Goal: Task Accomplishment & Management: Use online tool/utility

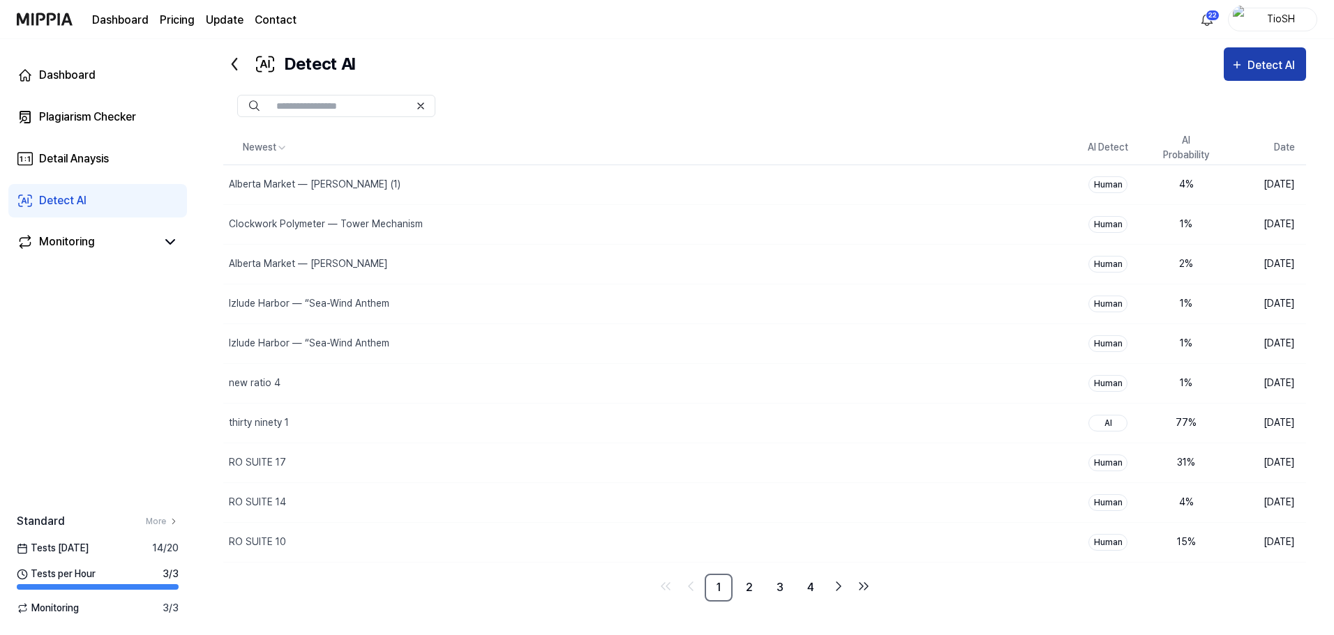
click at [1240, 68] on icon "button" at bounding box center [1236, 65] width 13 height 17
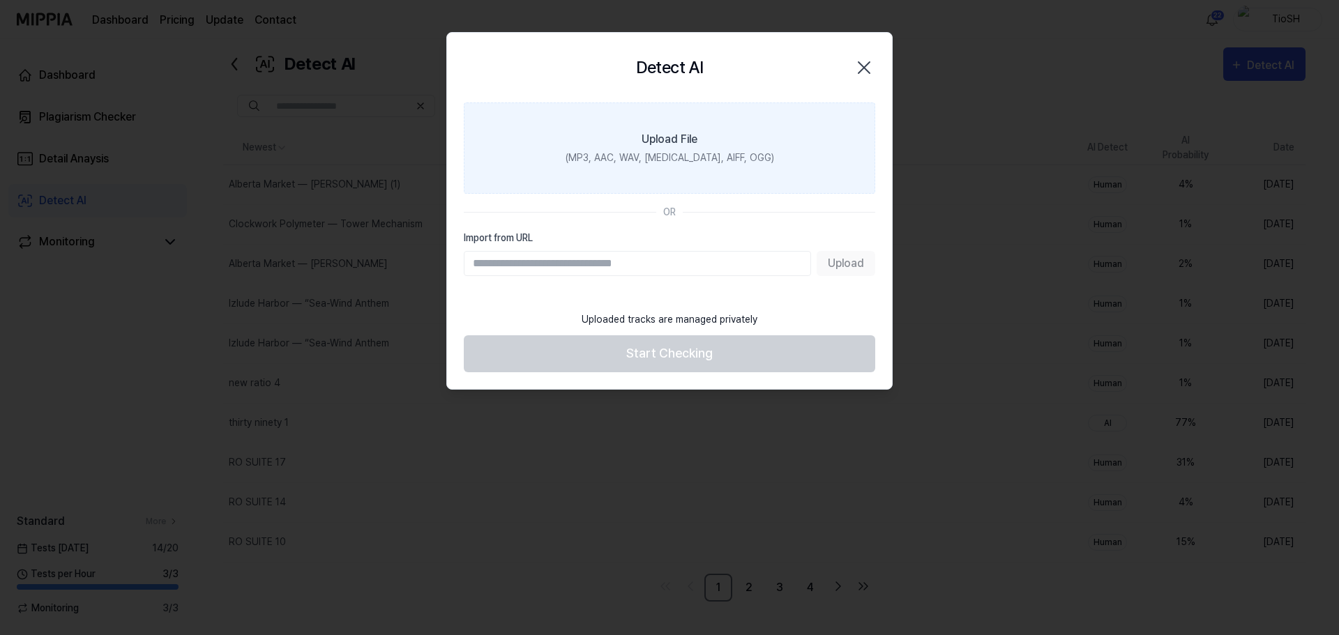
click at [774, 166] on label "Upload File (MP3, AAC, WAV, FLAC, AIFF, OGG)" at bounding box center [670, 148] width 412 height 91
click at [0, 0] on input "Upload File (MP3, AAC, WAV, FLAC, AIFF, OGG)" at bounding box center [0, 0] width 0 height 0
click at [707, 165] on label "Upload File (MP3, AAC, WAV, [MEDICAL_DATA], AIFF, OGG)" at bounding box center [670, 148] width 412 height 91
click at [0, 0] on input "Upload File (MP3, AAC, WAV, [MEDICAL_DATA], AIFF, OGG)" at bounding box center [0, 0] width 0 height 0
click at [601, 165] on label "Upload File (MP3, AAC, WAV, [MEDICAL_DATA], AIFF, OGG)" at bounding box center [670, 148] width 412 height 91
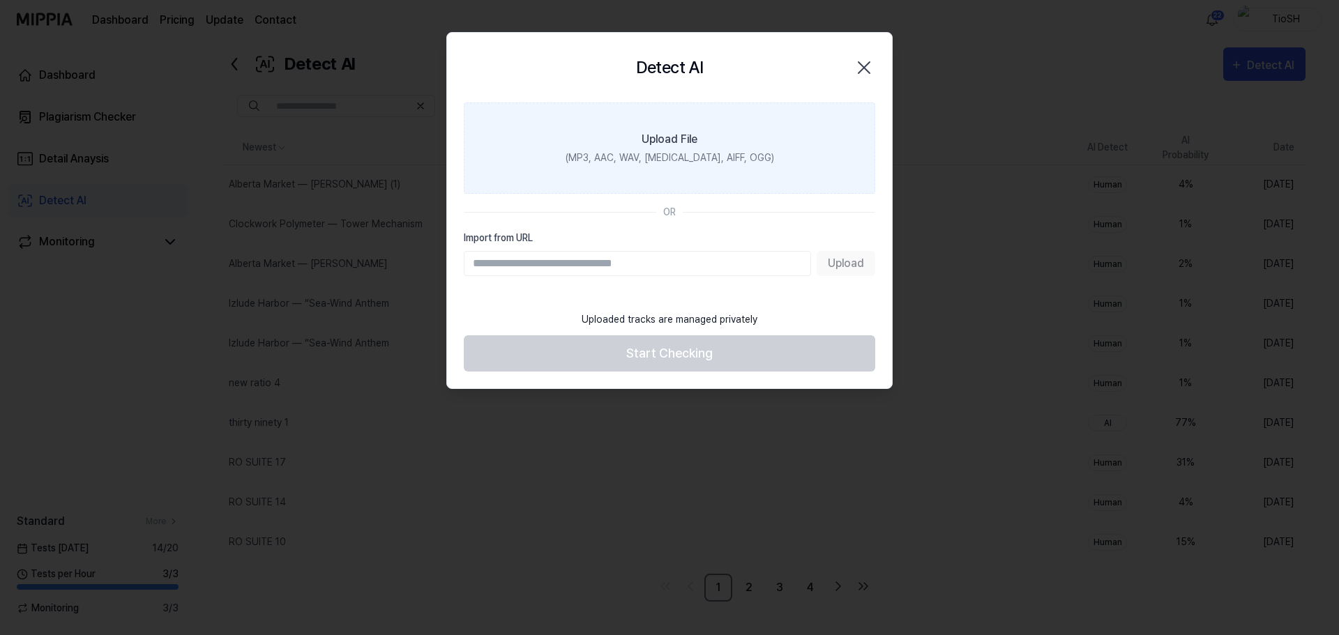
click at [0, 0] on input "Upload File (MP3, AAC, WAV, [MEDICAL_DATA], AIFF, OGG)" at bounding box center [0, 0] width 0 height 0
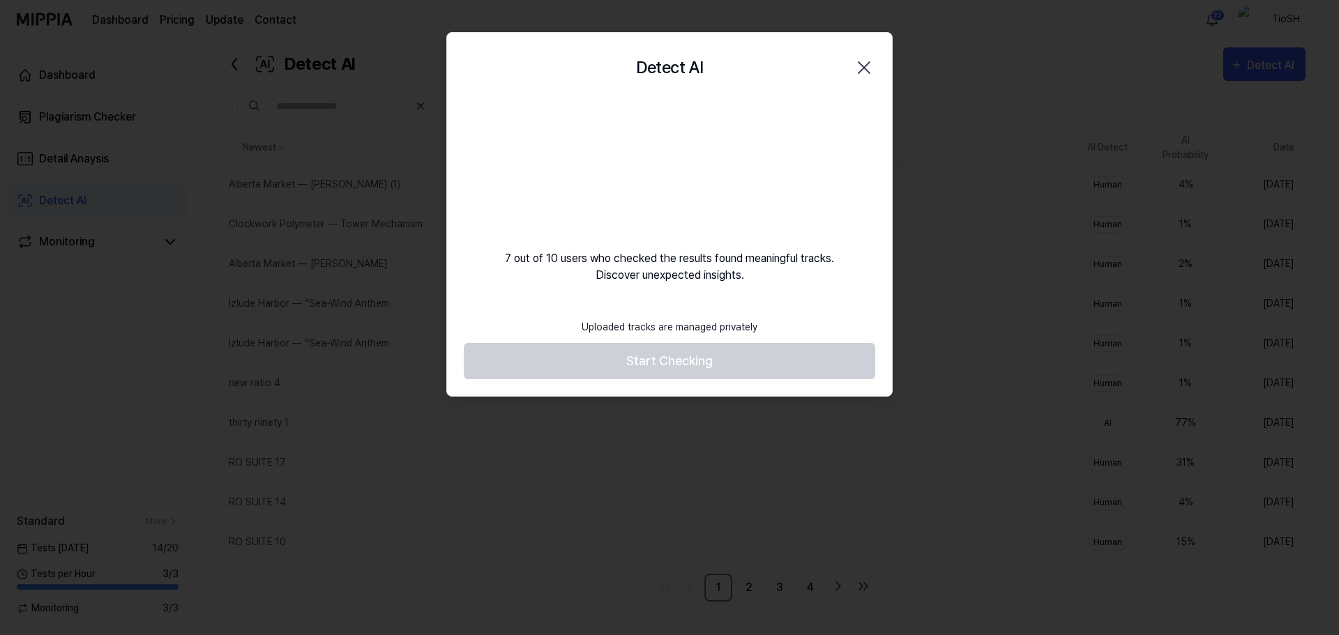
click at [607, 203] on video at bounding box center [670, 170] width 134 height 134
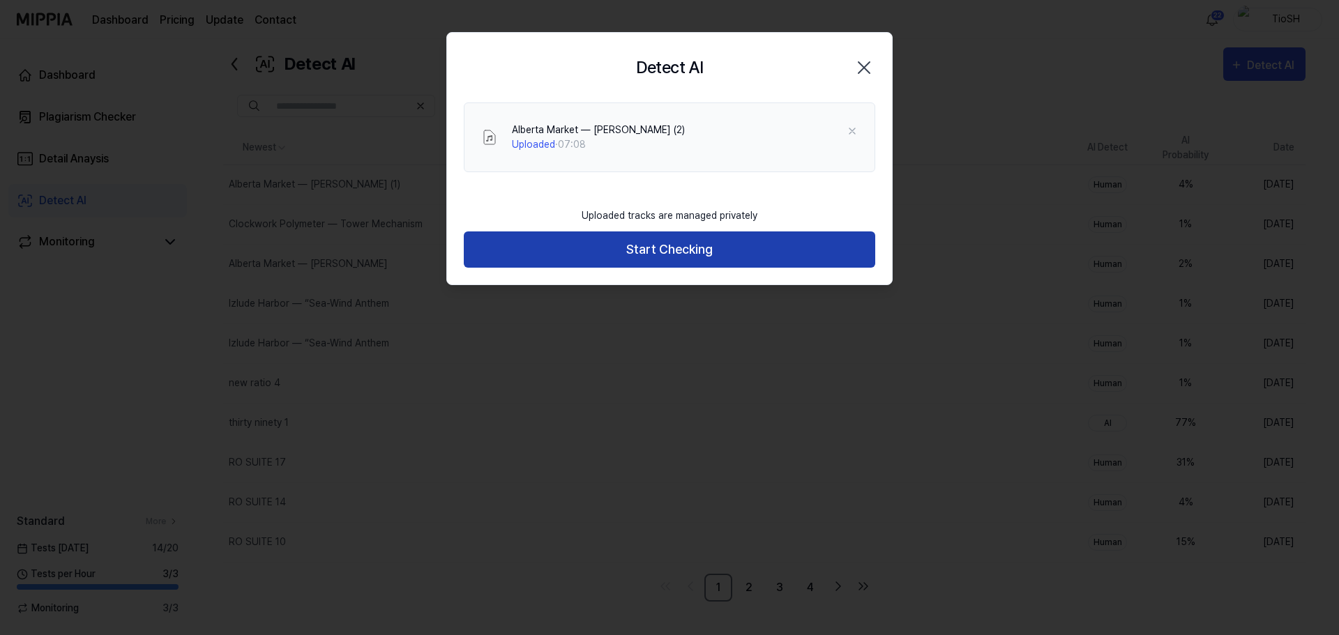
click at [633, 252] on button "Start Checking" at bounding box center [670, 250] width 412 height 37
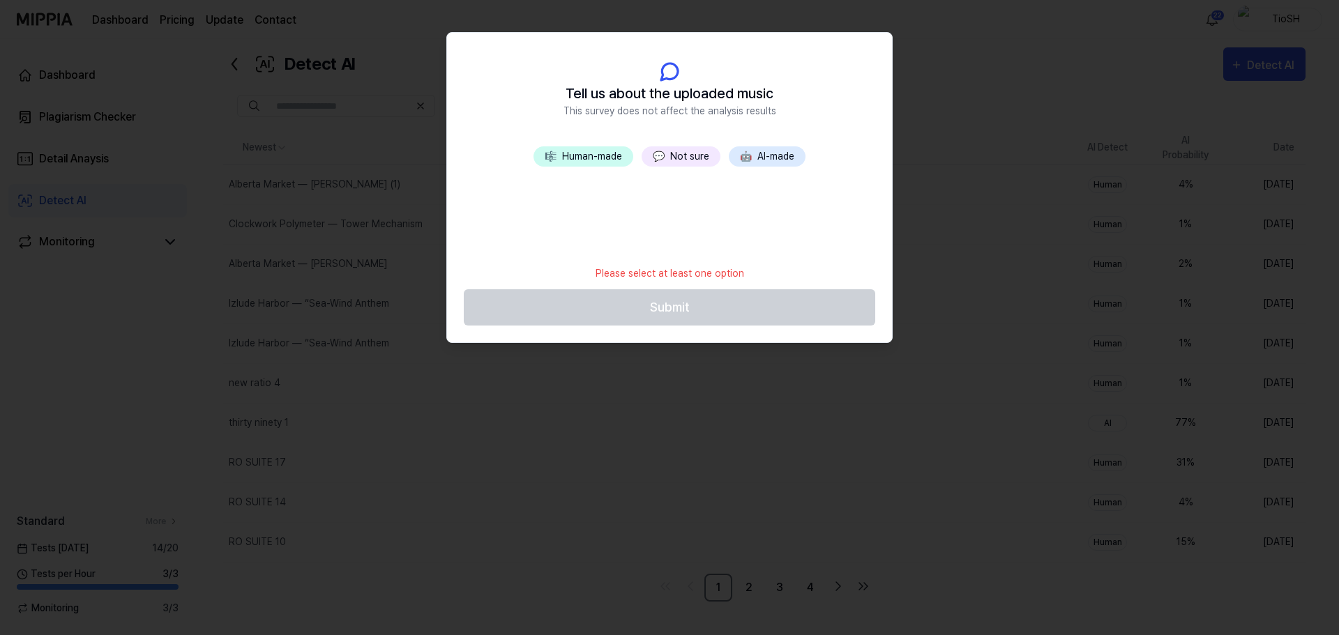
click at [760, 158] on button "🤖 AI-made" at bounding box center [767, 156] width 77 height 20
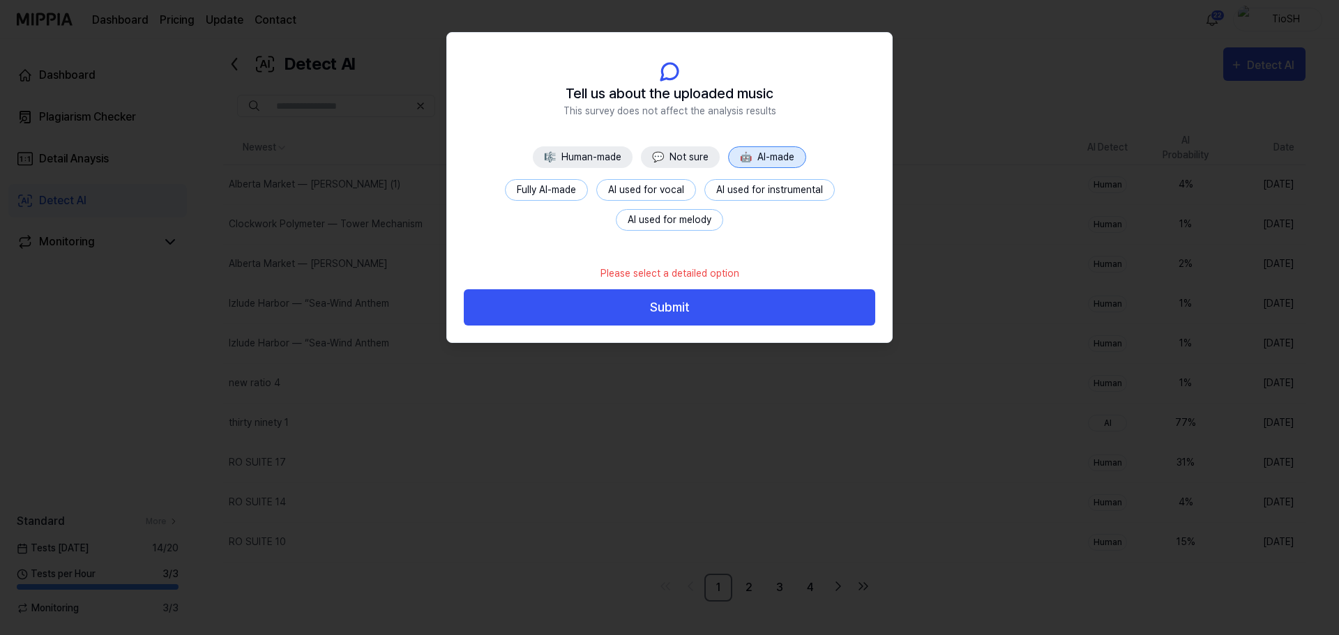
click at [562, 192] on button "Fully AI-made" at bounding box center [546, 190] width 83 height 22
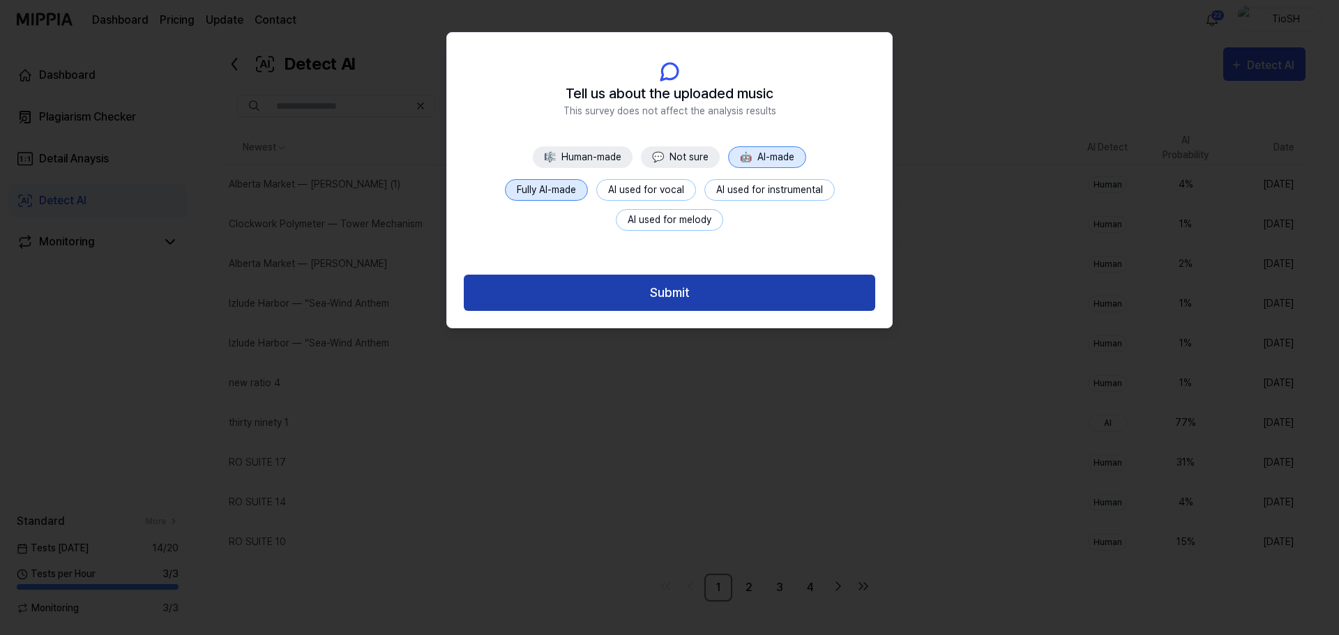
click at [673, 298] on button "Submit" at bounding box center [670, 293] width 412 height 37
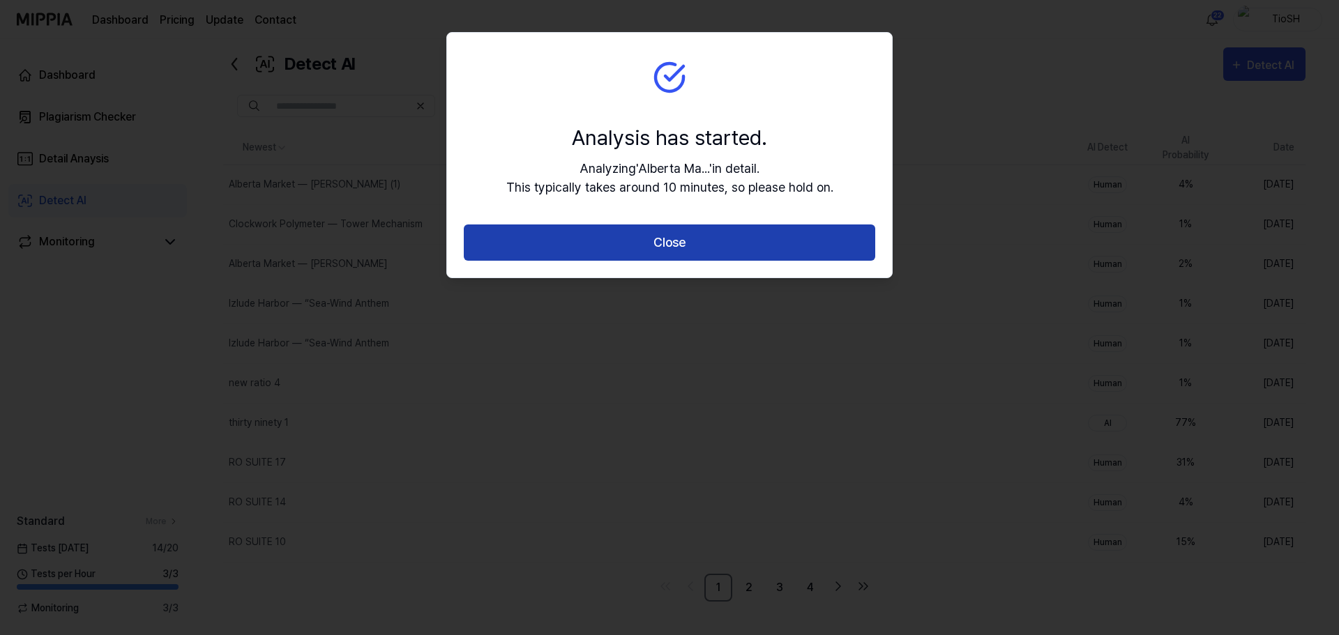
click at [677, 259] on button "Close" at bounding box center [670, 243] width 412 height 37
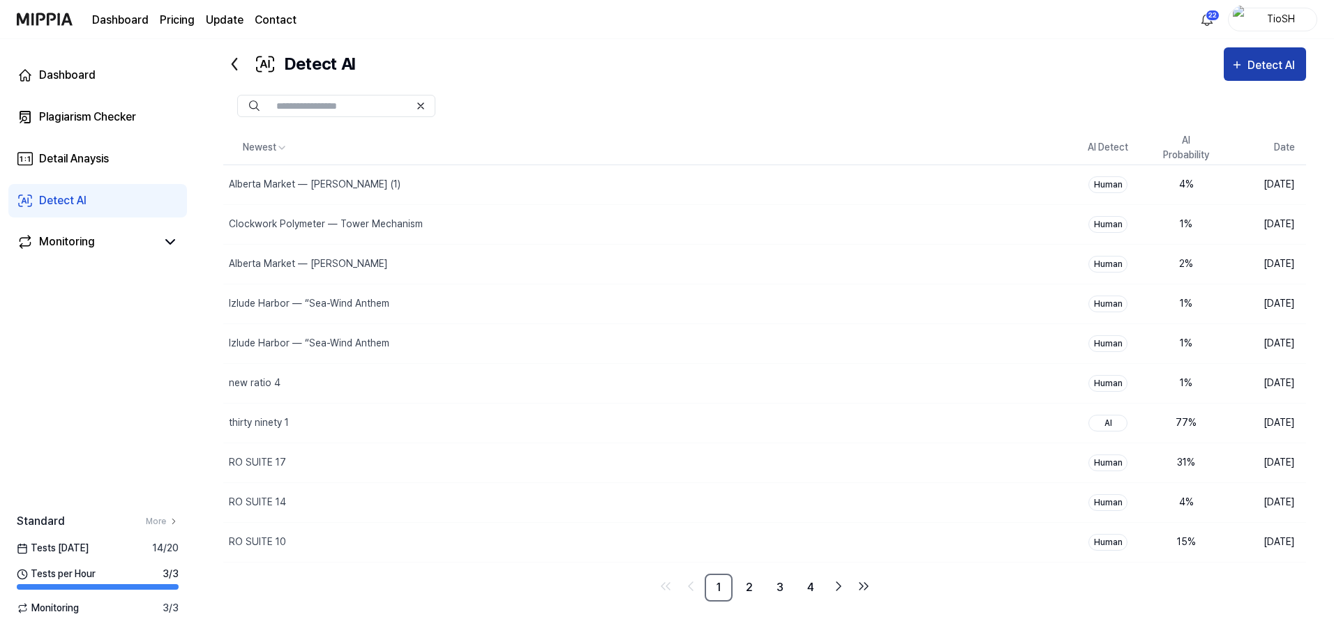
click at [1284, 66] on div "Detect AI" at bounding box center [1273, 66] width 52 height 18
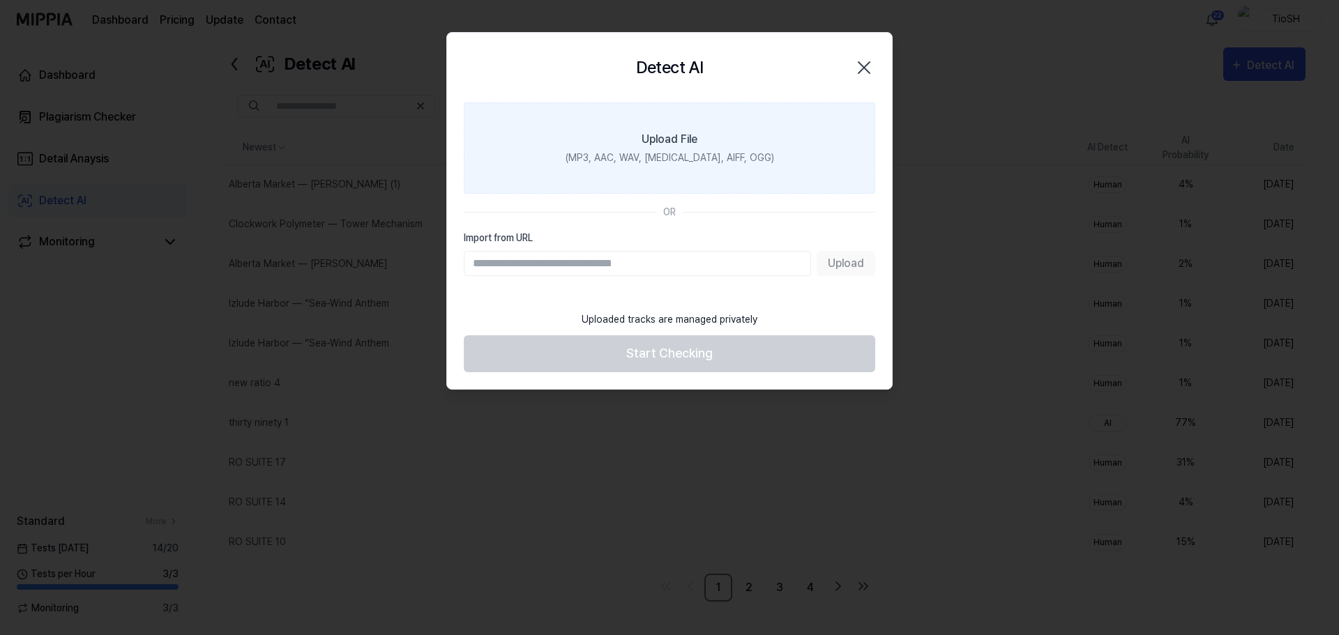
click at [651, 112] on label "Upload File (MP3, AAC, WAV, [MEDICAL_DATA], AIFF, OGG)" at bounding box center [670, 148] width 412 height 91
click at [0, 0] on input "Upload File (MP3, AAC, WAV, [MEDICAL_DATA], AIFF, OGG)" at bounding box center [0, 0] width 0 height 0
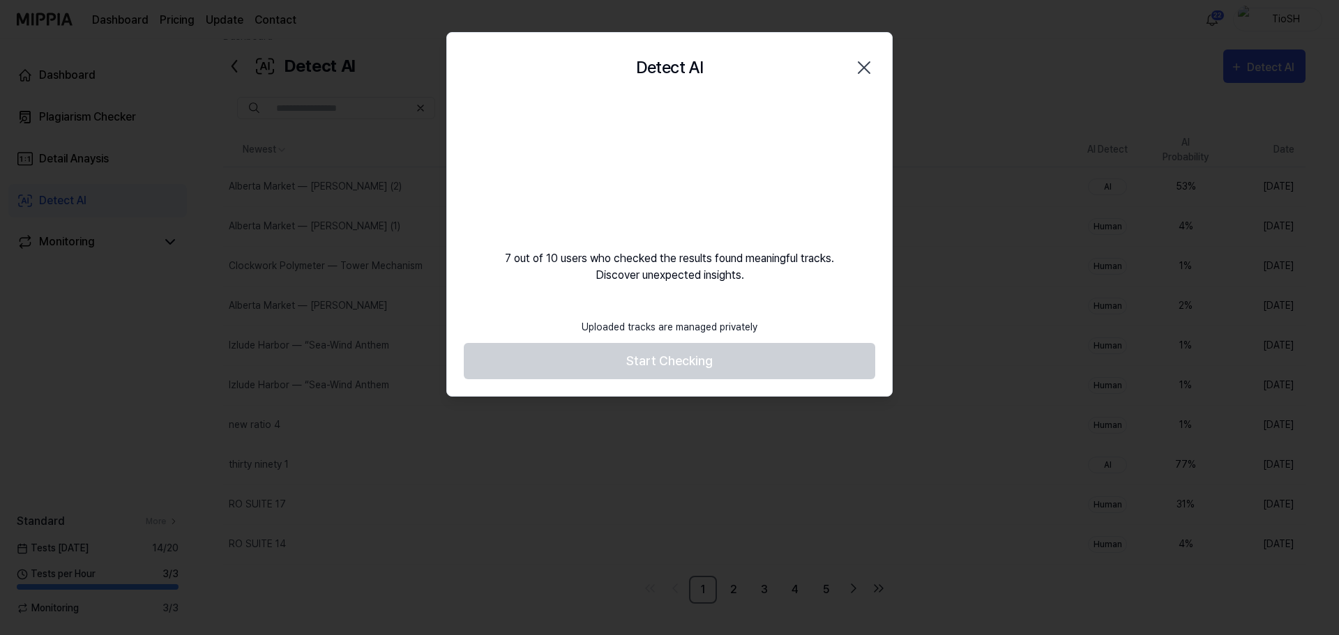
scroll to position [29, 0]
click at [620, 128] on video at bounding box center [670, 170] width 134 height 134
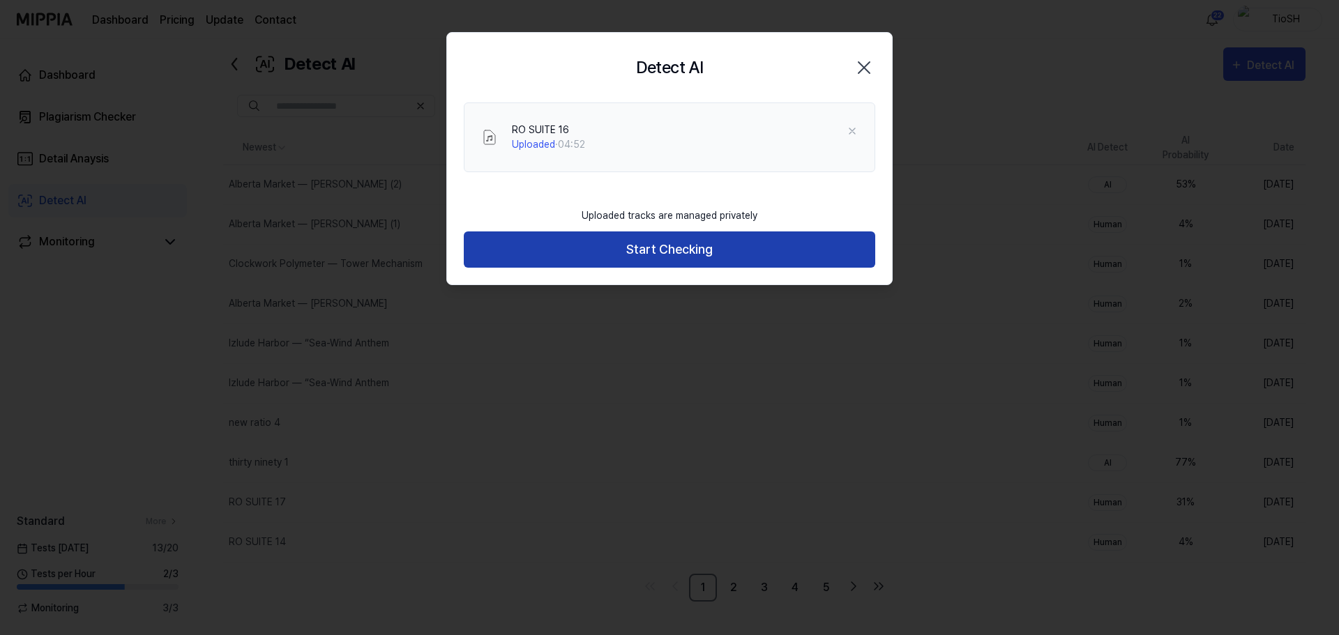
click at [665, 248] on button "Start Checking" at bounding box center [670, 250] width 412 height 37
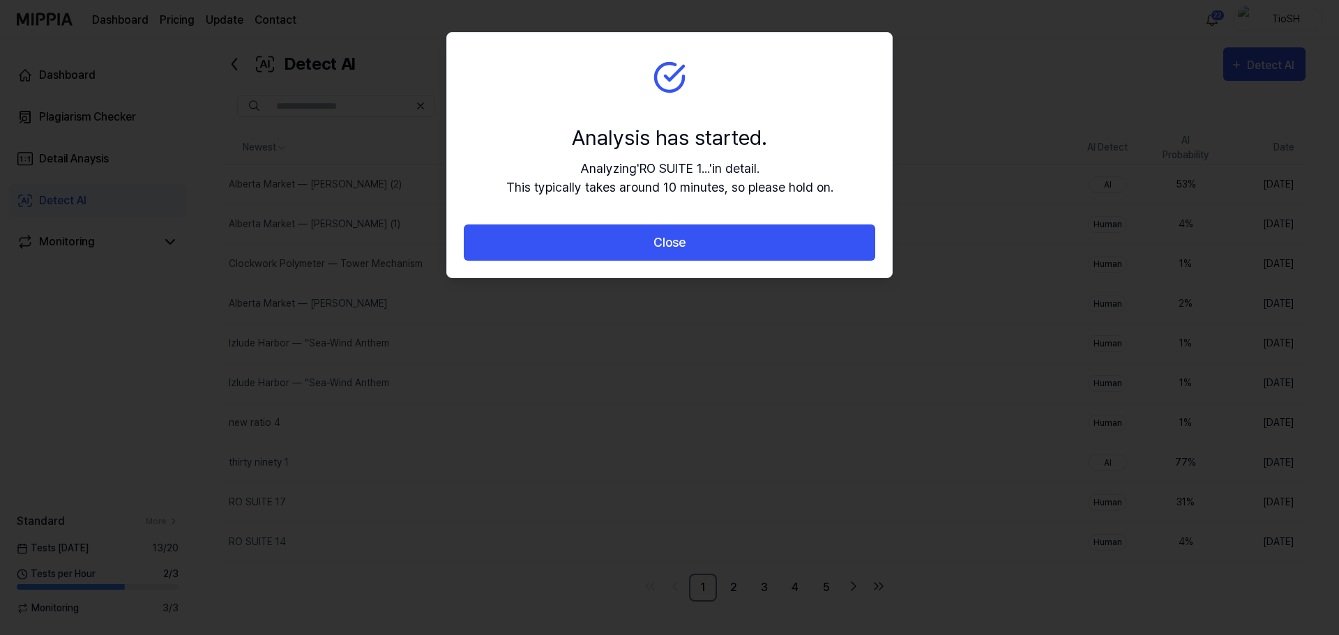
click at [665, 248] on button "Close" at bounding box center [670, 243] width 412 height 37
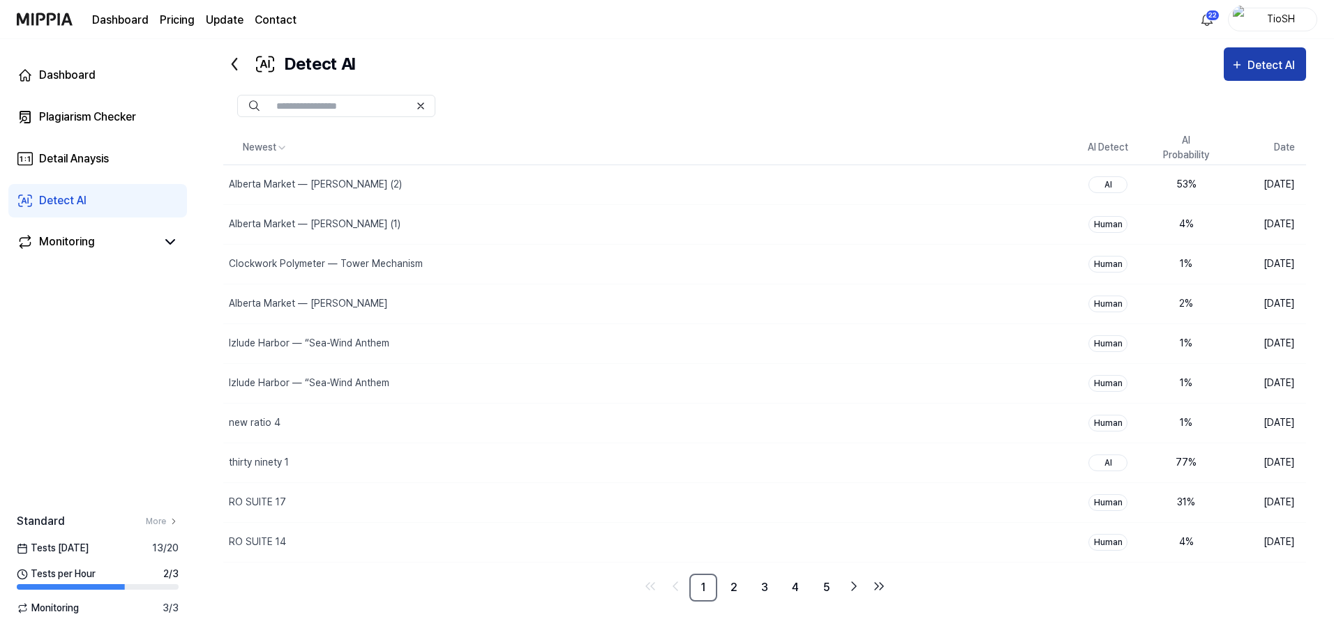
click at [1282, 68] on div "Detect AI" at bounding box center [1273, 66] width 52 height 18
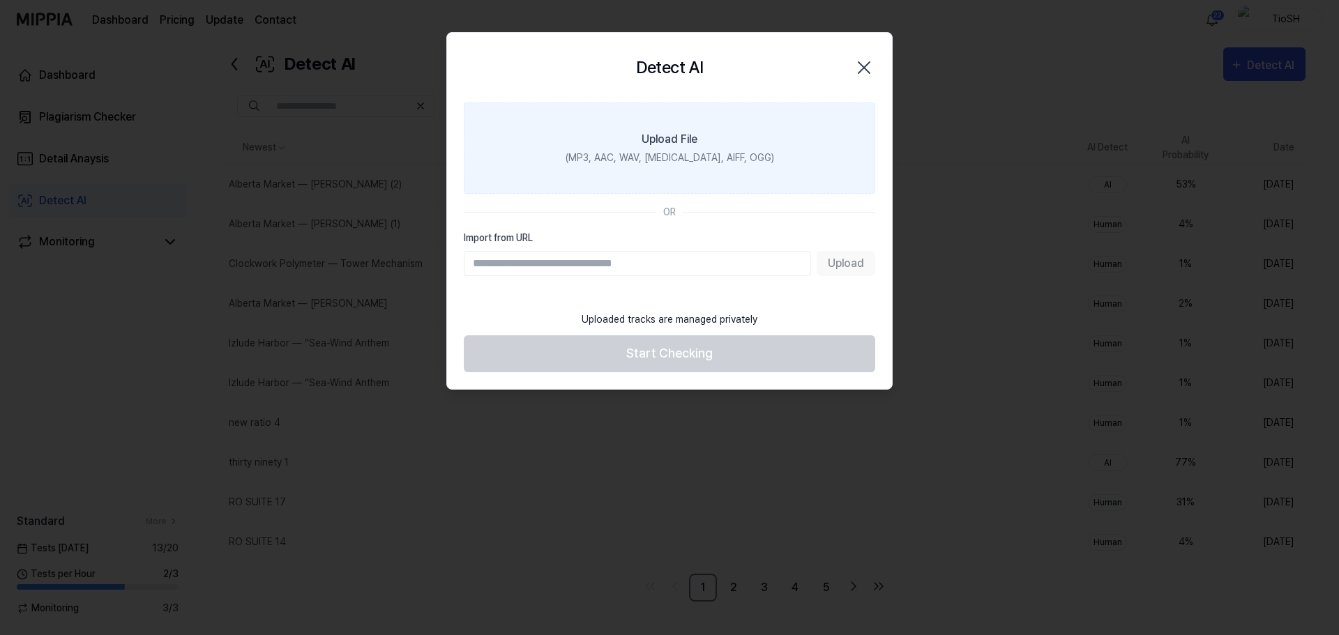
click at [728, 143] on label "Upload File (MP3, AAC, WAV, [MEDICAL_DATA], AIFF, OGG)" at bounding box center [670, 148] width 412 height 91
click at [0, 0] on input "Upload File (MP3, AAC, WAV, [MEDICAL_DATA], AIFF, OGG)" at bounding box center [0, 0] width 0 height 0
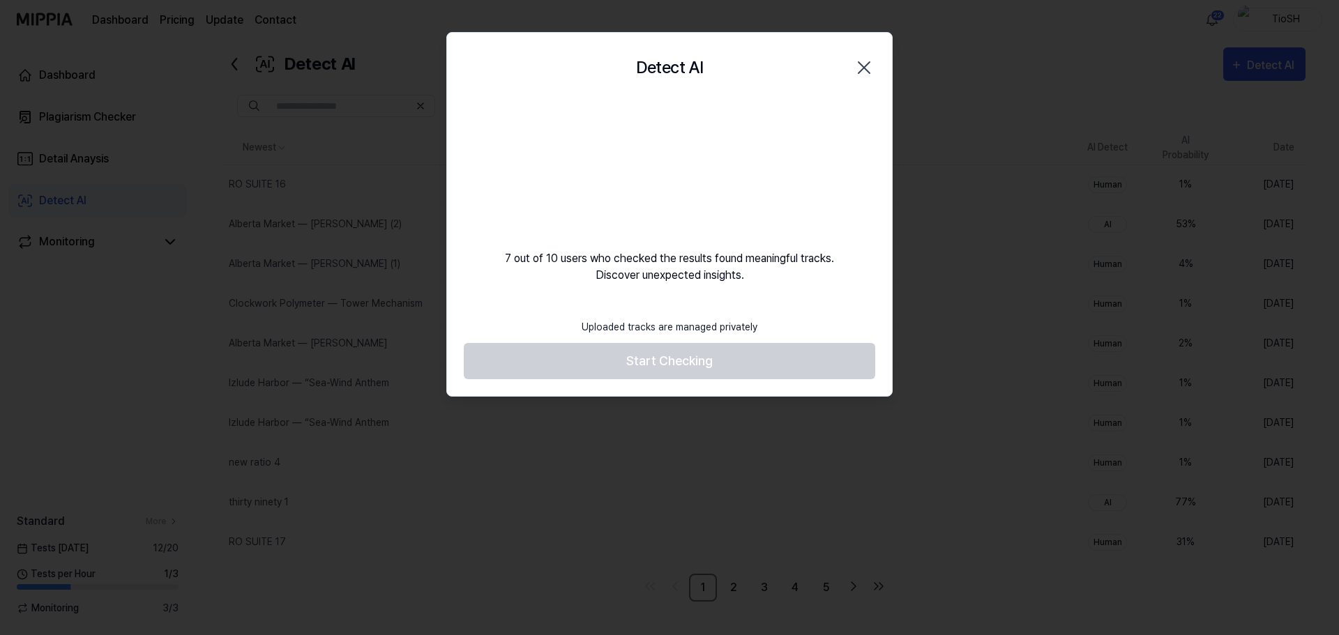
click at [521, 123] on div "7 out of 10 users who checked the results found meaningful tracks. Discover une…" at bounding box center [669, 193] width 445 height 181
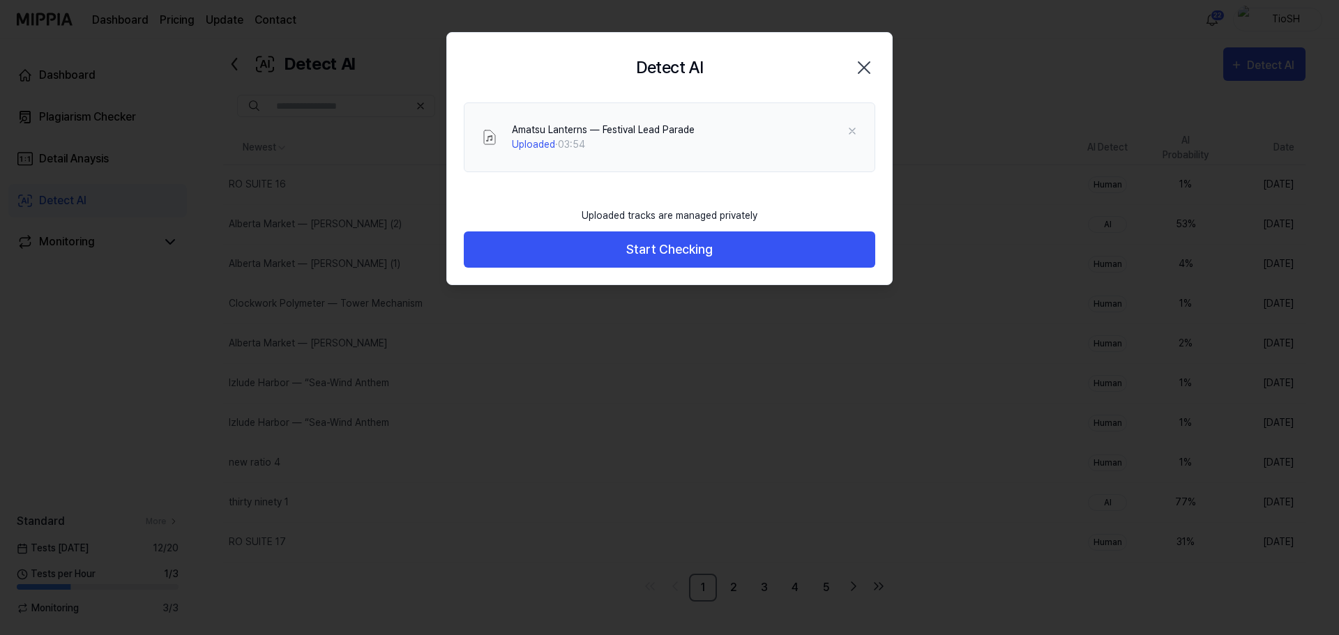
click at [864, 60] on icon "button" at bounding box center [864, 68] width 22 height 22
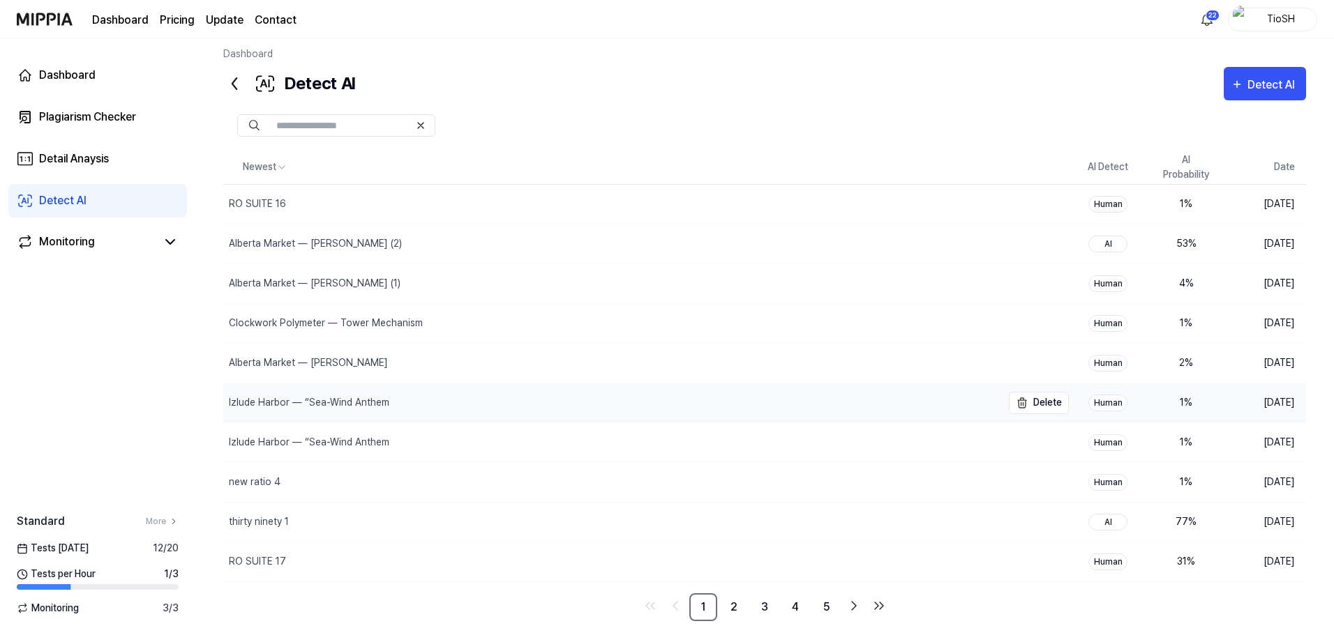
scroll to position [0, 0]
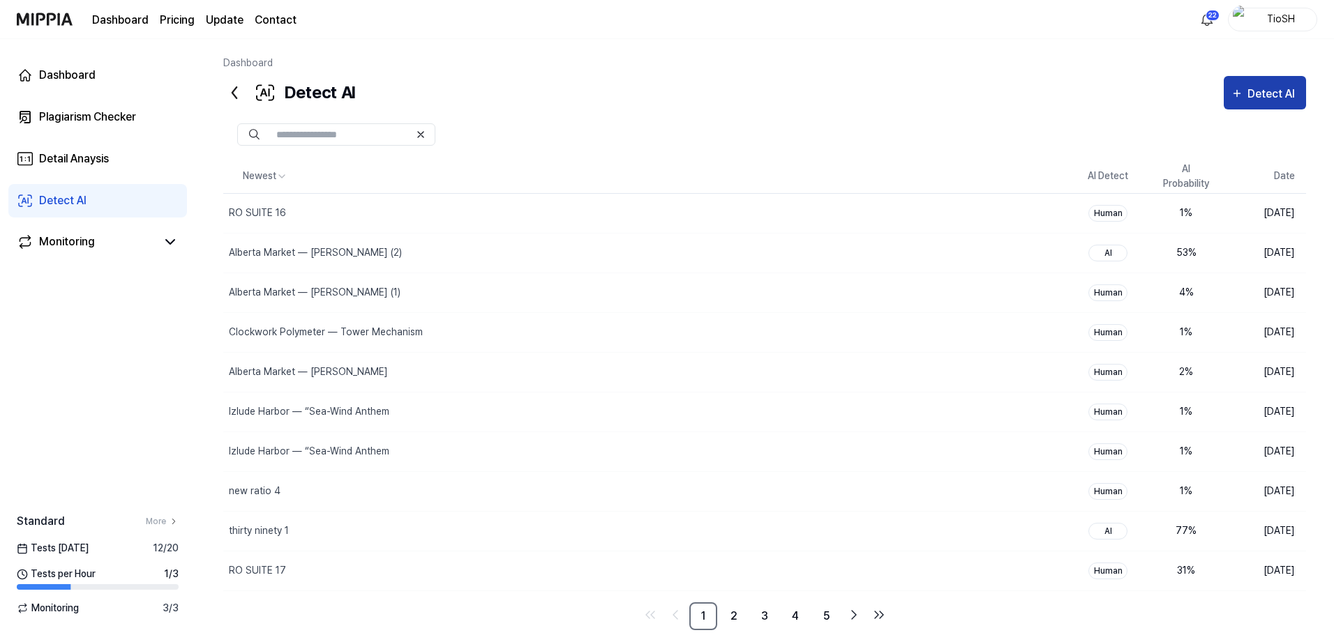
click at [1233, 91] on icon "button" at bounding box center [1236, 93] width 13 height 17
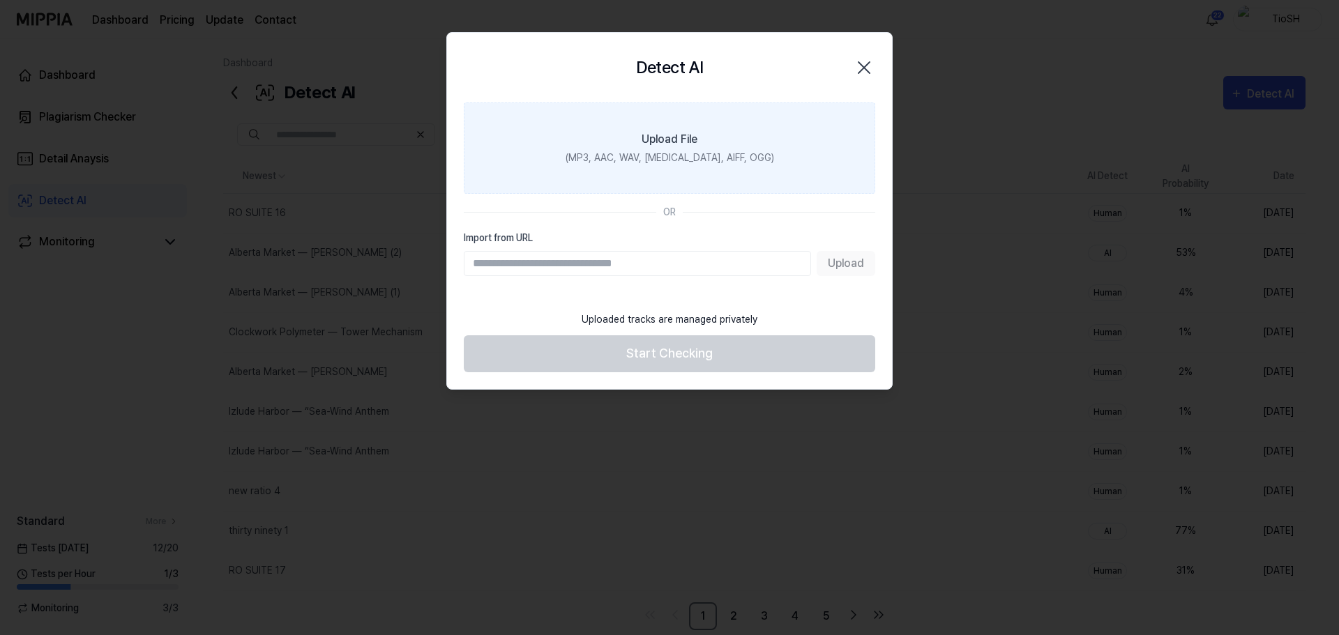
click at [667, 187] on label "Upload File (MP3, AAC, WAV, FLAC, AIFF, OGG)" at bounding box center [670, 148] width 412 height 91
click at [0, 0] on input "Upload File (MP3, AAC, WAV, FLAC, AIFF, OGG)" at bounding box center [0, 0] width 0 height 0
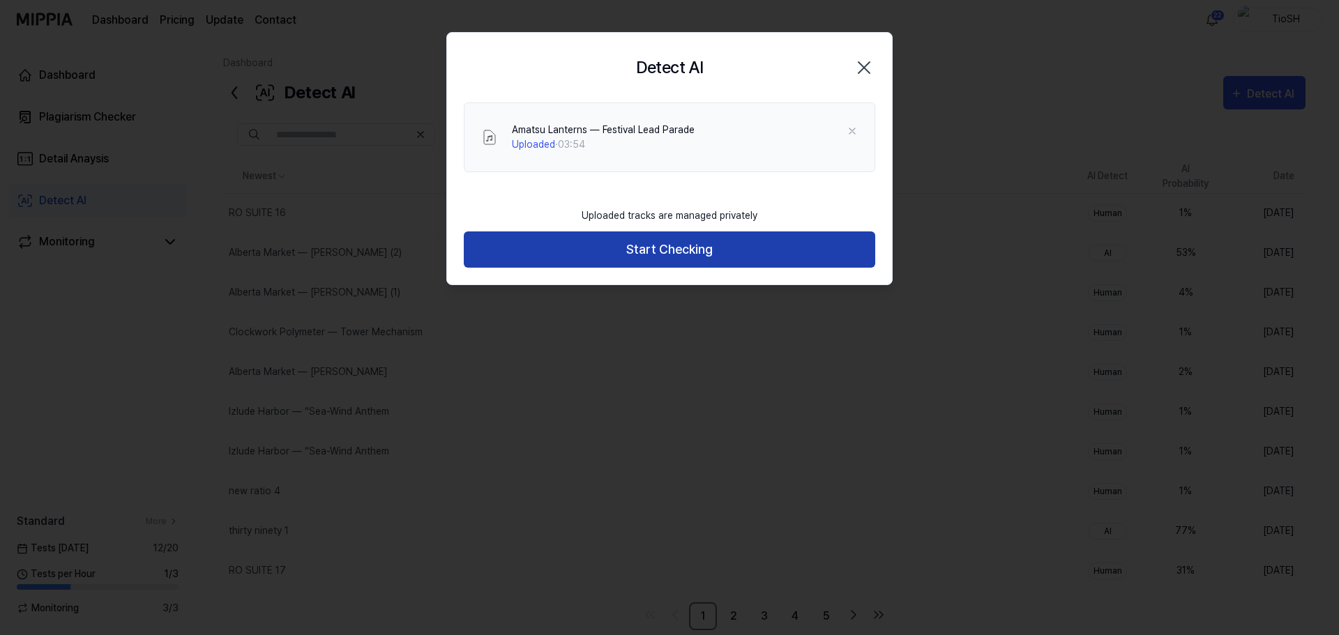
click at [635, 244] on button "Start Checking" at bounding box center [670, 250] width 412 height 37
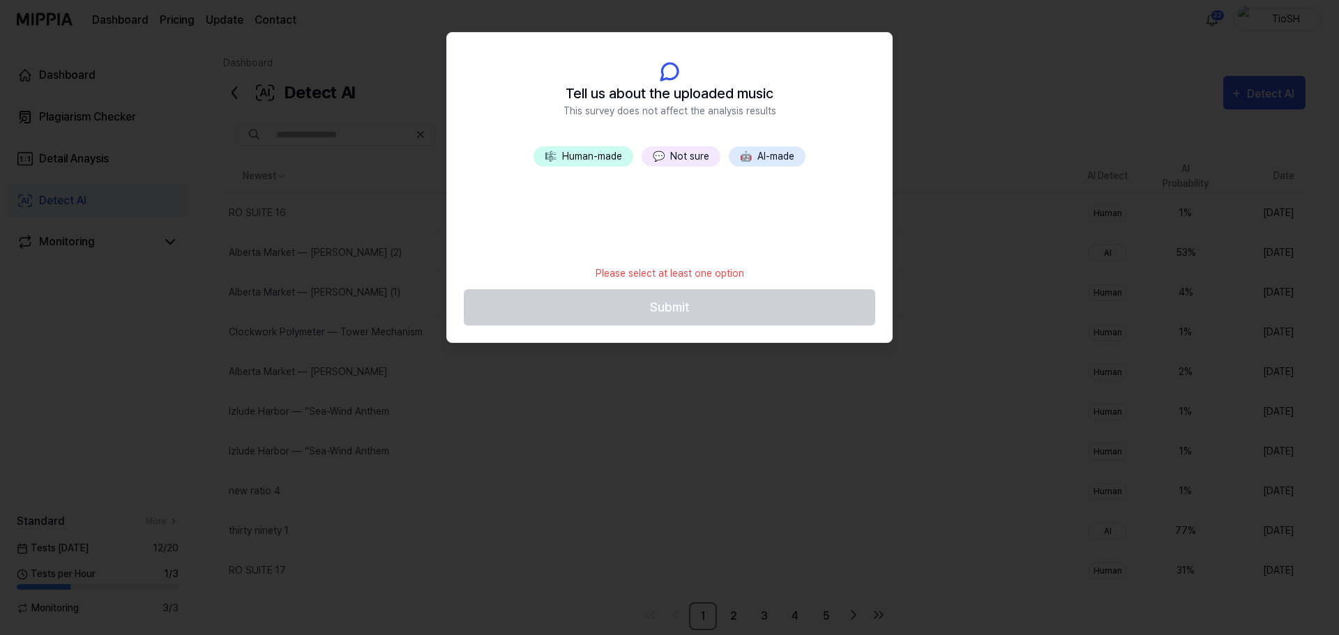
click at [754, 162] on button "🤖 AI-made" at bounding box center [767, 156] width 77 height 20
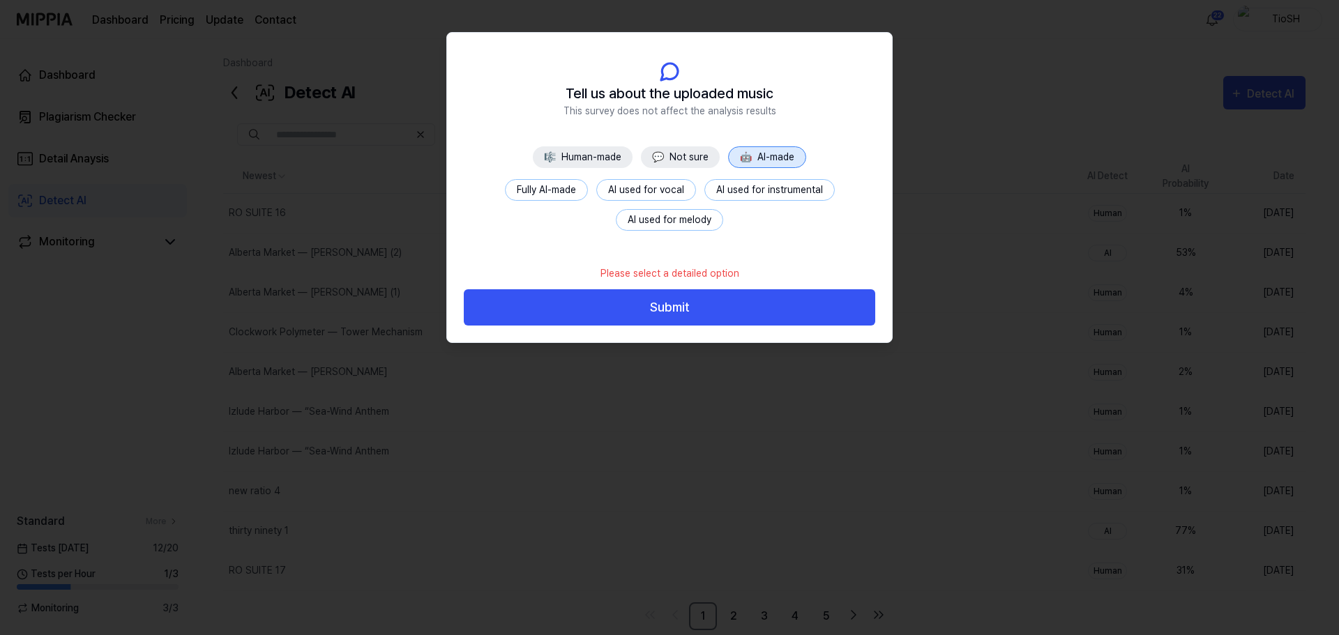
click at [564, 190] on button "Fully AI-made" at bounding box center [546, 190] width 83 height 22
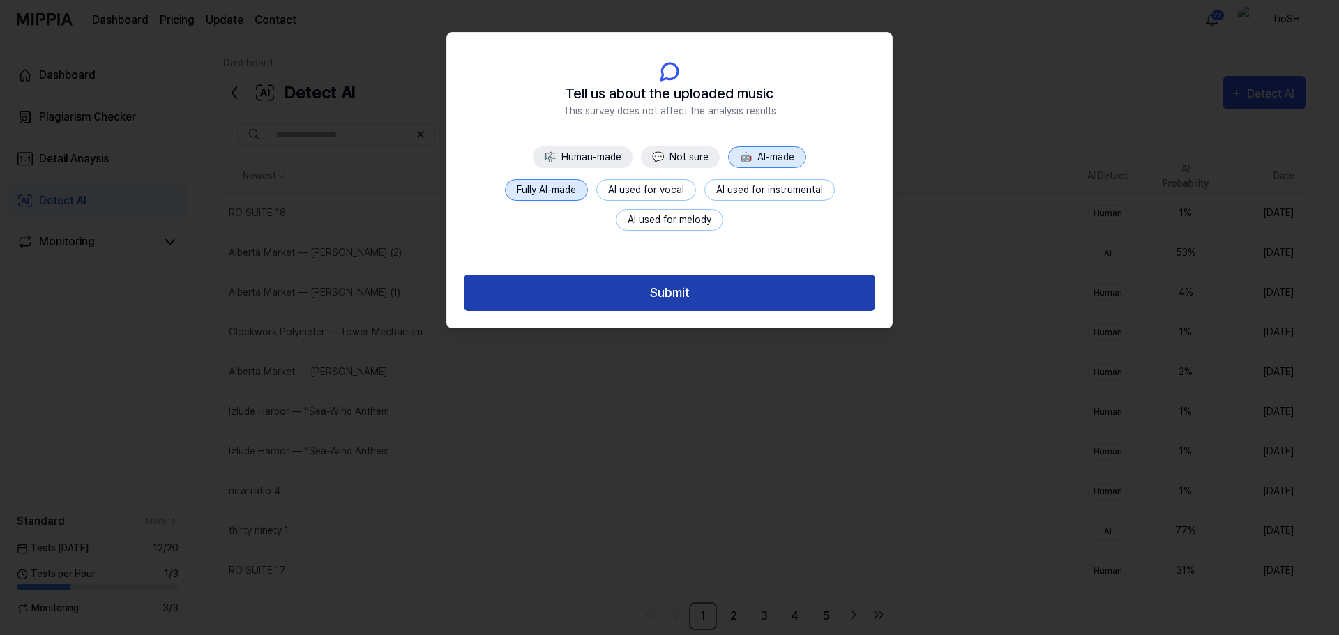
click at [647, 307] on button "Submit" at bounding box center [670, 293] width 412 height 37
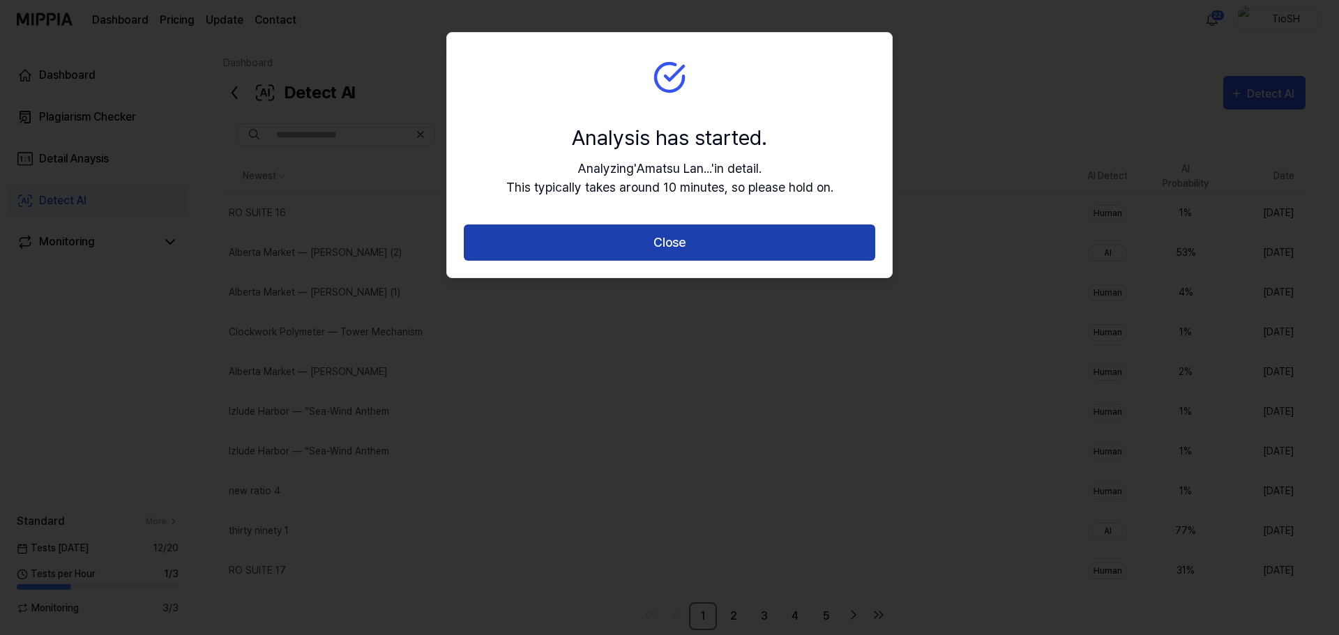
click at [654, 259] on button "Close" at bounding box center [670, 243] width 412 height 37
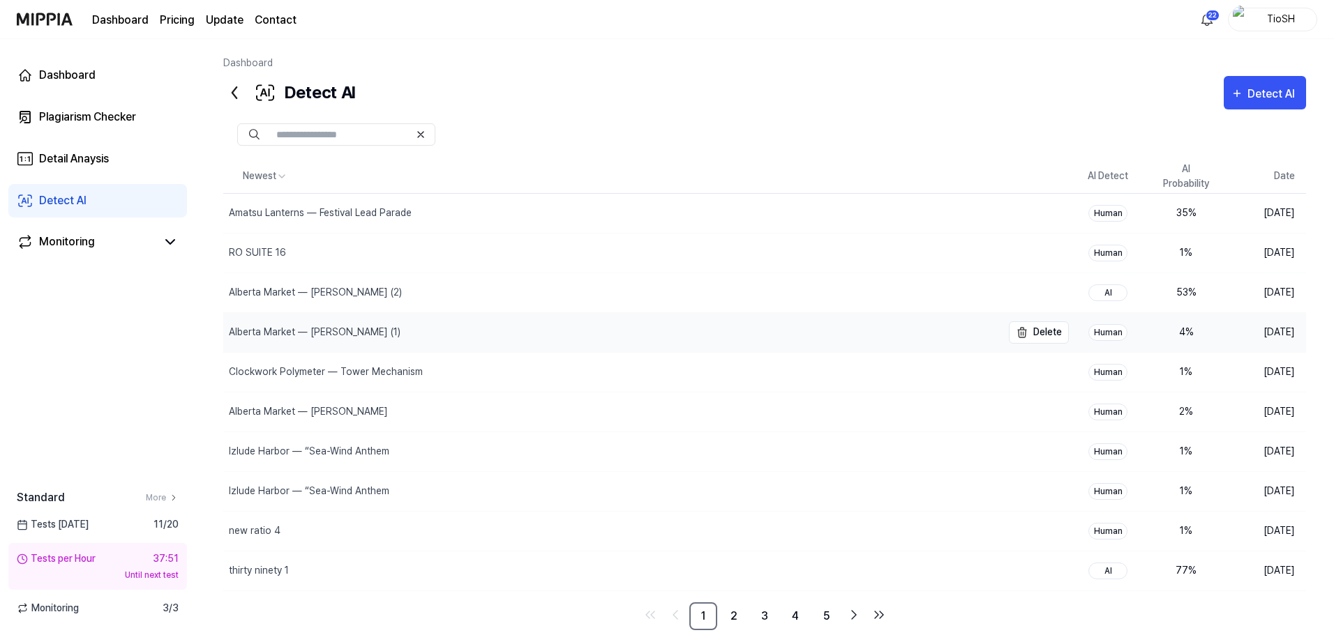
click at [349, 338] on div "Alberta Market — Merchant’s Melody (1)" at bounding box center [315, 332] width 172 height 15
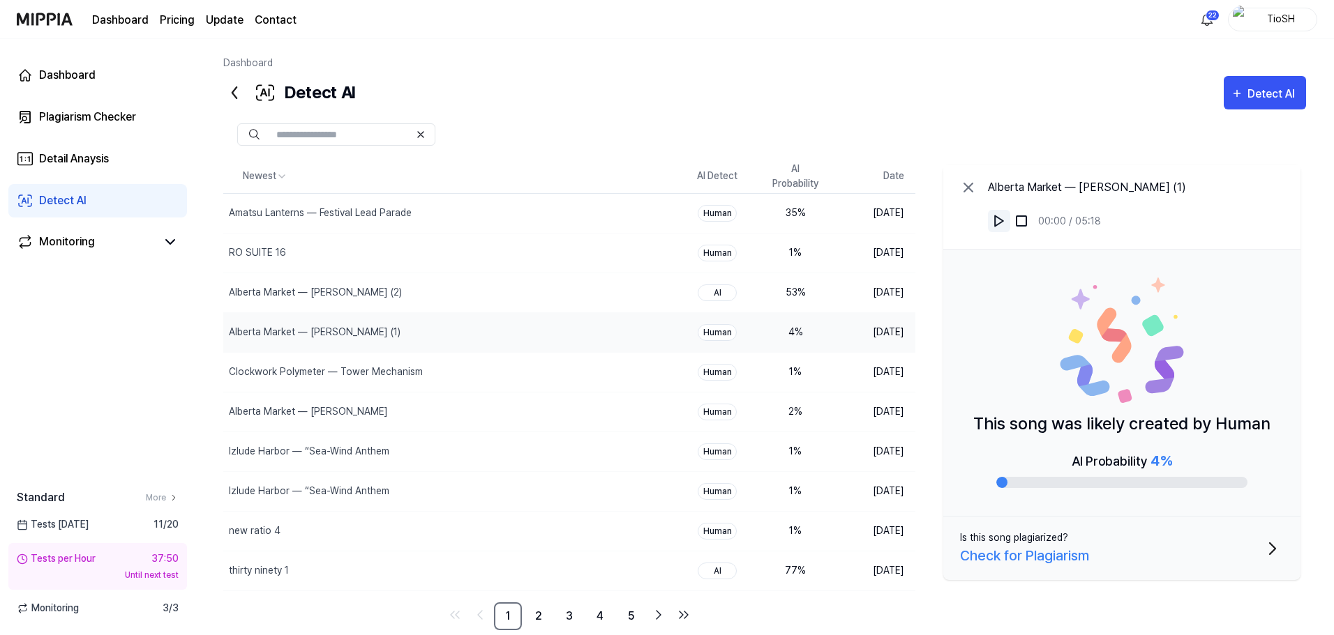
click at [1003, 216] on img at bounding box center [999, 221] width 14 height 14
drag, startPoint x: 269, startPoint y: 126, endPoint x: 232, endPoint y: 94, distance: 49.0
drag, startPoint x: 232, startPoint y: 94, endPoint x: 380, endPoint y: 45, distance: 155.9
click at [380, 45] on div "Dashboard Detect AI Detect AI Plagiarism Checker Detail Analysis Detect AI Newe…" at bounding box center [764, 337] width 1138 height 596
click at [387, 308] on div "Alberta Market — [PERSON_NAME] (2)" at bounding box center [418, 292] width 391 height 39
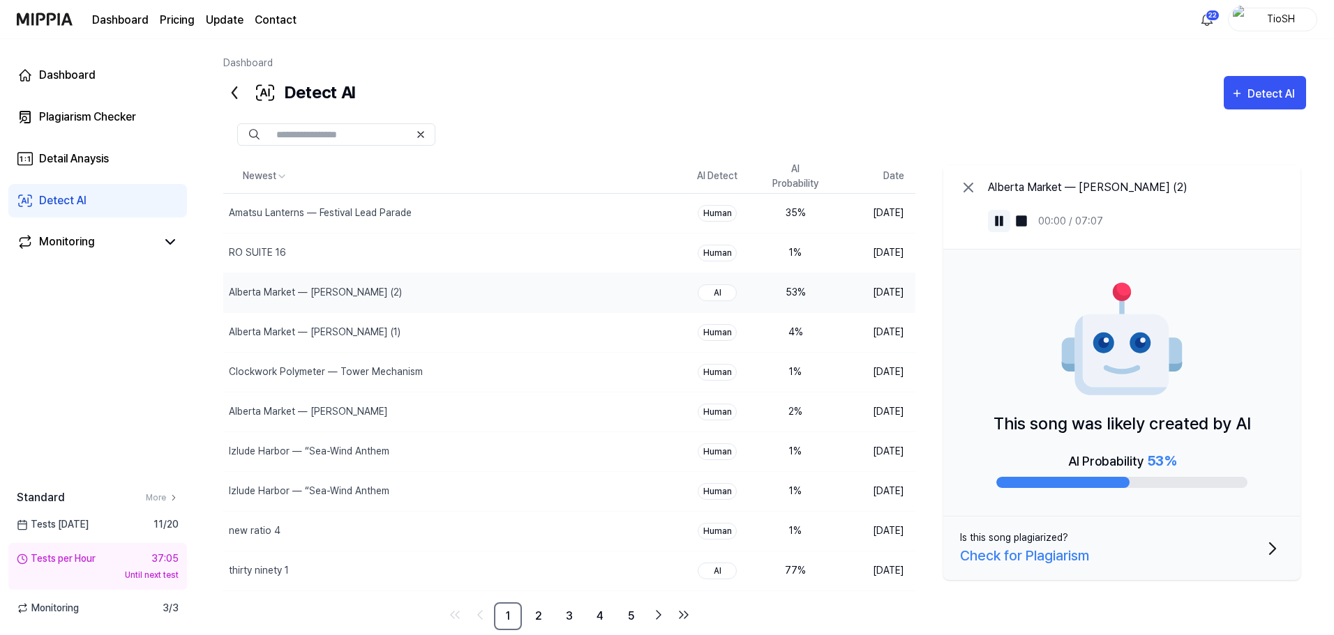
click at [1000, 218] on img at bounding box center [999, 221] width 14 height 14
click at [998, 220] on img at bounding box center [999, 221] width 14 height 14
click at [312, 254] on div "RO SUITE 16" at bounding box center [418, 253] width 391 height 39
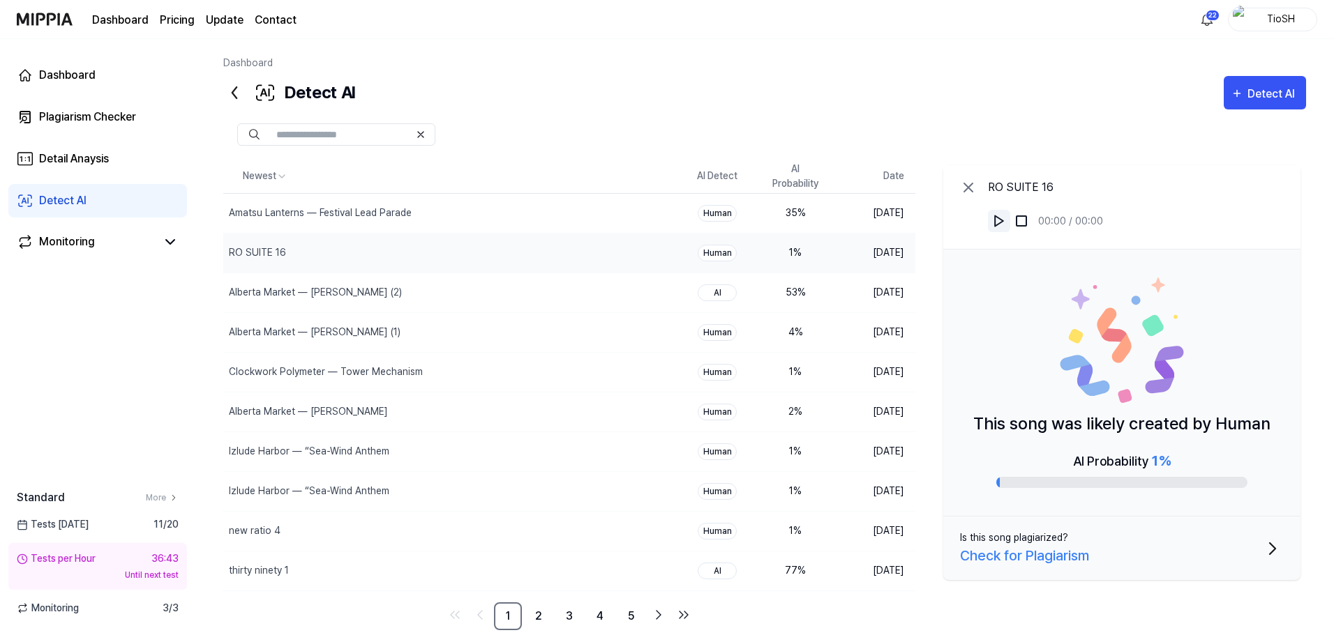
click at [995, 220] on img at bounding box center [999, 221] width 14 height 14
click at [998, 229] on button at bounding box center [999, 221] width 22 height 22
click at [391, 220] on div "Amatsu Lanterns — Festival Lead Parade" at bounding box center [320, 213] width 183 height 15
click at [1002, 225] on img at bounding box center [999, 221] width 14 height 14
click at [993, 223] on img at bounding box center [999, 221] width 14 height 14
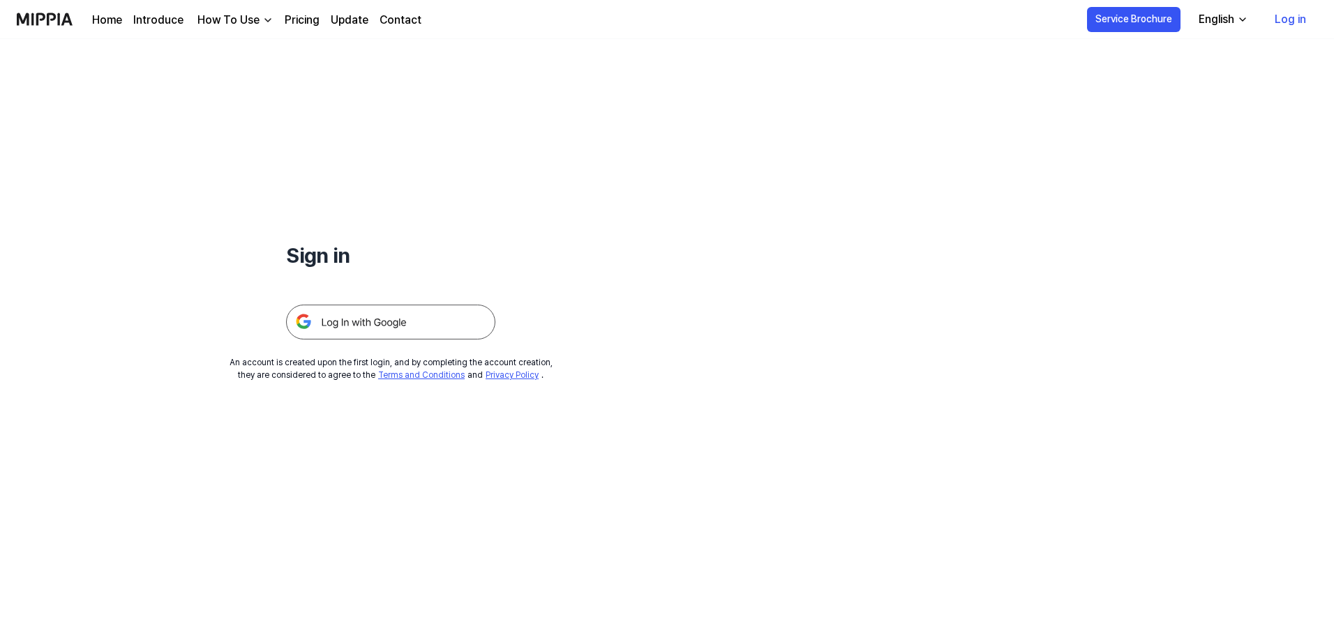
click at [362, 325] on img at bounding box center [390, 322] width 209 height 35
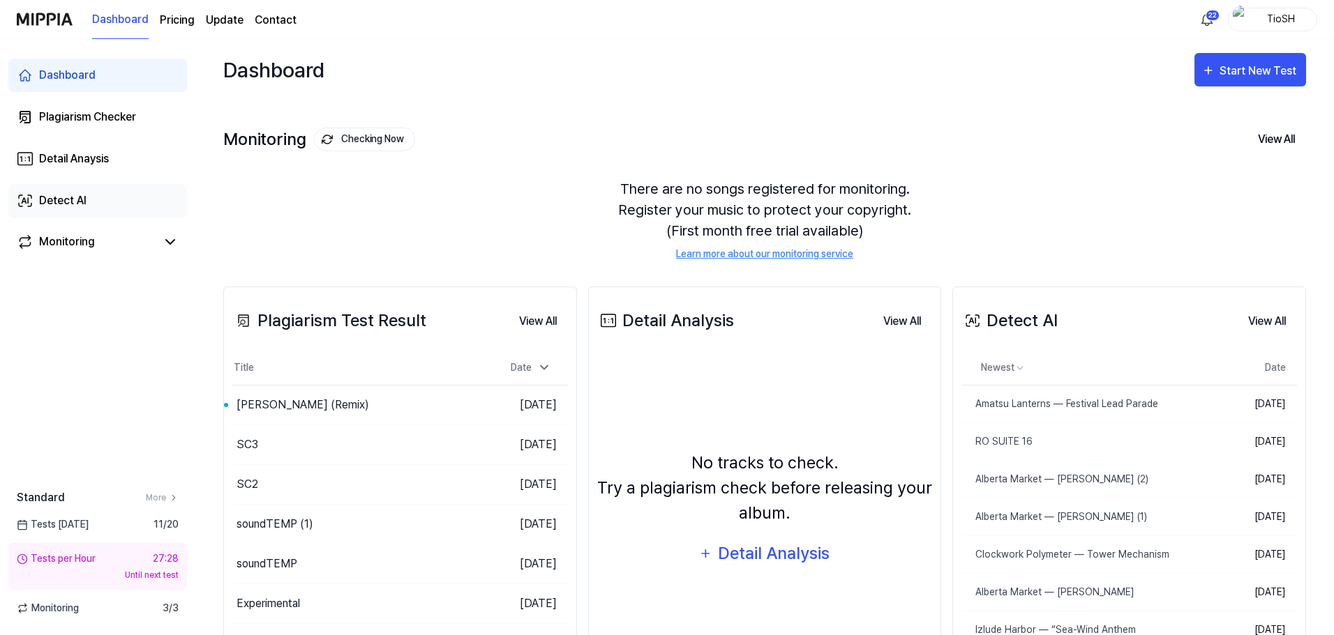
click at [98, 187] on link "Detect AI" at bounding box center [97, 200] width 179 height 33
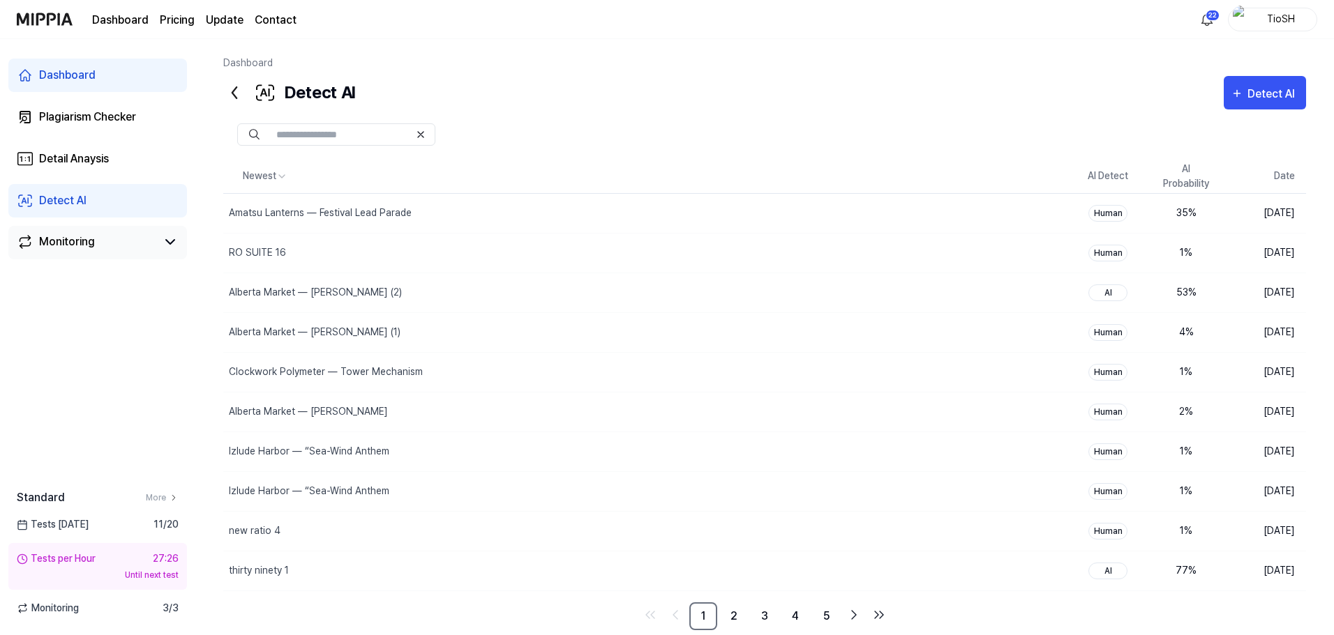
click at [100, 243] on link "Monitoring" at bounding box center [87, 242] width 140 height 17
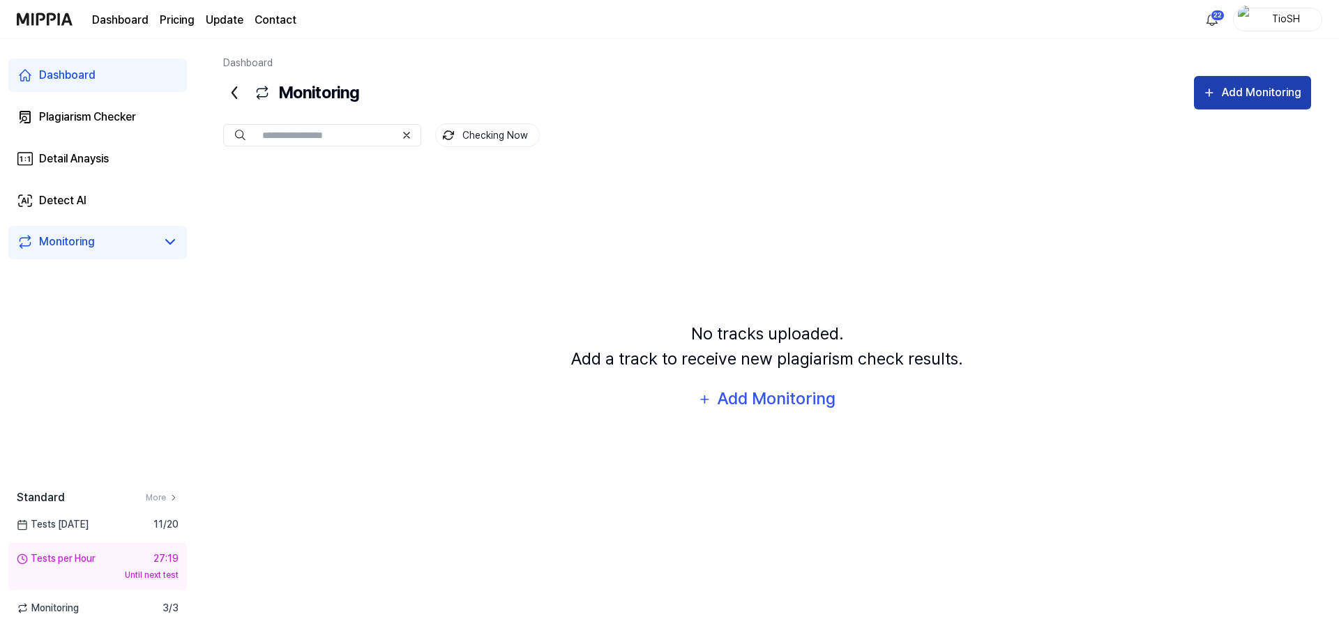
click at [1294, 91] on div "Add Monitoring" at bounding box center [1262, 93] width 82 height 18
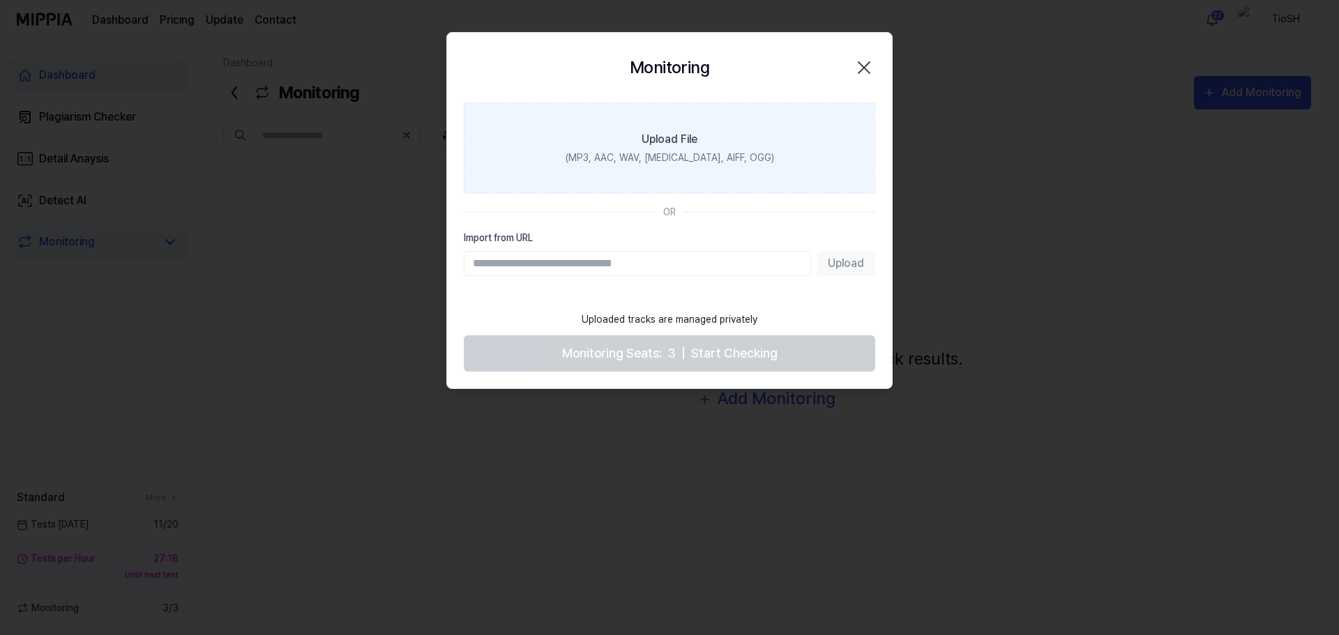
click at [724, 161] on div "(MP3, AAC, WAV, [MEDICAL_DATA], AIFF, OGG)" at bounding box center [670, 158] width 209 height 15
click at [0, 0] on input "Upload File (MP3, AAC, WAV, [MEDICAL_DATA], AIFF, OGG)" at bounding box center [0, 0] width 0 height 0
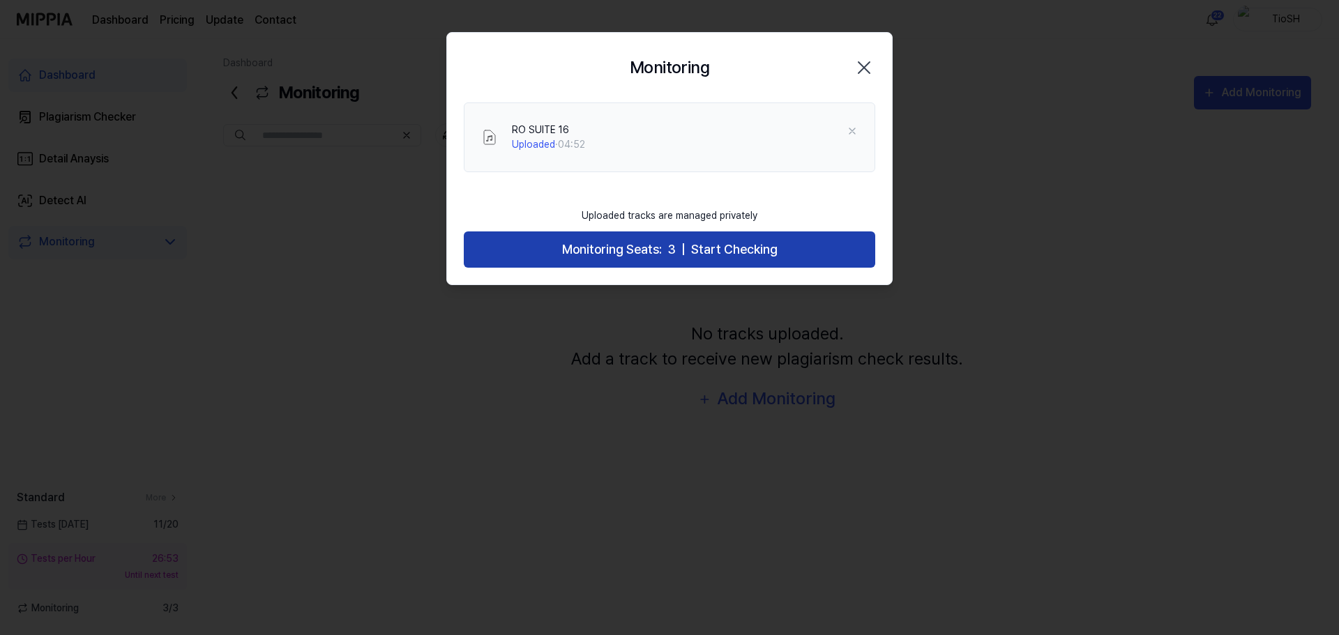
click at [704, 242] on span "Start Checking" at bounding box center [734, 250] width 86 height 20
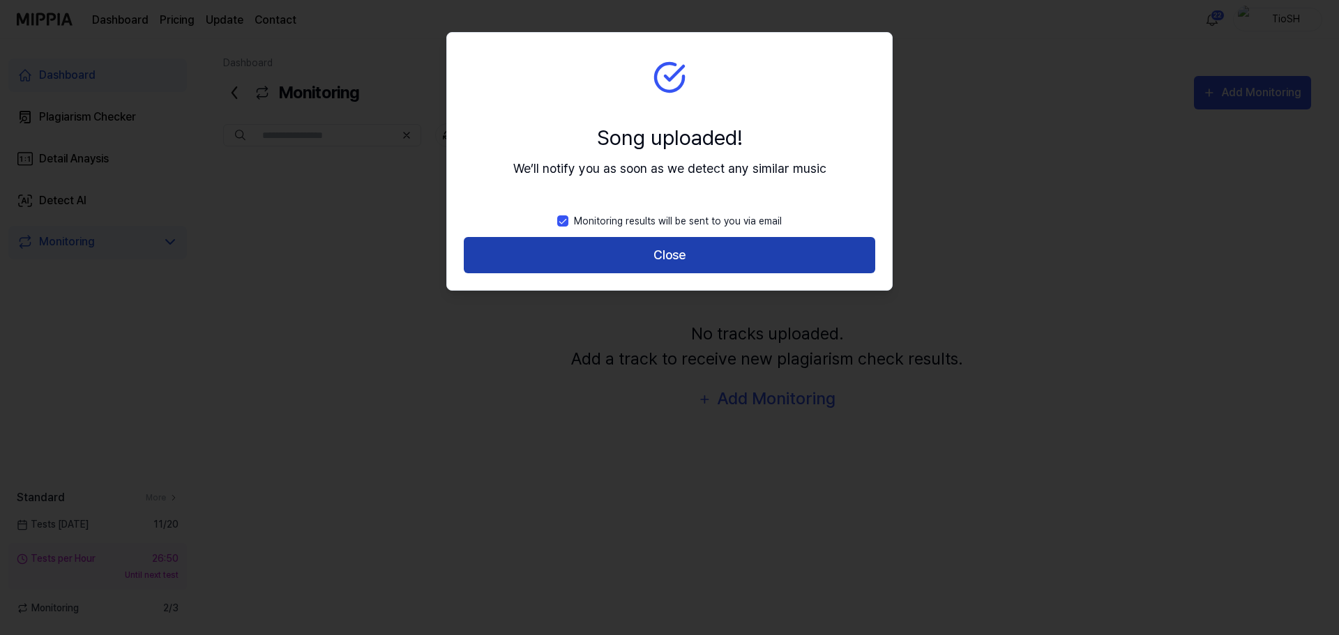
click at [705, 254] on button "Close" at bounding box center [670, 255] width 412 height 37
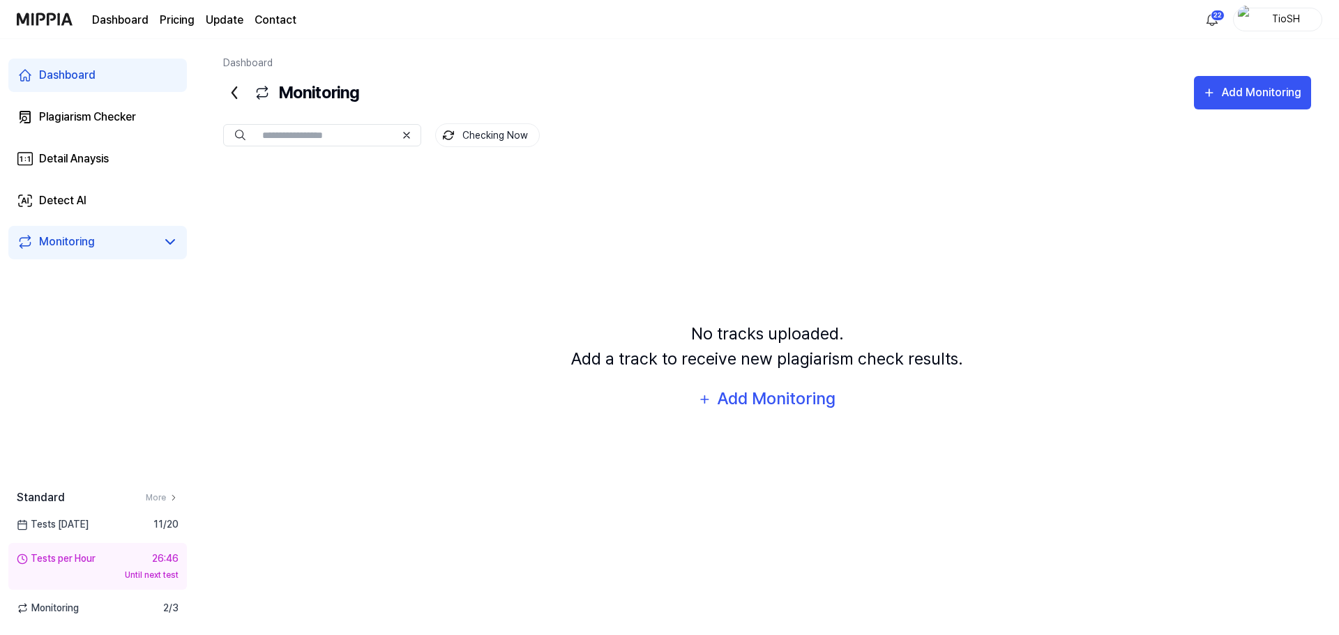
click at [392, 224] on div "No tracks uploaded. Add a track to receive new plagiarism check results. Add Mo…" at bounding box center [767, 368] width 1088 height 407
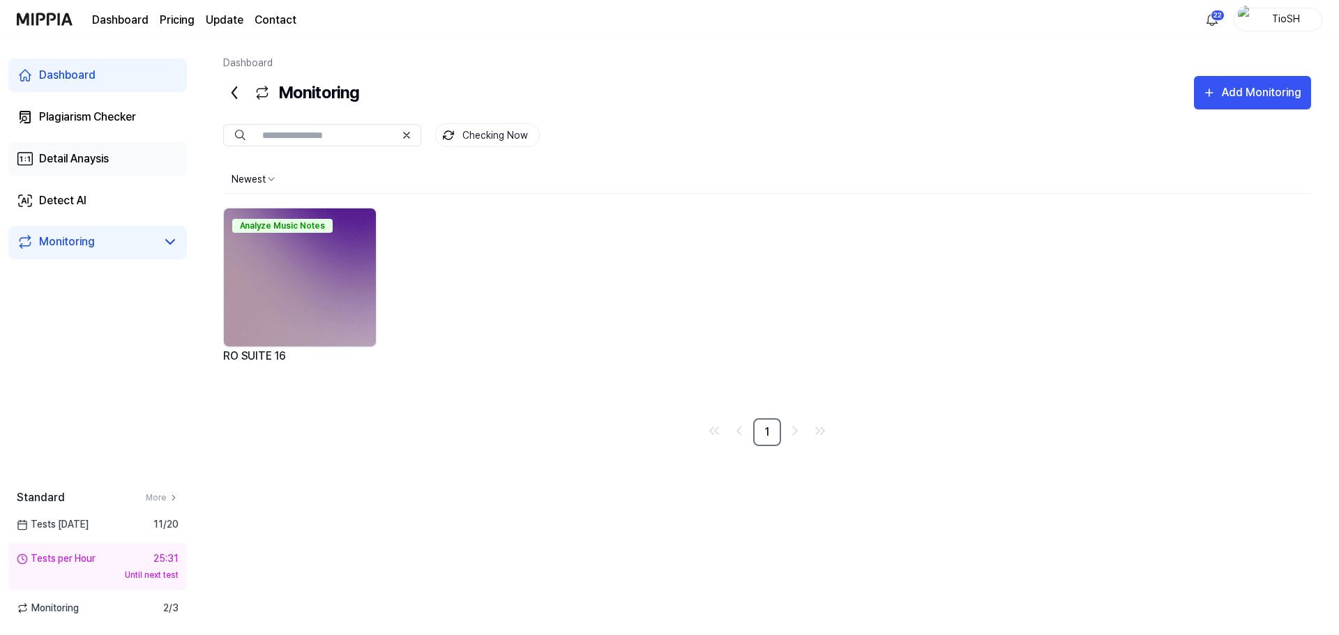
click at [94, 160] on div "Detail Anaysis" at bounding box center [74, 159] width 70 height 17
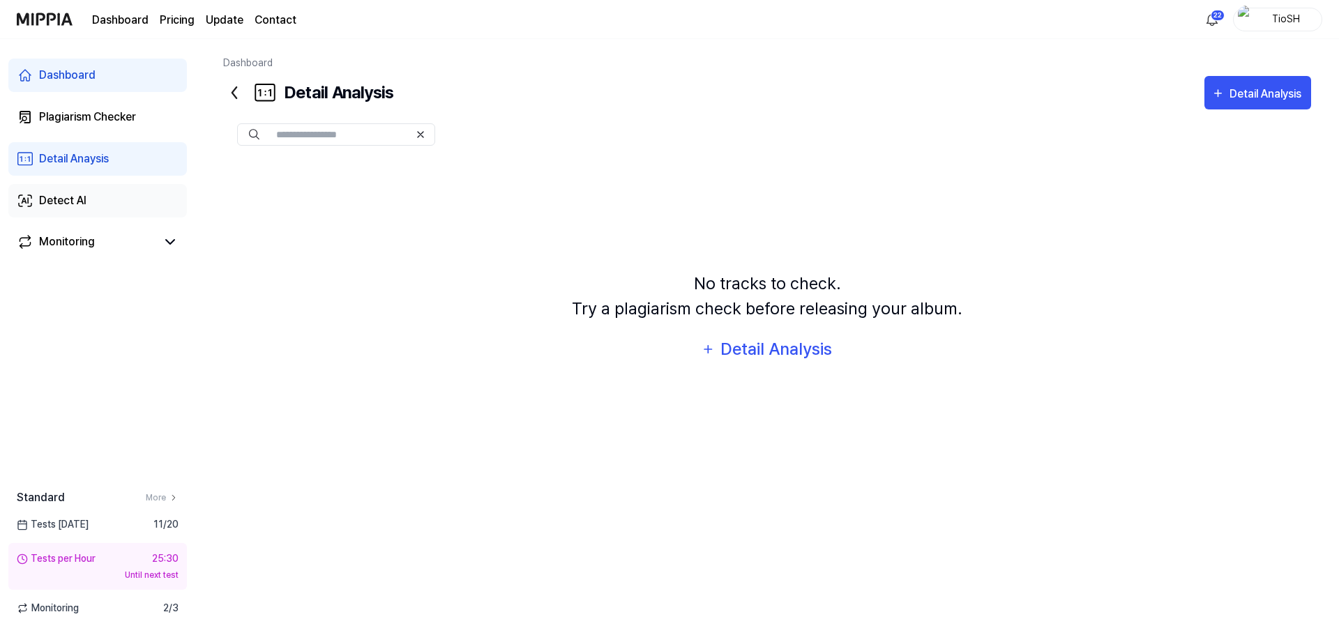
click at [93, 195] on link "Detect AI" at bounding box center [97, 200] width 179 height 33
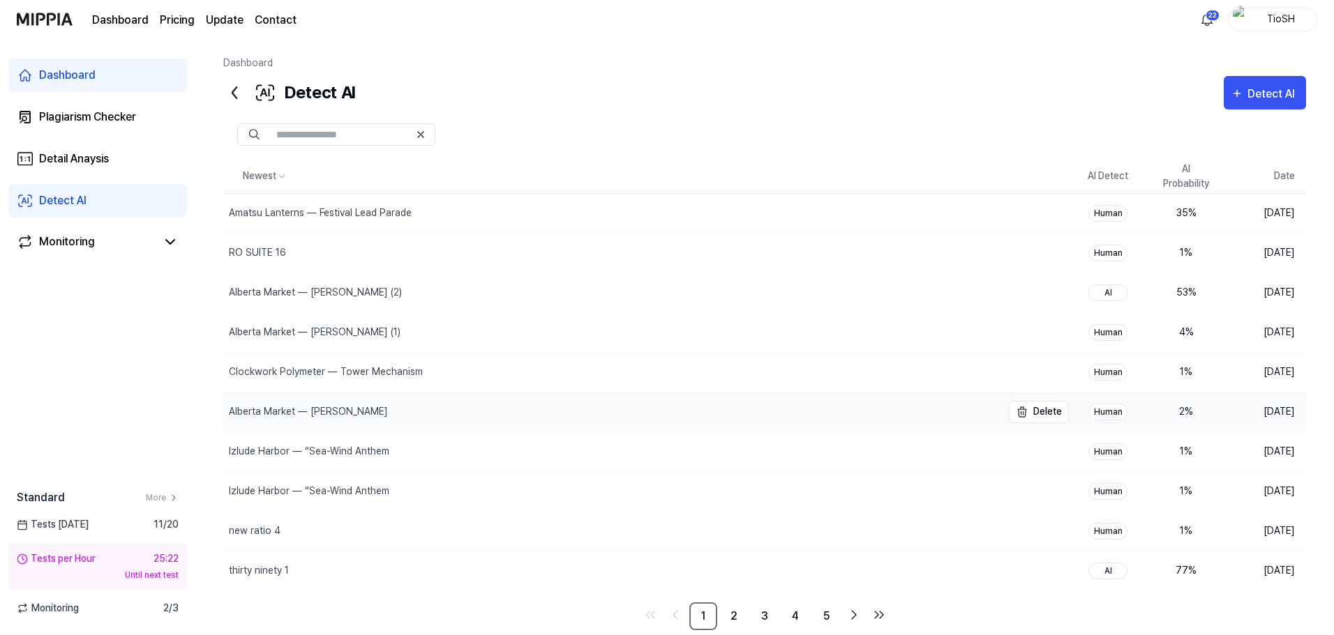
click at [381, 413] on div "Alberta Market — [PERSON_NAME]" at bounding box center [308, 412] width 159 height 15
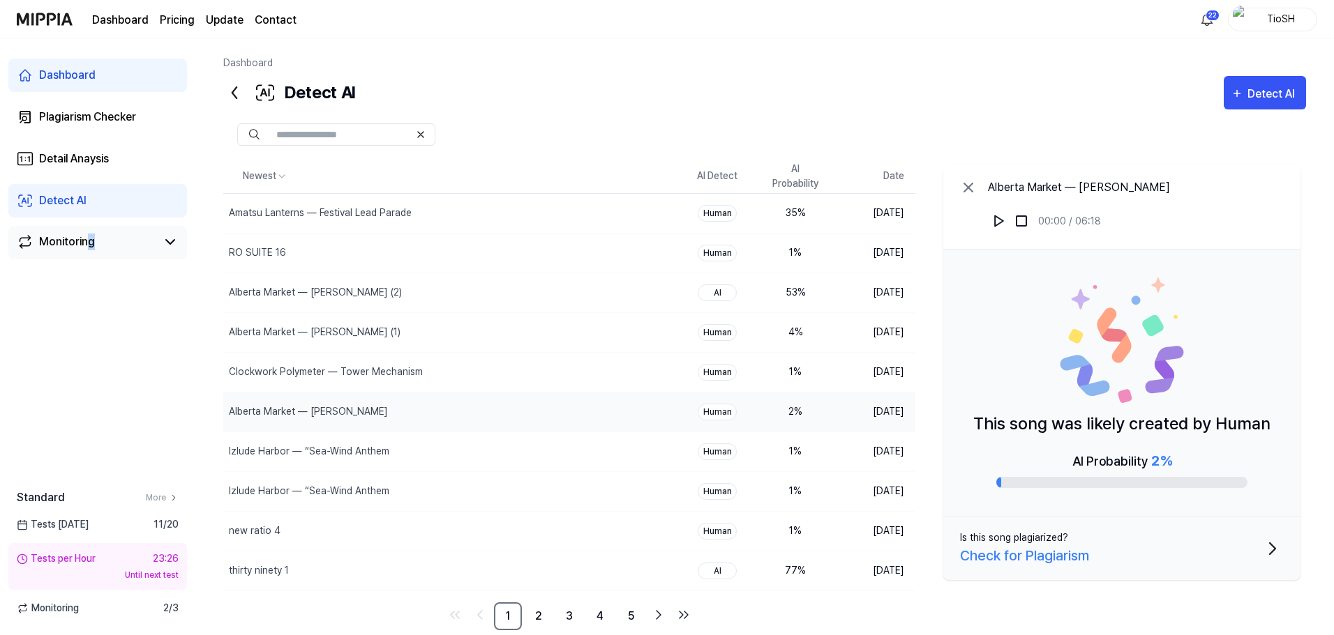
click at [90, 255] on div "Monitoring" at bounding box center [97, 242] width 179 height 33
click at [105, 245] on link "Monitoring" at bounding box center [87, 242] width 140 height 17
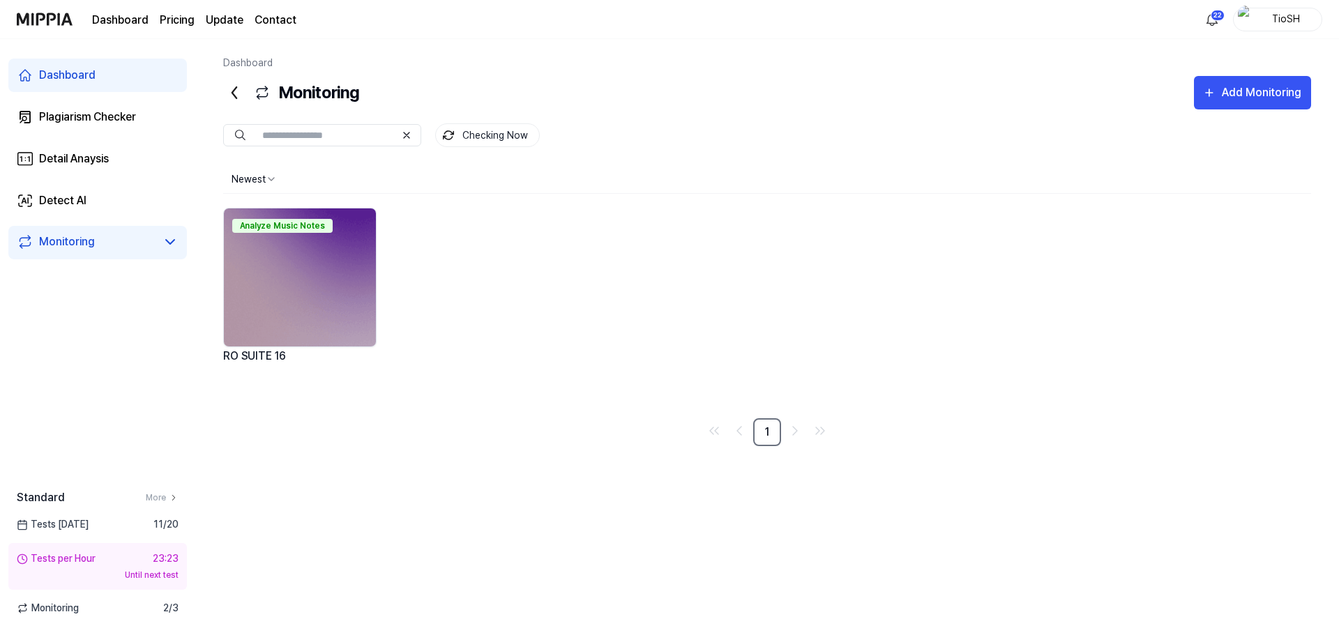
click at [608, 293] on div "Analyze Music Notes RO SUITE 16" at bounding box center [767, 307] width 1088 height 199
click at [391, 290] on div "Analyze Music Notes RO SUITE 16" at bounding box center [767, 307] width 1088 height 199
click at [1205, 91] on icon "button" at bounding box center [1210, 92] width 14 height 17
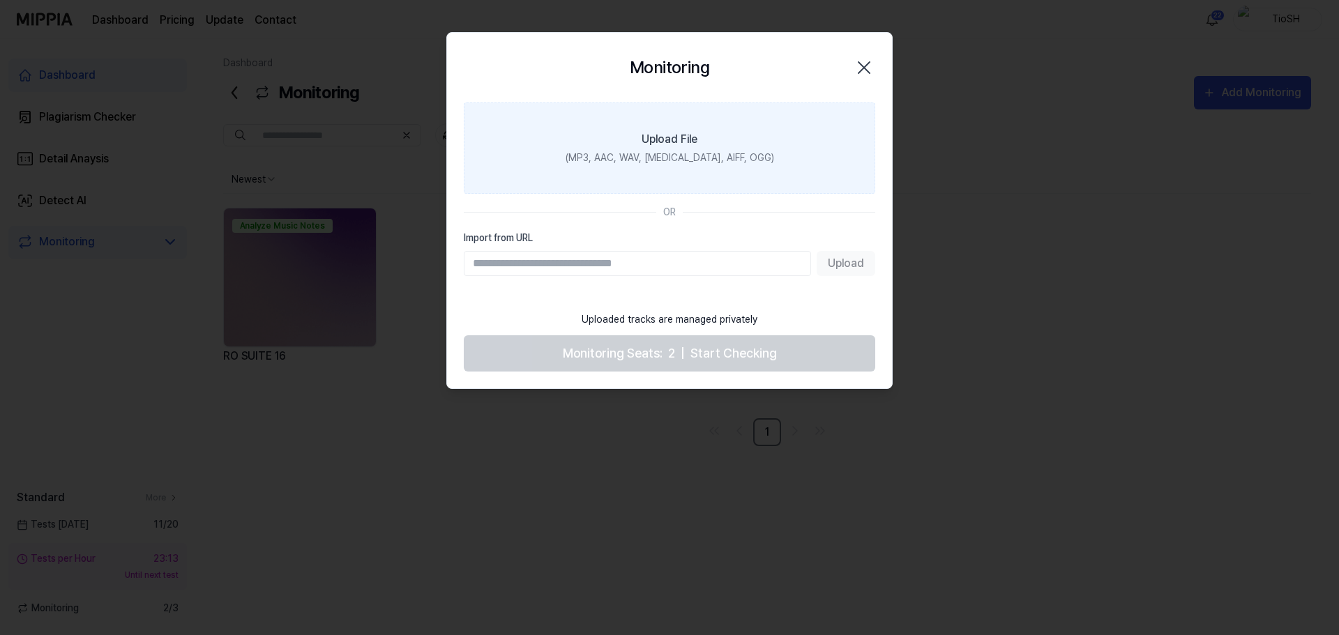
click at [658, 167] on label "Upload File (MP3, AAC, WAV, [MEDICAL_DATA], AIFF, OGG)" at bounding box center [670, 148] width 412 height 91
click at [0, 0] on input "Upload File (MP3, AAC, WAV, [MEDICAL_DATA], AIFF, OGG)" at bounding box center [0, 0] width 0 height 0
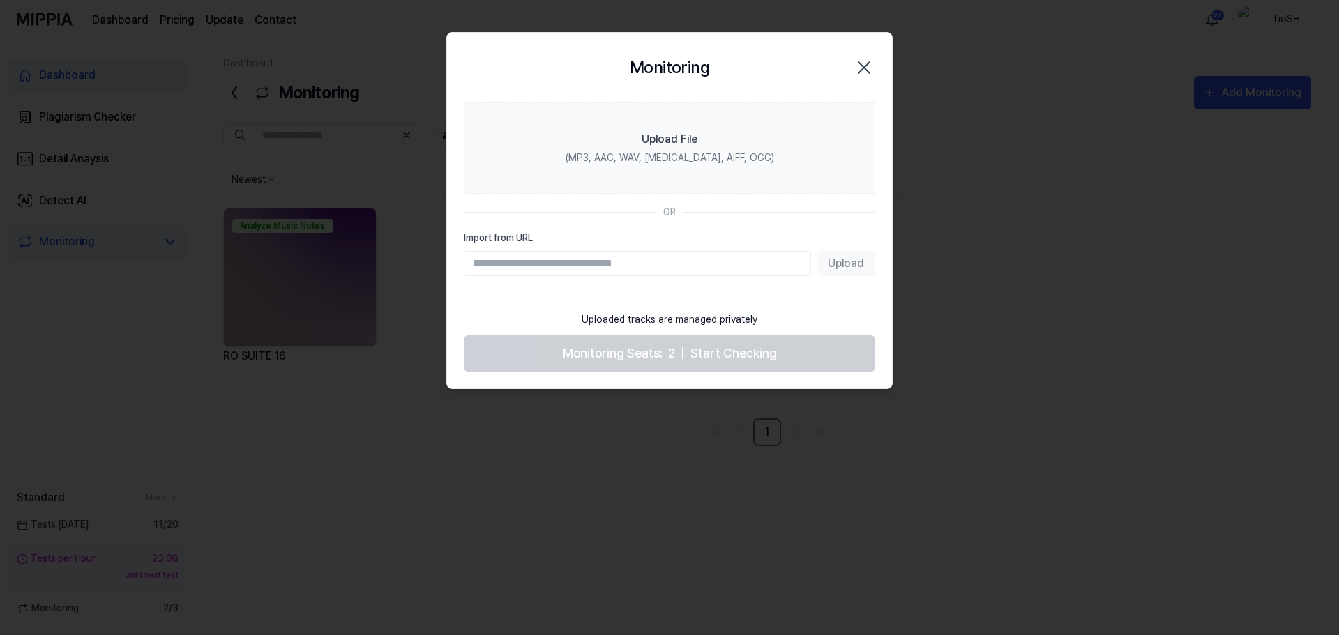
click at [866, 69] on icon "button" at bounding box center [864, 67] width 11 height 11
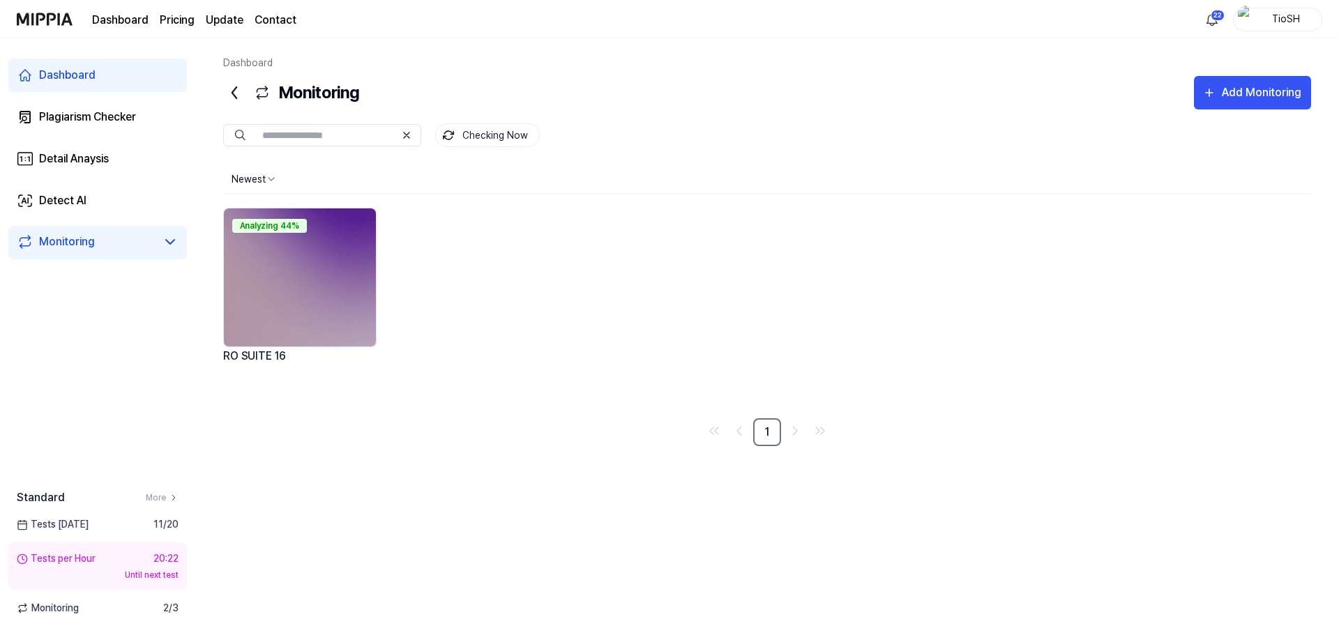
click at [489, 273] on div "Analyzing 44% RO SUITE 16" at bounding box center [767, 307] width 1088 height 199
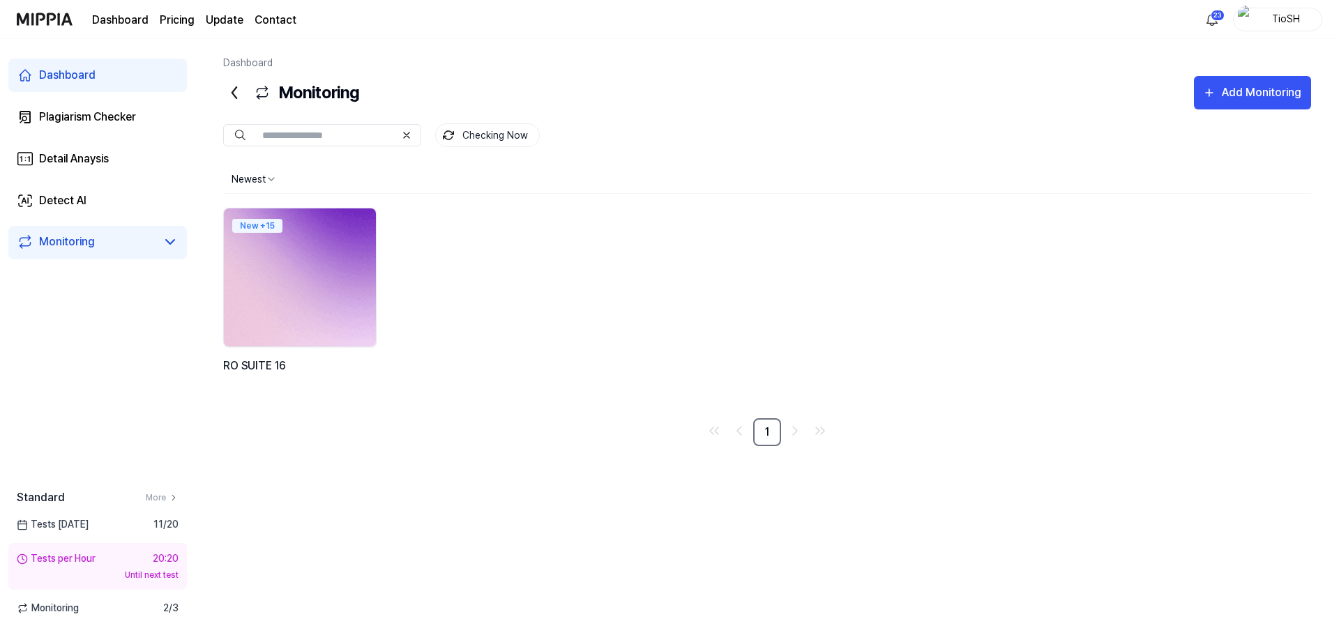
click at [314, 295] on img at bounding box center [299, 278] width 167 height 152
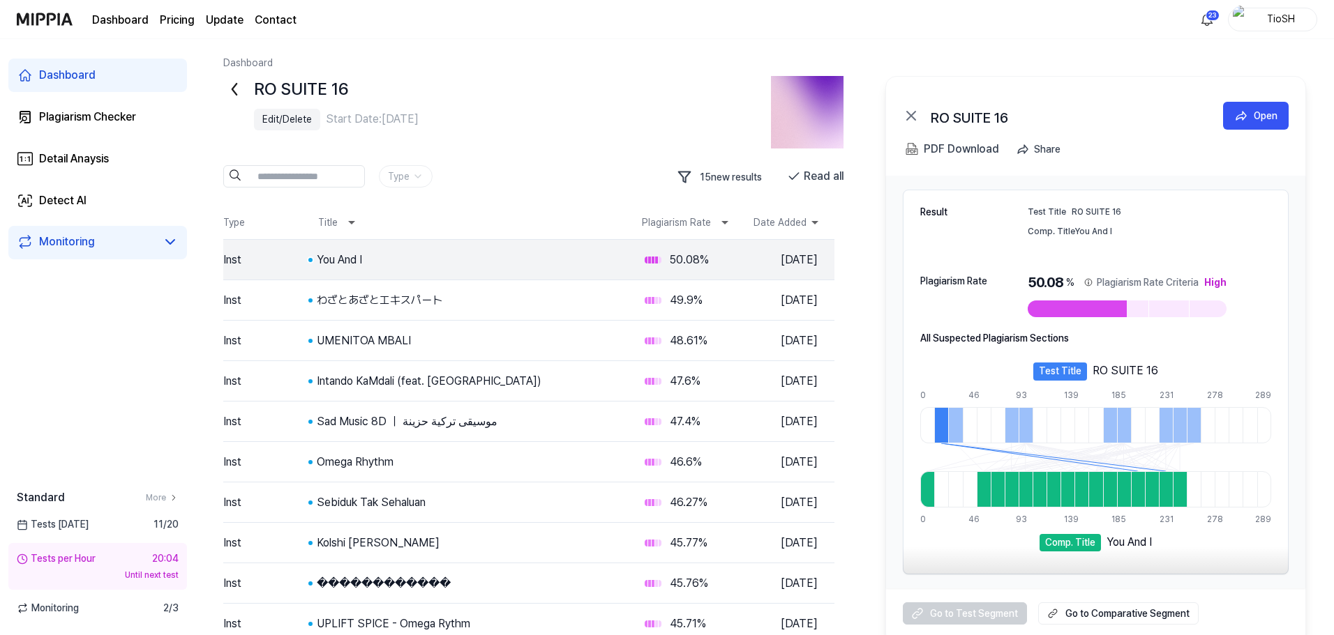
click at [1071, 372] on div "Test Title" at bounding box center [1060, 372] width 54 height 18
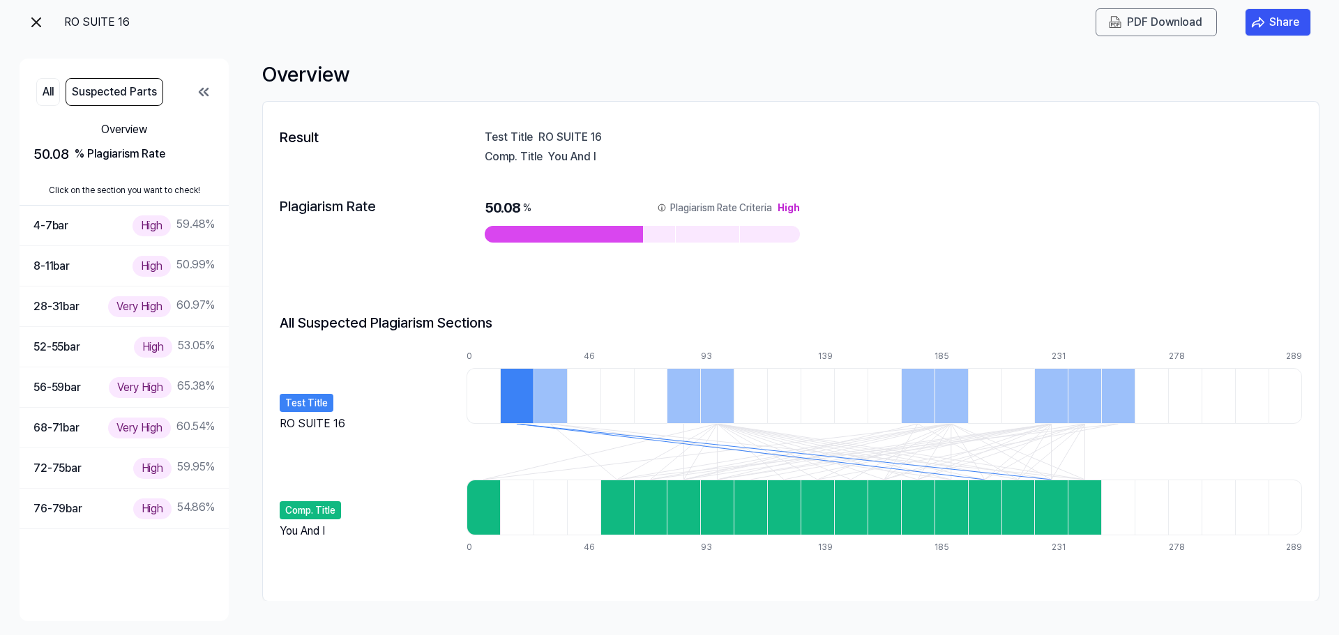
drag, startPoint x: 612, startPoint y: 160, endPoint x: 621, endPoint y: 162, distance: 9.3
click at [619, 162] on div "Result Test Title RO SUITE 16 Comp. Title You And I Plagiarism Rate 50.08 % Pla…" at bounding box center [791, 352] width 1056 height 472
click at [621, 162] on div "You And I" at bounding box center [925, 156] width 754 height 14
drag, startPoint x: 594, startPoint y: 152, endPoint x: 513, endPoint y: 151, distance: 80.9
click at [525, 151] on div "Comp. Title You And I" at bounding box center [894, 156] width 818 height 14
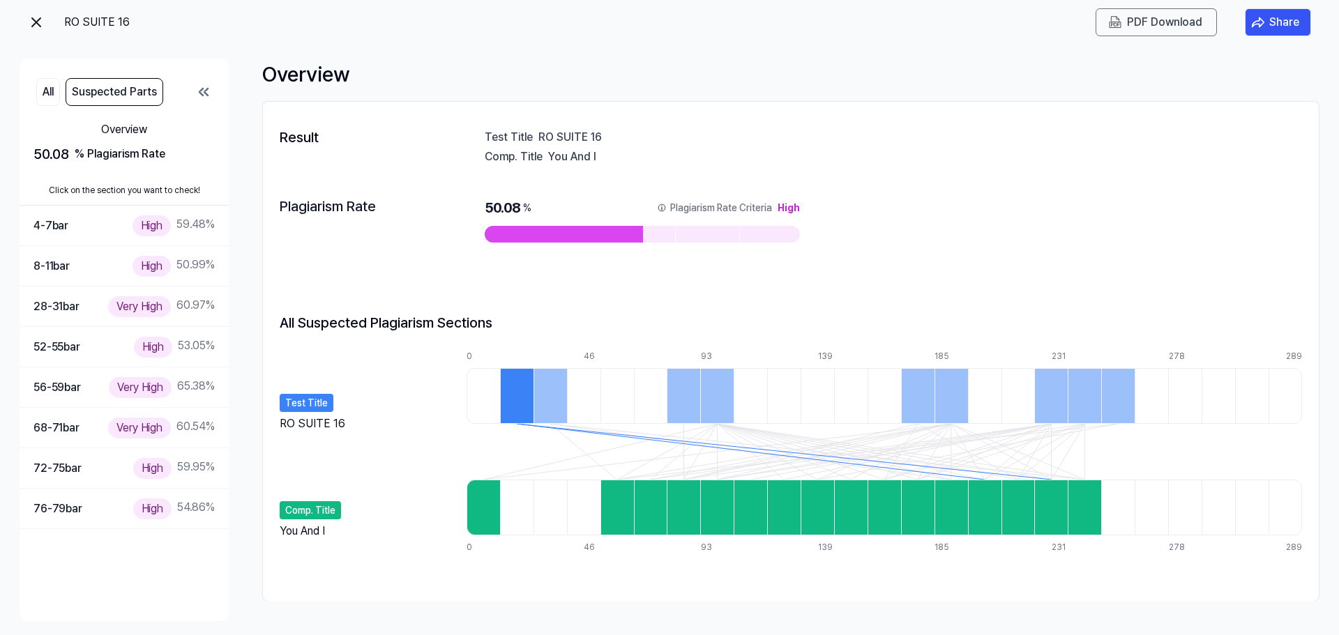
click at [513, 151] on div "Comp. Title" at bounding box center [514, 156] width 58 height 14
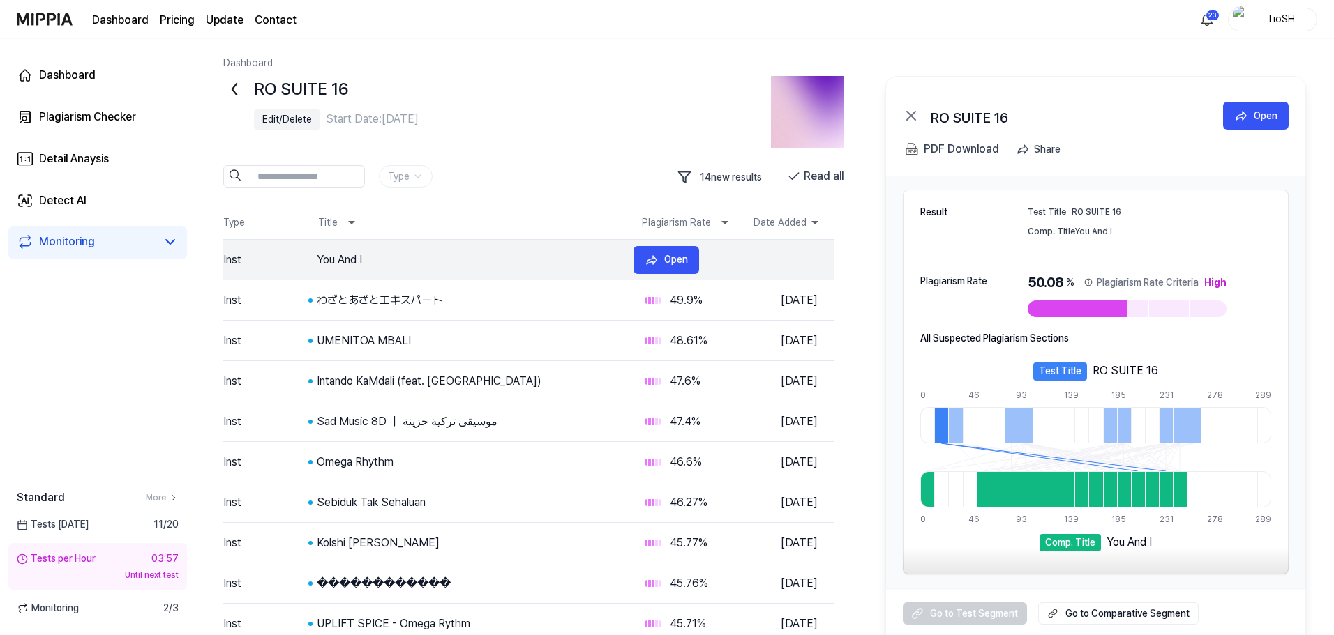
click at [325, 253] on div "You And I" at bounding box center [470, 260] width 306 height 17
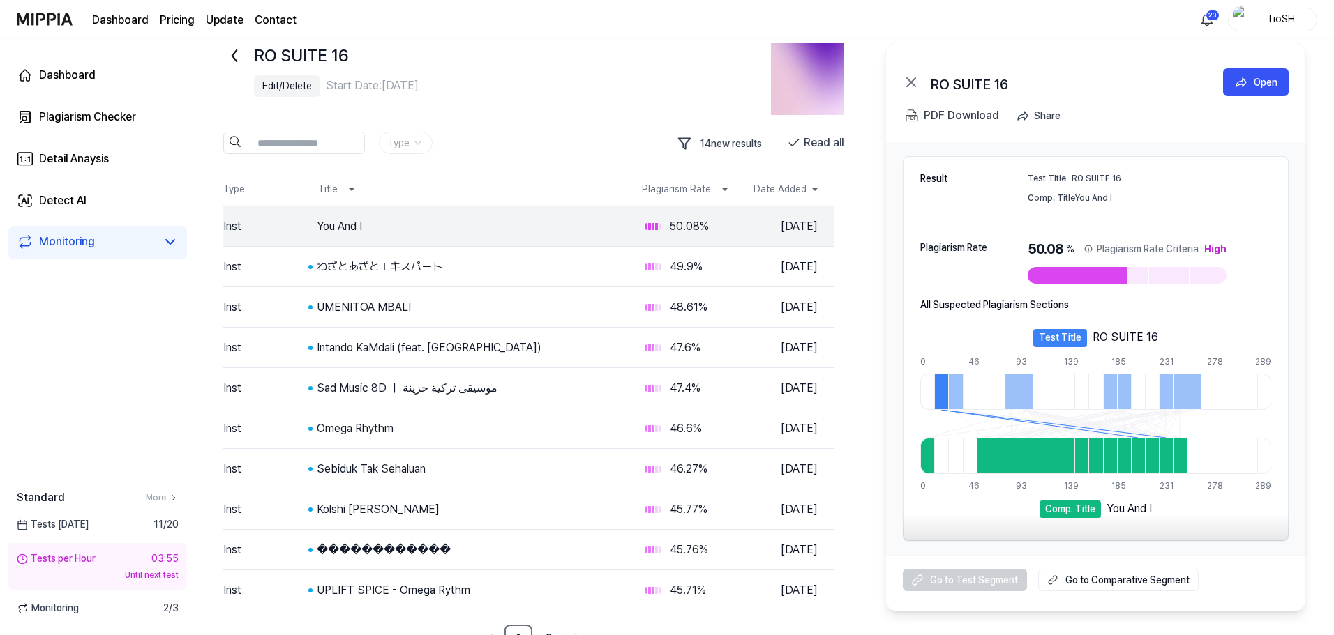
scroll to position [51, 0]
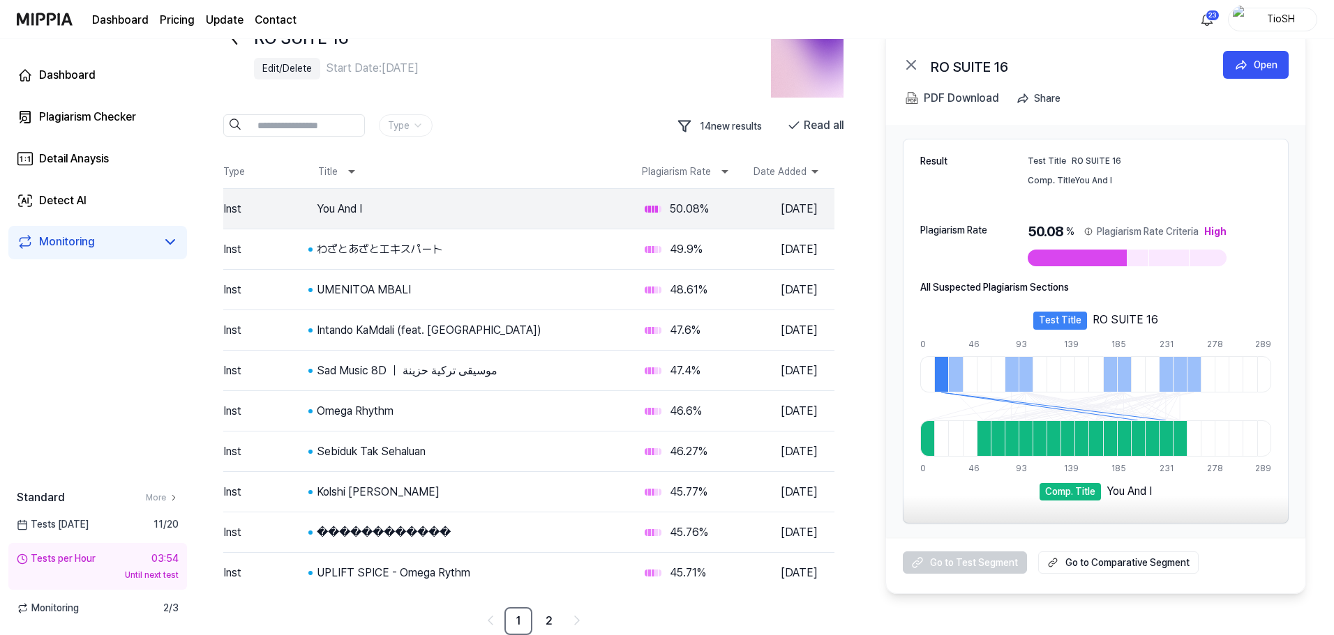
click at [1121, 565] on 듣기 "Go to Comparative Segment" at bounding box center [1118, 563] width 160 height 22
click at [419, 253] on div "わざとあざとエキスパート" at bounding box center [470, 249] width 306 height 17
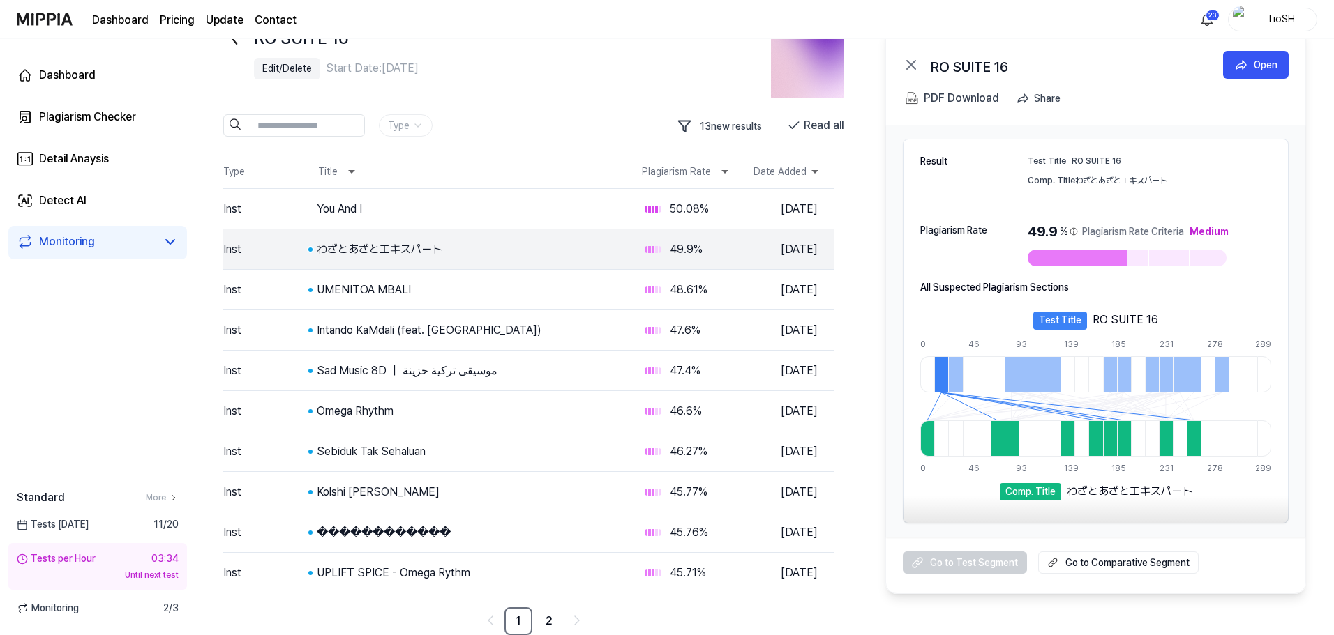
click at [1077, 571] on 듣기 "Go to Comparative Segment" at bounding box center [1118, 563] width 160 height 22
click at [534, 300] on tr "Inst UMENITOA MBALI 48.61 % Aug 31, 2025 Open" at bounding box center [528, 290] width 611 height 40
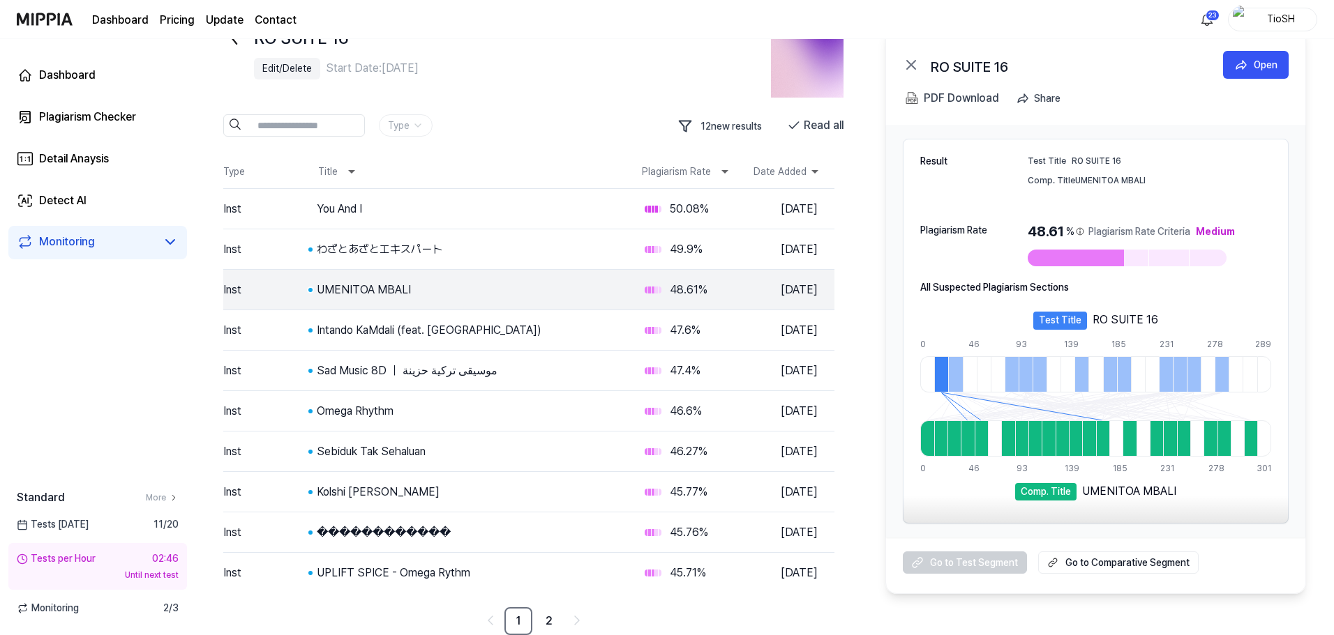
click at [950, 376] on div at bounding box center [955, 374] width 14 height 36
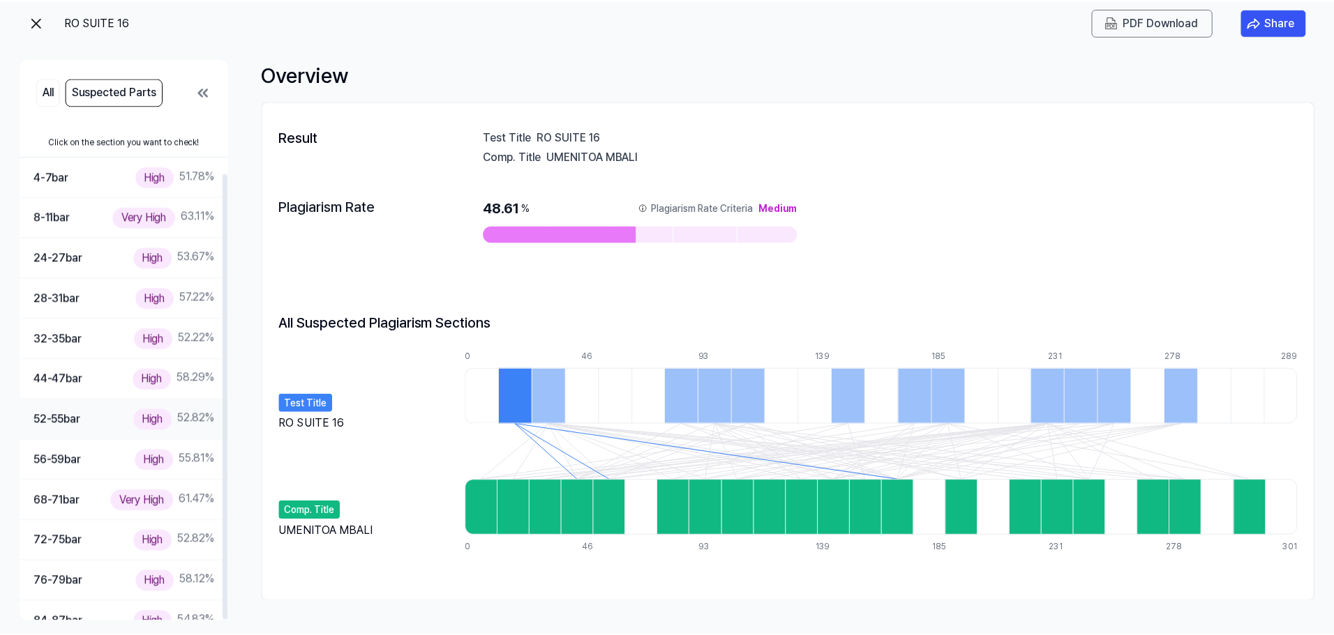
scroll to position [70, 0]
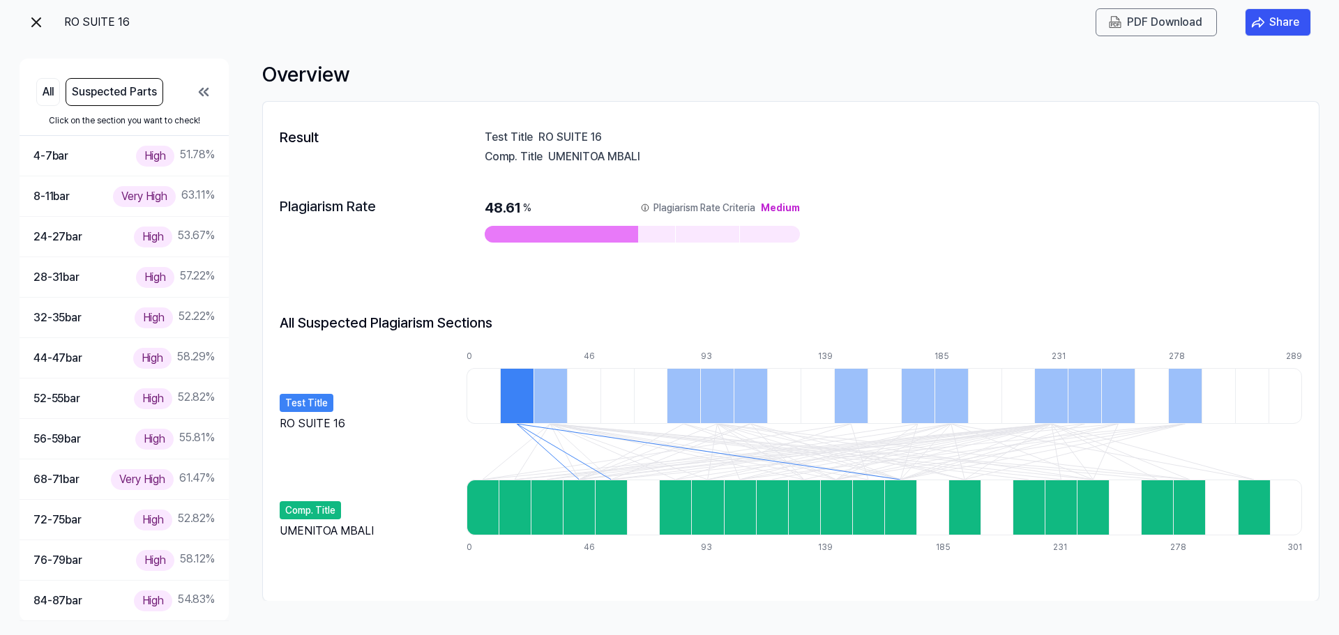
drag, startPoint x: 389, startPoint y: 322, endPoint x: 489, endPoint y: 352, distance: 104.6
click at [486, 351] on div "All Suspected Plagiarism Sections Test Title RO SUITE 16 Comp. Title UMENITOA M…" at bounding box center [791, 441] width 1023 height 258
click at [566, 400] on div at bounding box center [550, 396] width 33 height 56
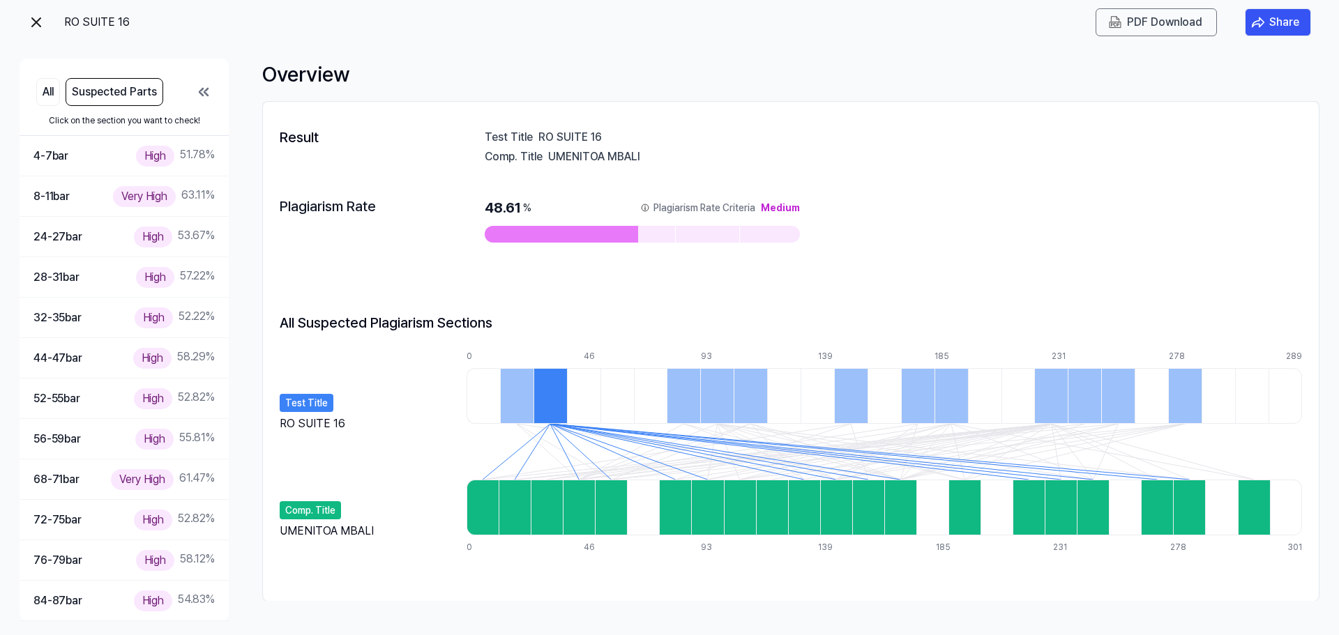
click at [681, 405] on div at bounding box center [683, 396] width 33 height 56
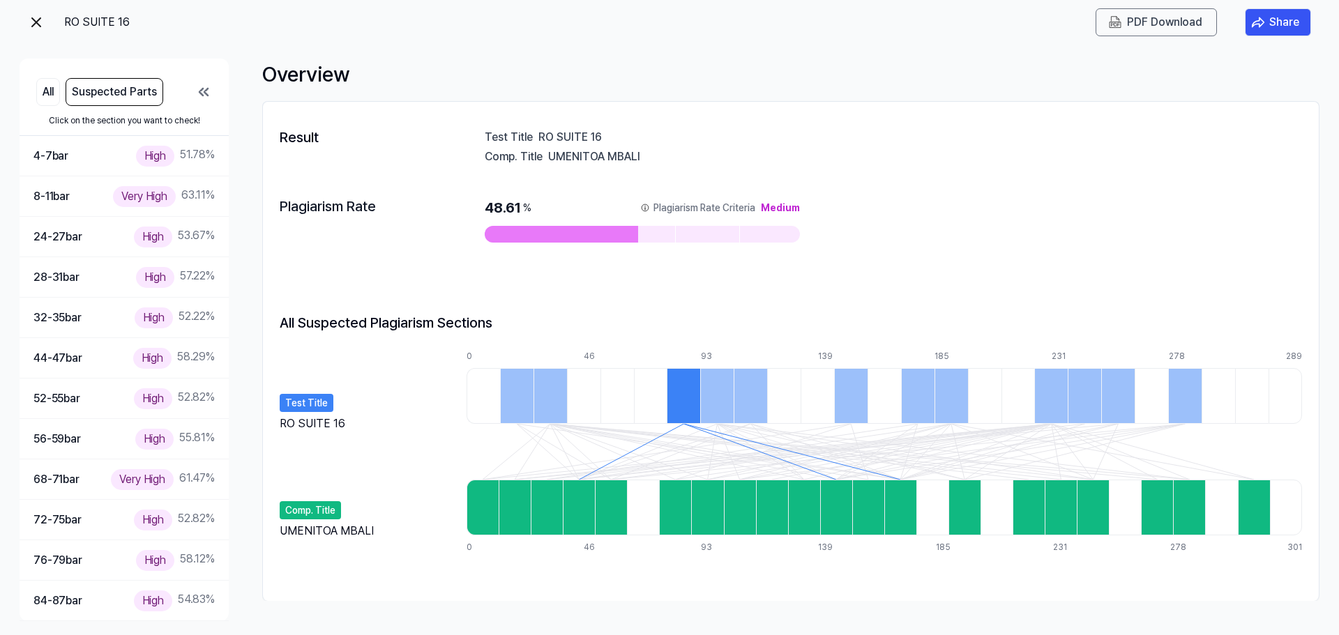
click at [723, 404] on div at bounding box center [716, 396] width 33 height 56
click at [767, 404] on div at bounding box center [750, 396] width 33 height 56
click at [836, 396] on div at bounding box center [850, 396] width 33 height 56
click at [36, 24] on img at bounding box center [36, 22] width 17 height 17
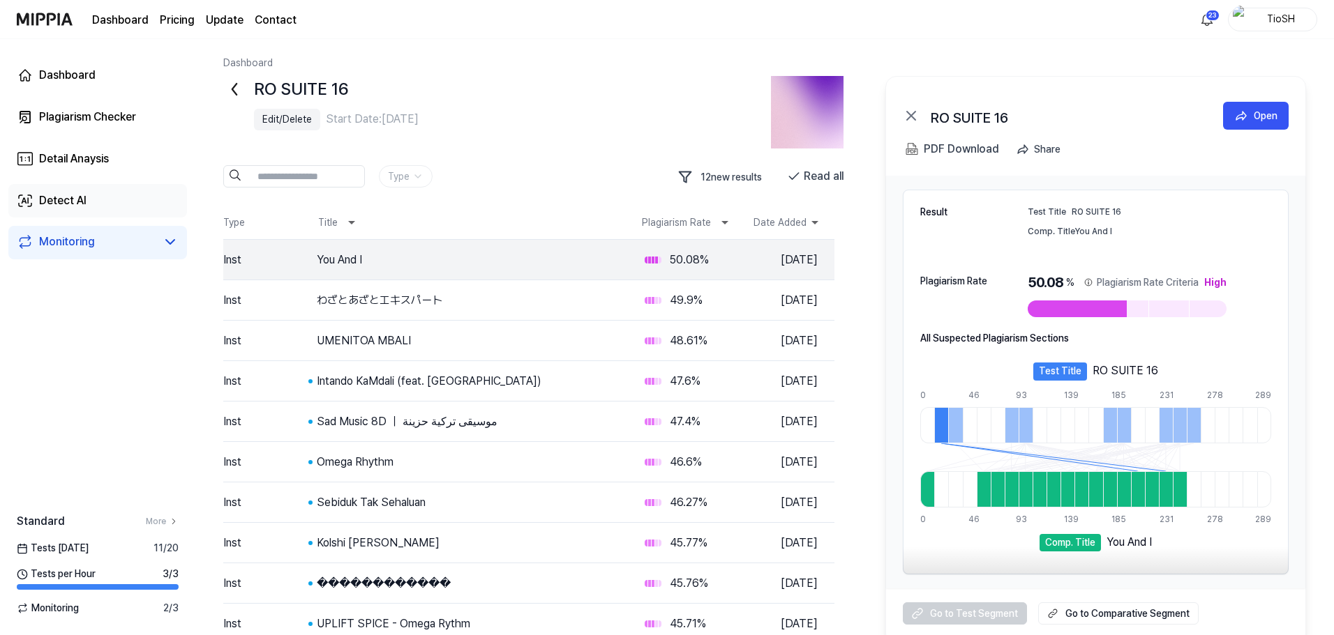
click at [103, 210] on link "Detect AI" at bounding box center [97, 200] width 179 height 33
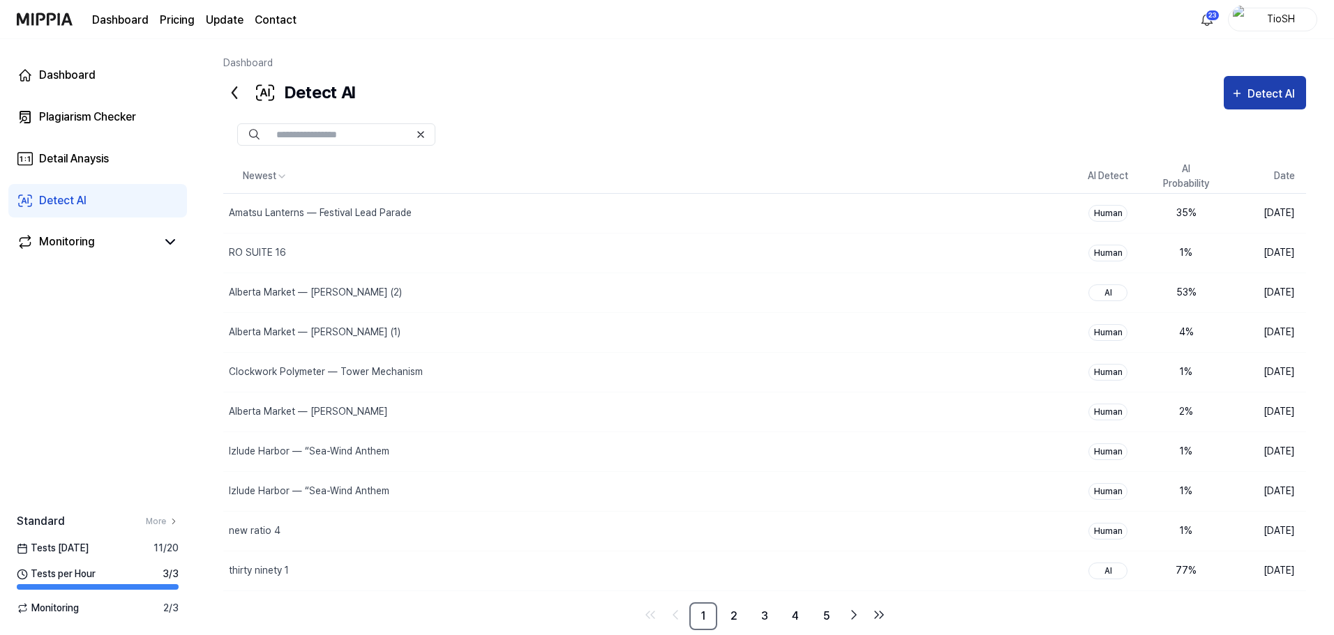
click at [1290, 85] on div "Detect AI" at bounding box center [1273, 94] width 52 height 18
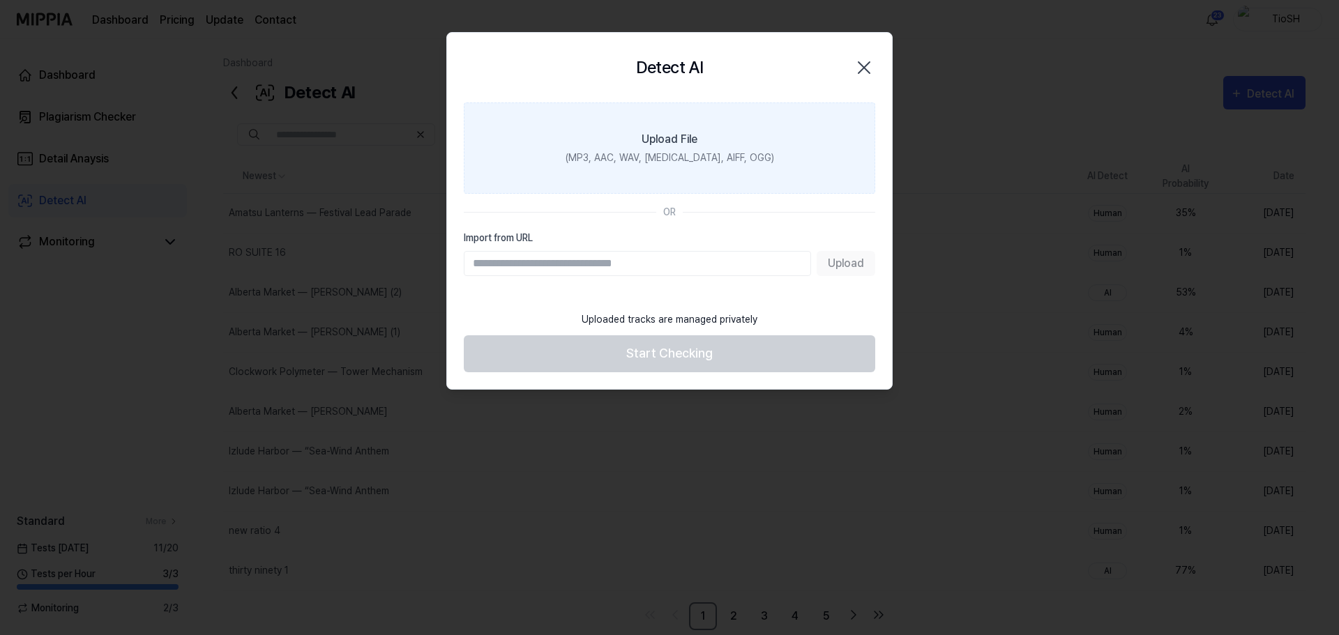
click at [647, 172] on label "Upload File (MP3, AAC, WAV, [MEDICAL_DATA], AIFF, OGG)" at bounding box center [670, 148] width 412 height 91
click at [0, 0] on input "Upload File (MP3, AAC, WAV, [MEDICAL_DATA], AIFF, OGG)" at bounding box center [0, 0] width 0 height 0
click at [716, 139] on label "Upload File (MP3, AAC, WAV, [MEDICAL_DATA], AIFF, OGG)" at bounding box center [670, 148] width 412 height 91
click at [0, 0] on input "Upload File (MP3, AAC, WAV, [MEDICAL_DATA], AIFF, OGG)" at bounding box center [0, 0] width 0 height 0
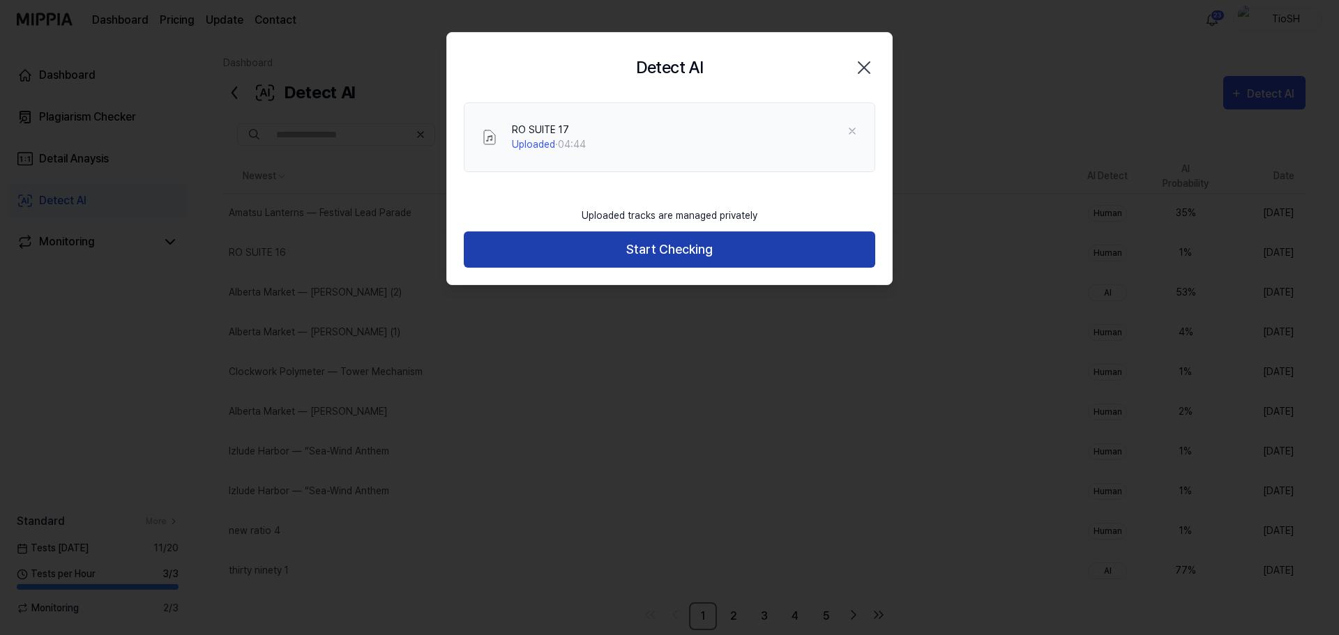
click at [609, 245] on button "Start Checking" at bounding box center [670, 250] width 412 height 37
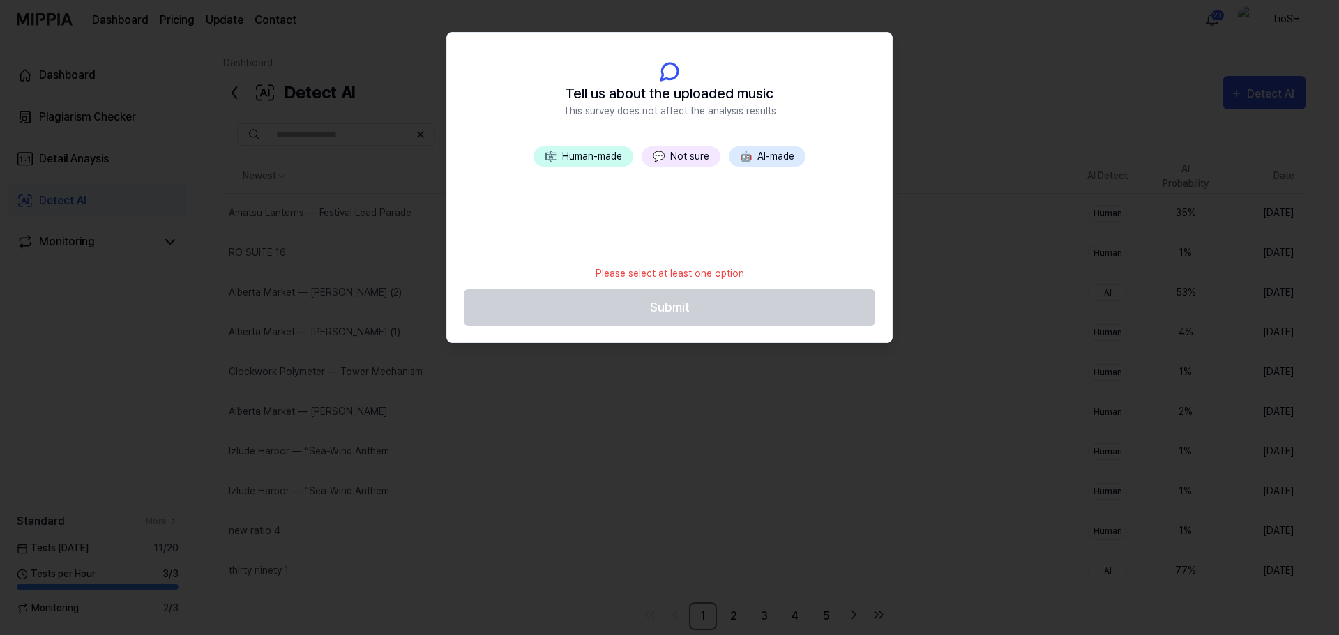
click at [756, 150] on button "🤖 AI-made" at bounding box center [767, 156] width 77 height 20
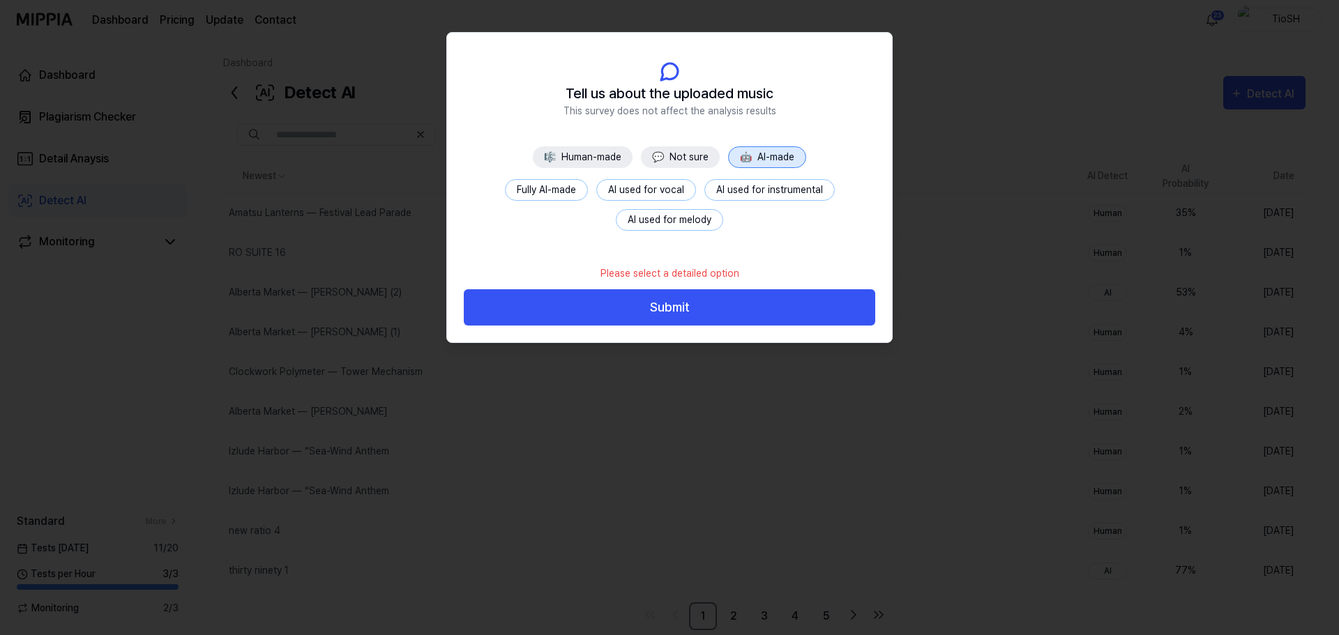
click at [566, 195] on button "Fully AI-made" at bounding box center [546, 190] width 83 height 22
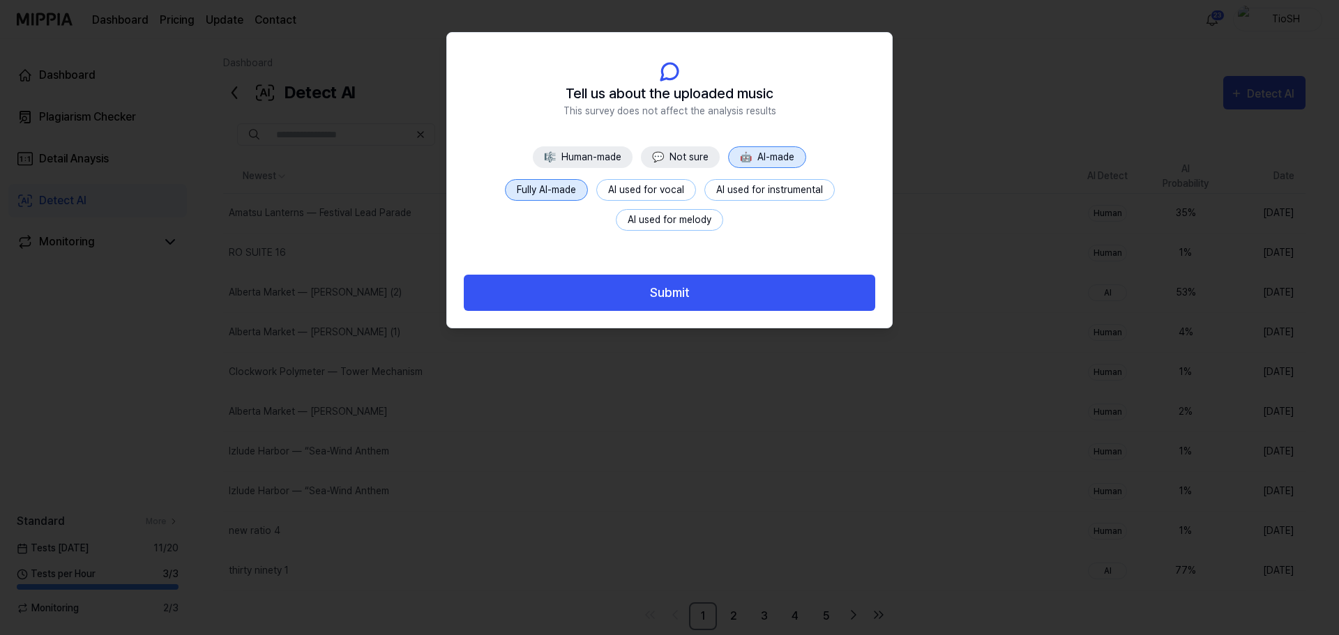
click at [647, 299] on button "Submit" at bounding box center [670, 293] width 412 height 37
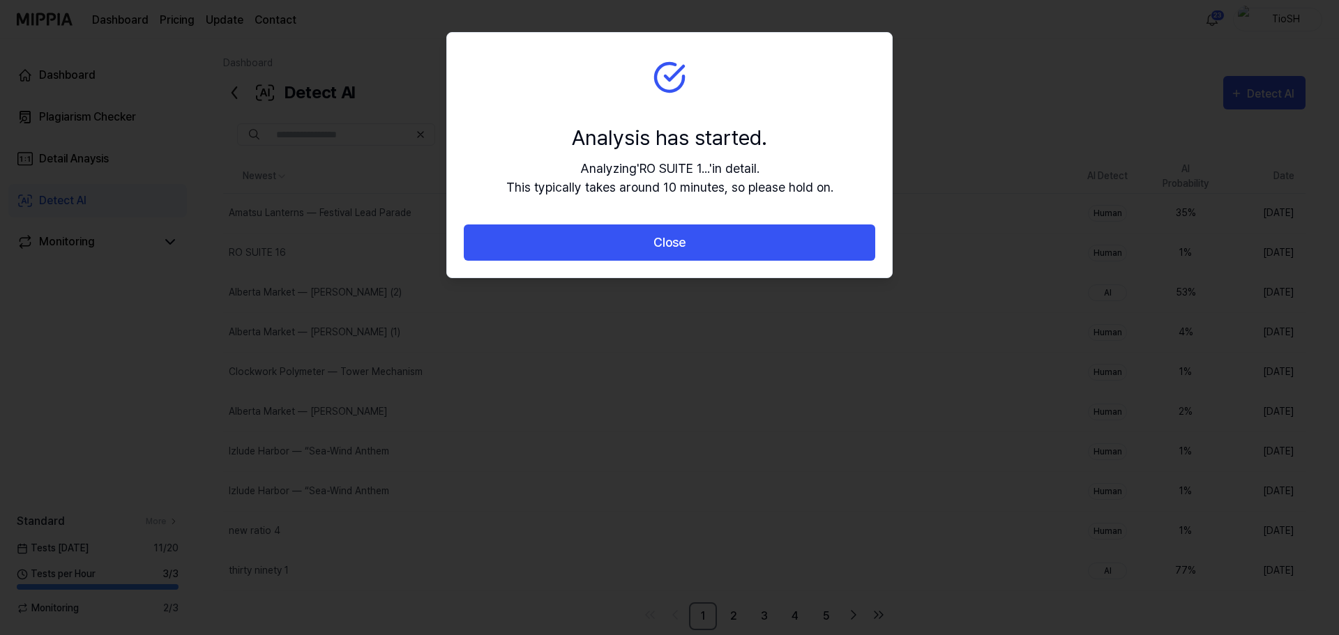
click at [681, 262] on div "Close" at bounding box center [669, 252] width 445 height 54
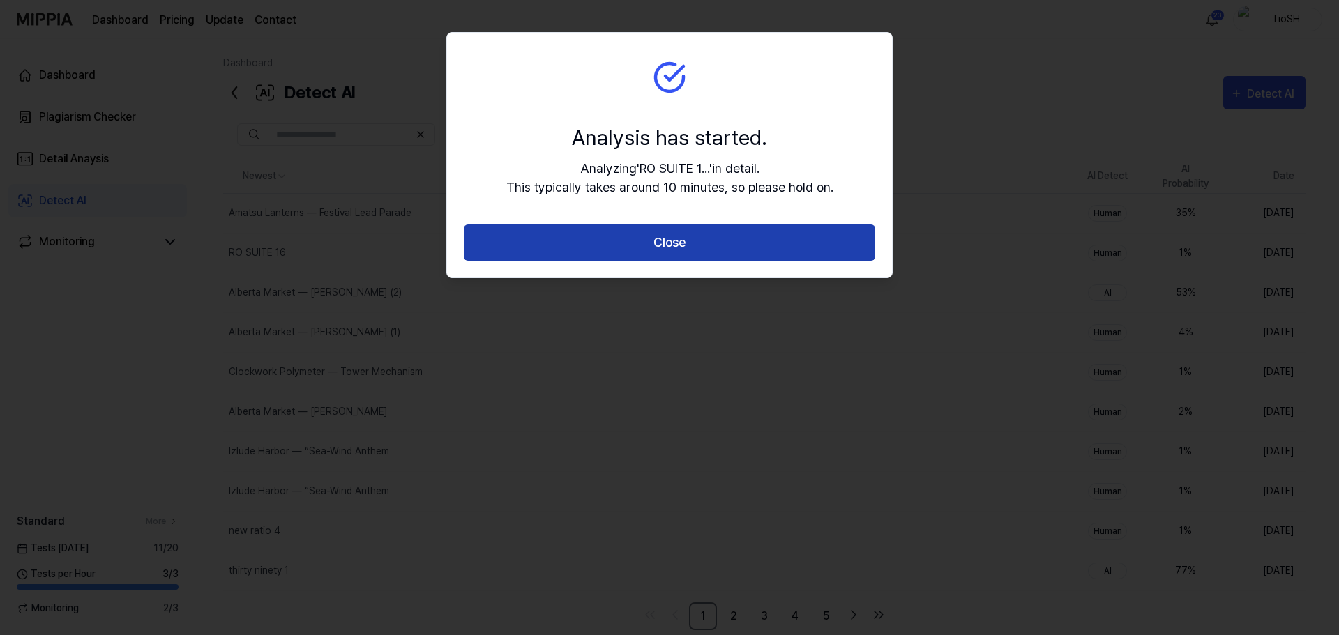
click at [675, 246] on button "Close" at bounding box center [670, 243] width 412 height 37
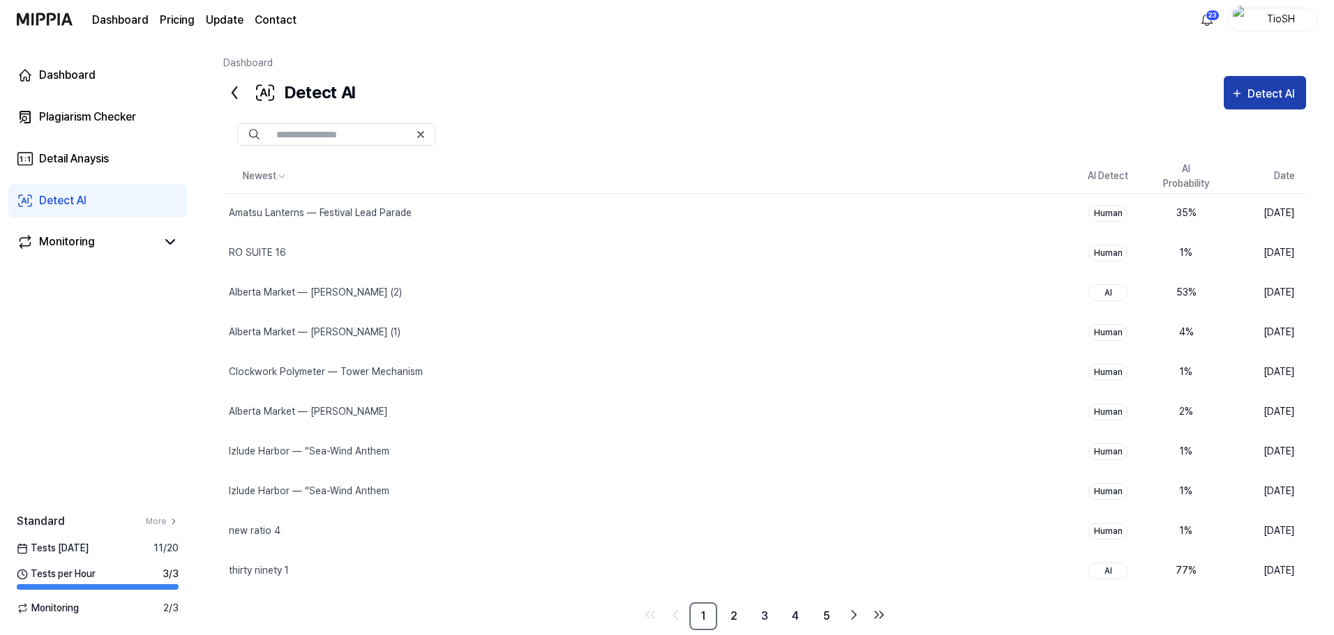
click at [1244, 96] on div "Detect AI" at bounding box center [1264, 94] width 68 height 18
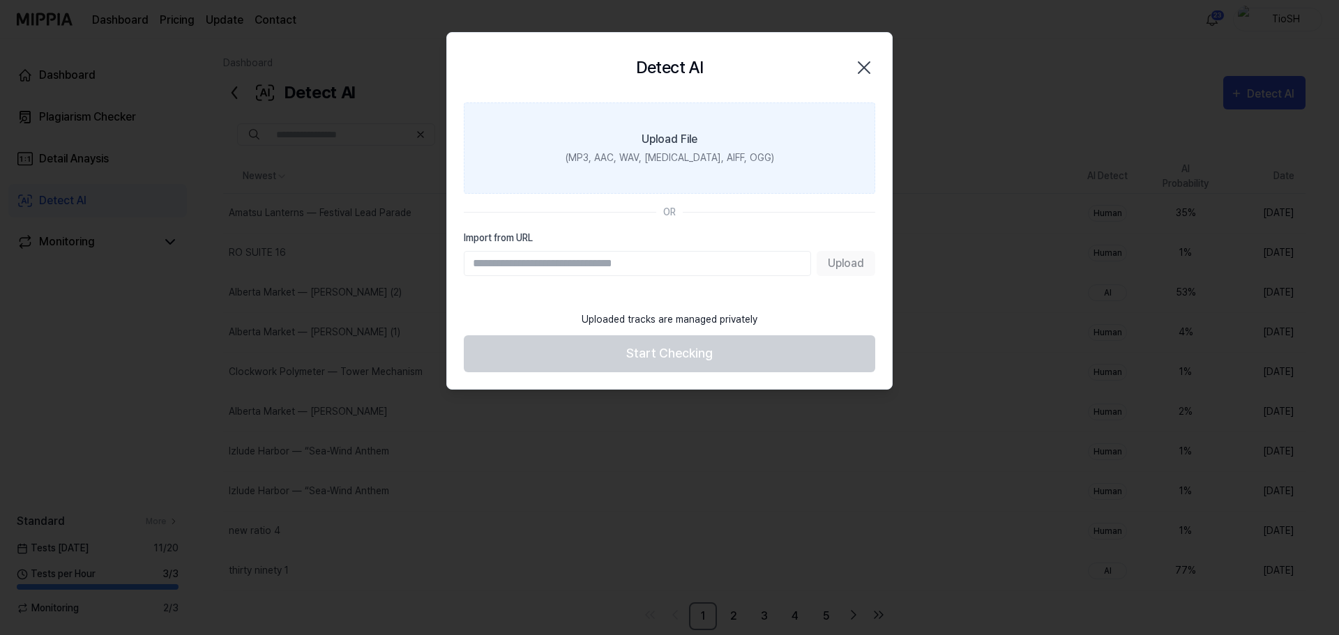
click at [688, 144] on div "Upload File" at bounding box center [670, 139] width 56 height 17
click at [0, 0] on input "Upload File (MP3, AAC, WAV, [MEDICAL_DATA], AIFF, OGG)" at bounding box center [0, 0] width 0 height 0
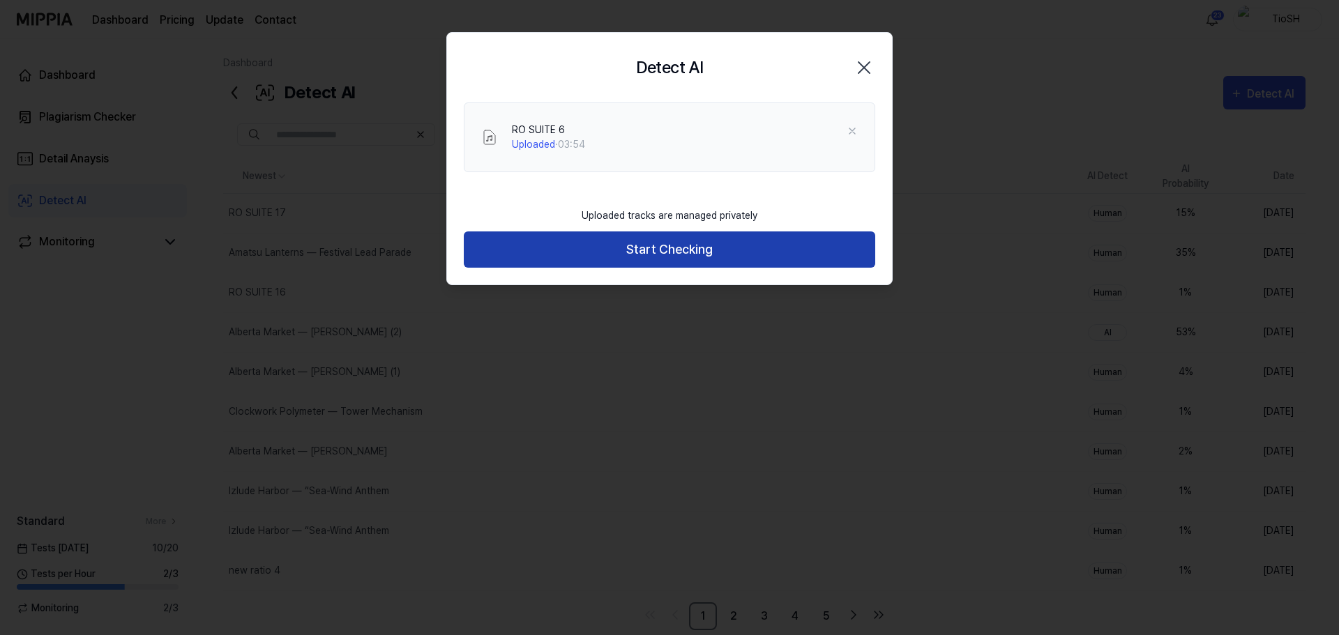
click at [608, 257] on button "Start Checking" at bounding box center [670, 250] width 412 height 37
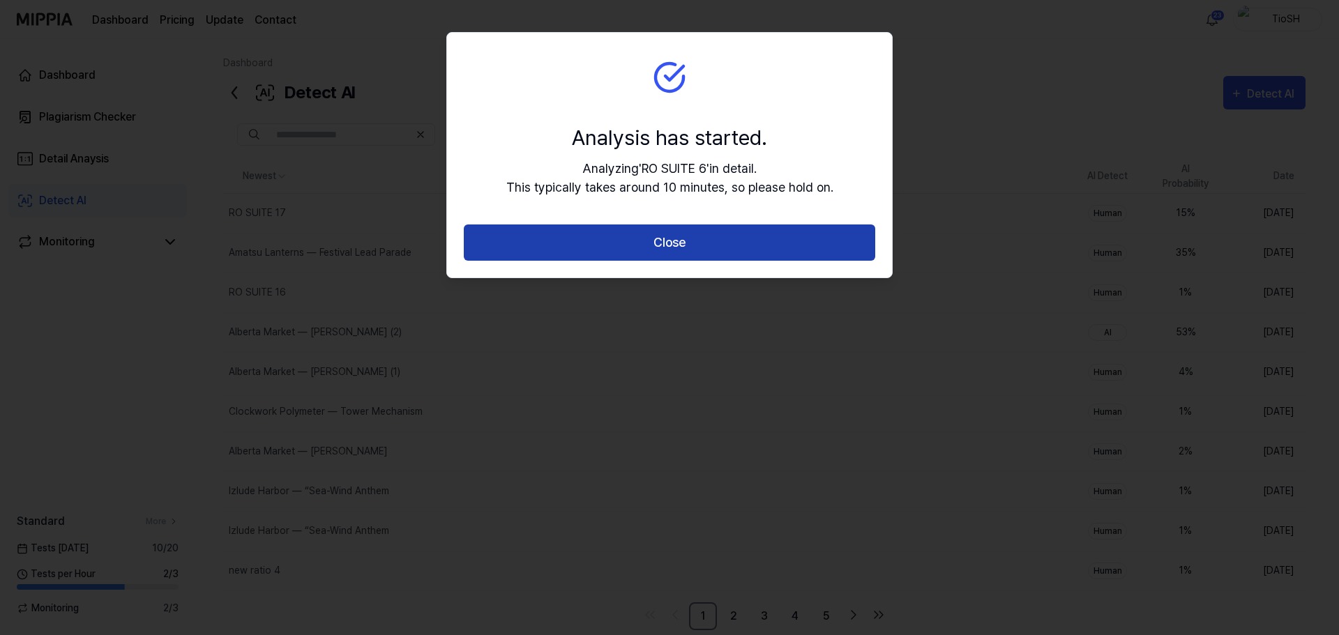
click at [628, 239] on button "Close" at bounding box center [670, 243] width 412 height 37
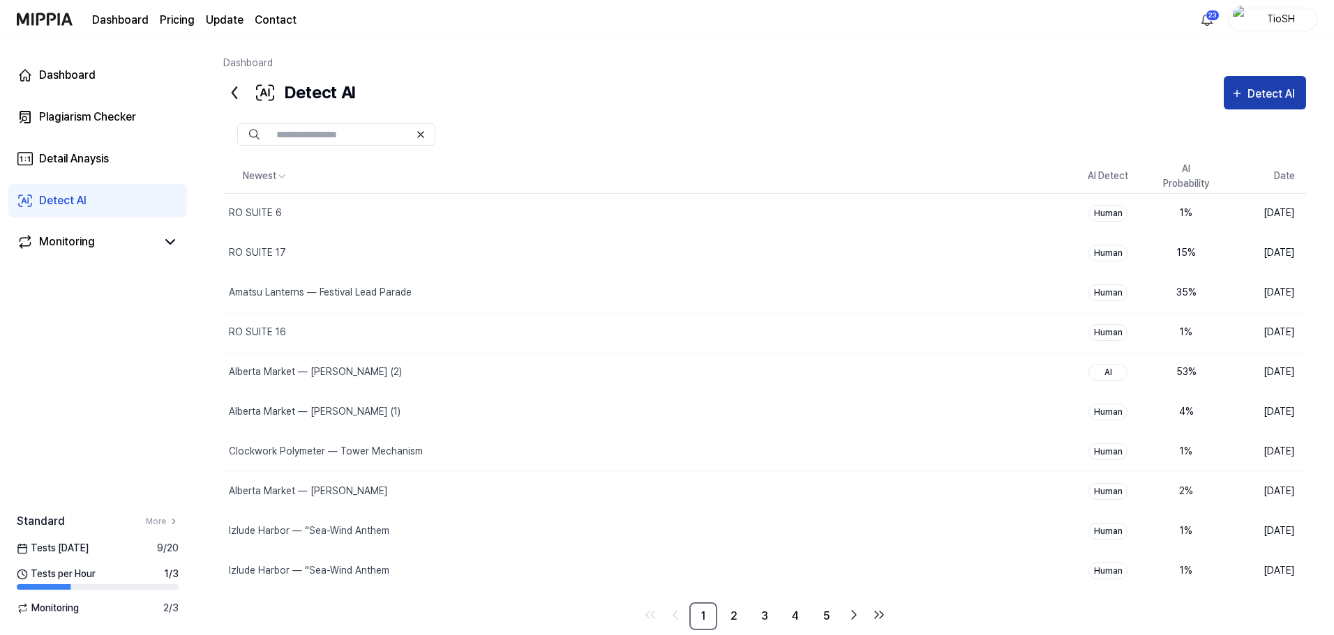
click at [1277, 99] on div "Detect AI" at bounding box center [1273, 94] width 52 height 18
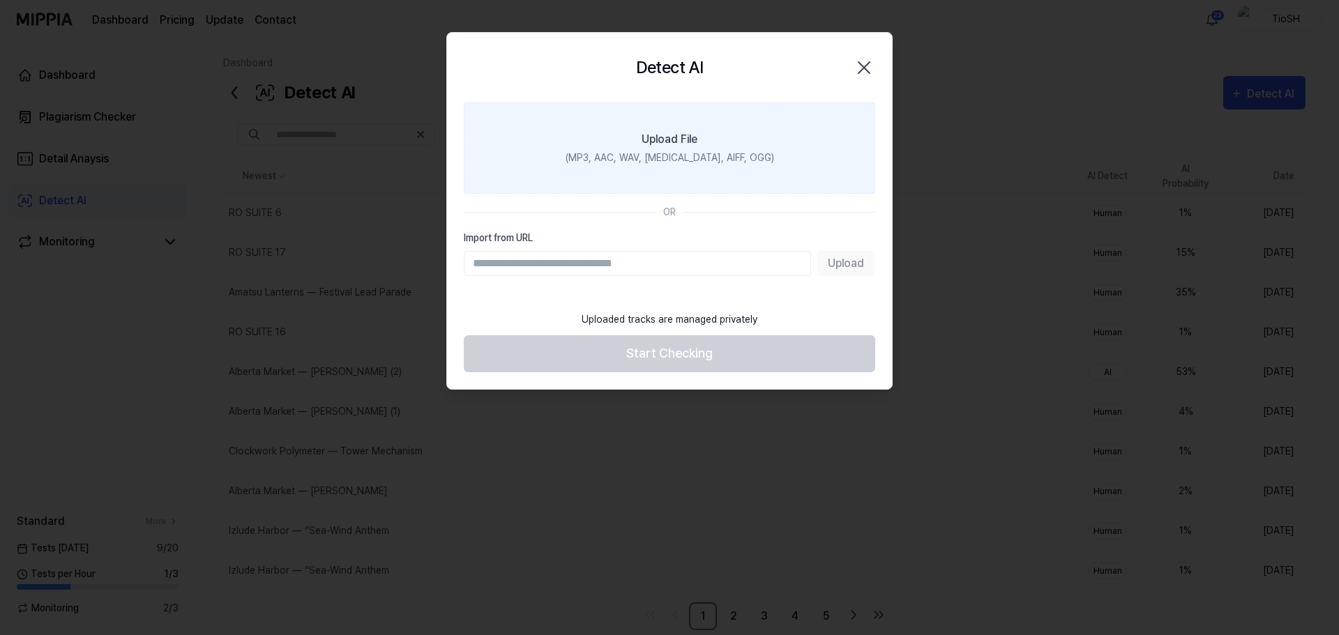
click at [723, 157] on div "(MP3, AAC, WAV, [MEDICAL_DATA], AIFF, OGG)" at bounding box center [670, 158] width 209 height 15
click at [0, 0] on input "Upload File (MP3, AAC, WAV, [MEDICAL_DATA], AIFF, OGG)" at bounding box center [0, 0] width 0 height 0
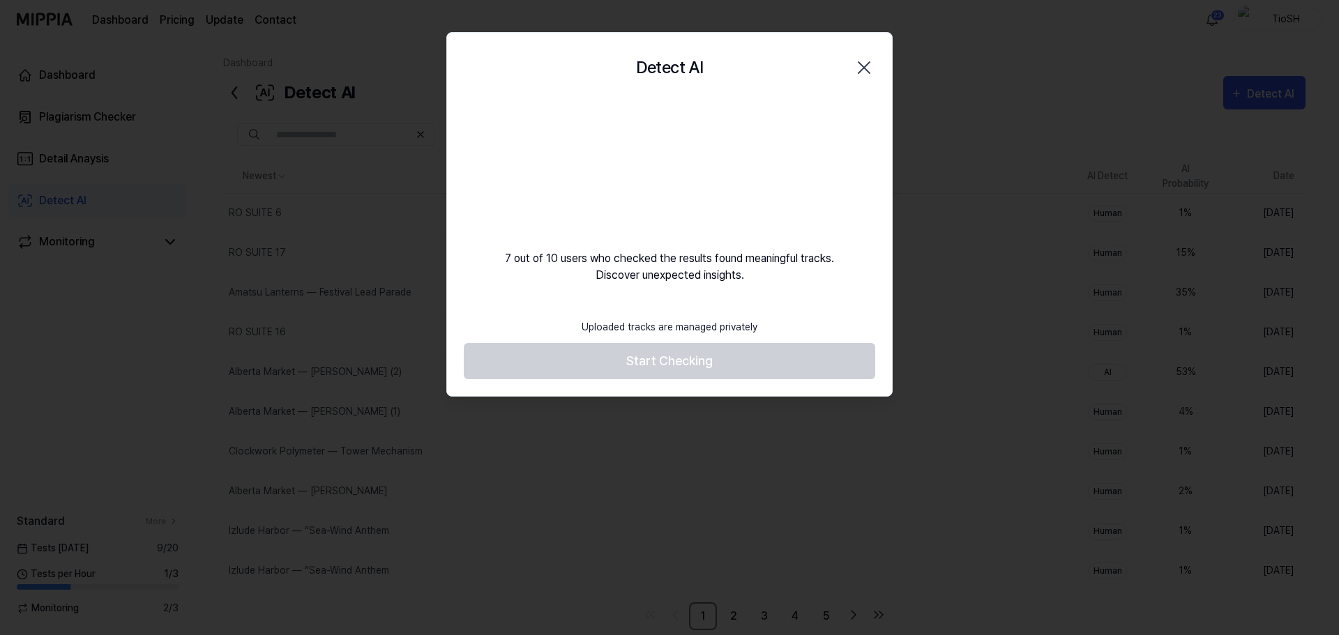
click at [797, 130] on div "7 out of 10 users who checked the results found meaningful tracks. Discover une…" at bounding box center [669, 193] width 445 height 181
click at [682, 191] on video at bounding box center [670, 170] width 134 height 134
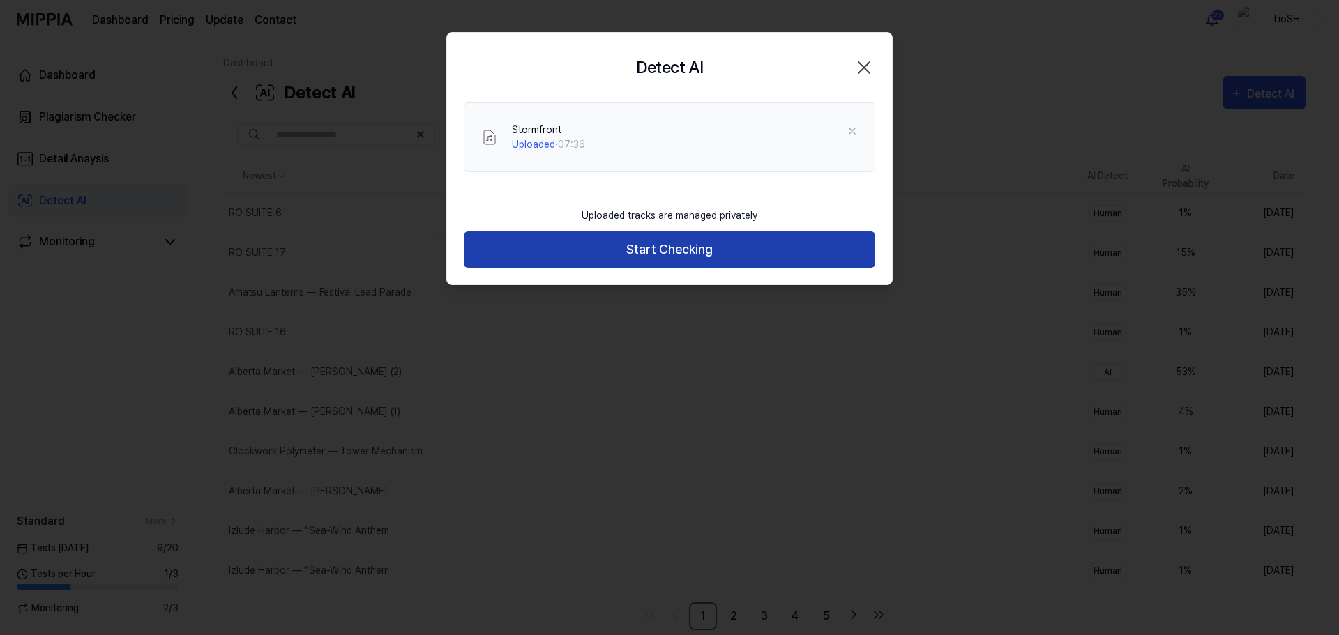
click at [649, 255] on button "Start Checking" at bounding box center [670, 250] width 412 height 37
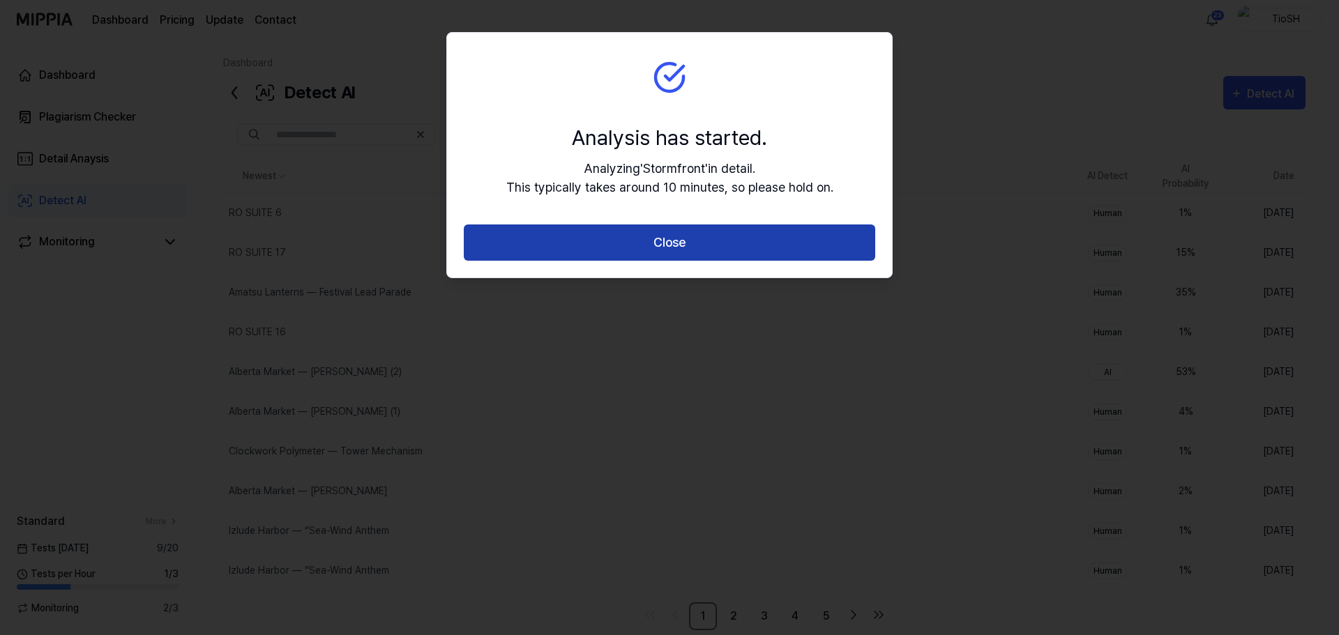
click at [650, 246] on button "Close" at bounding box center [670, 243] width 412 height 37
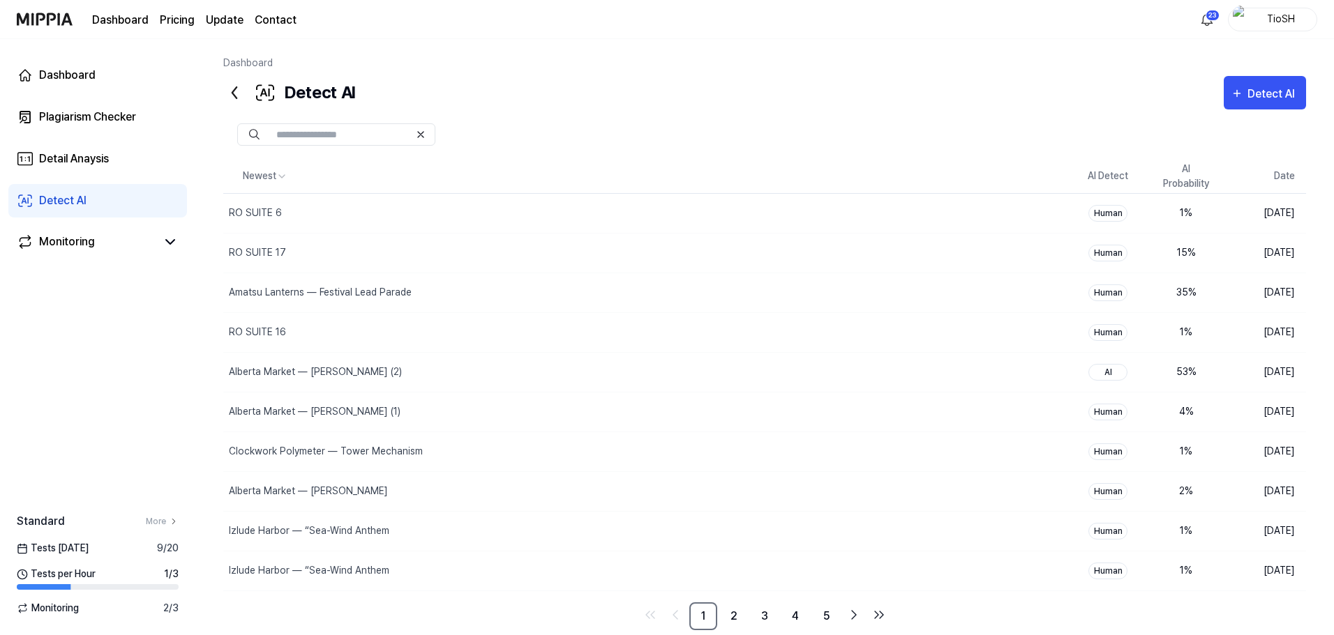
click at [511, 145] on div at bounding box center [764, 134] width 1083 height 22
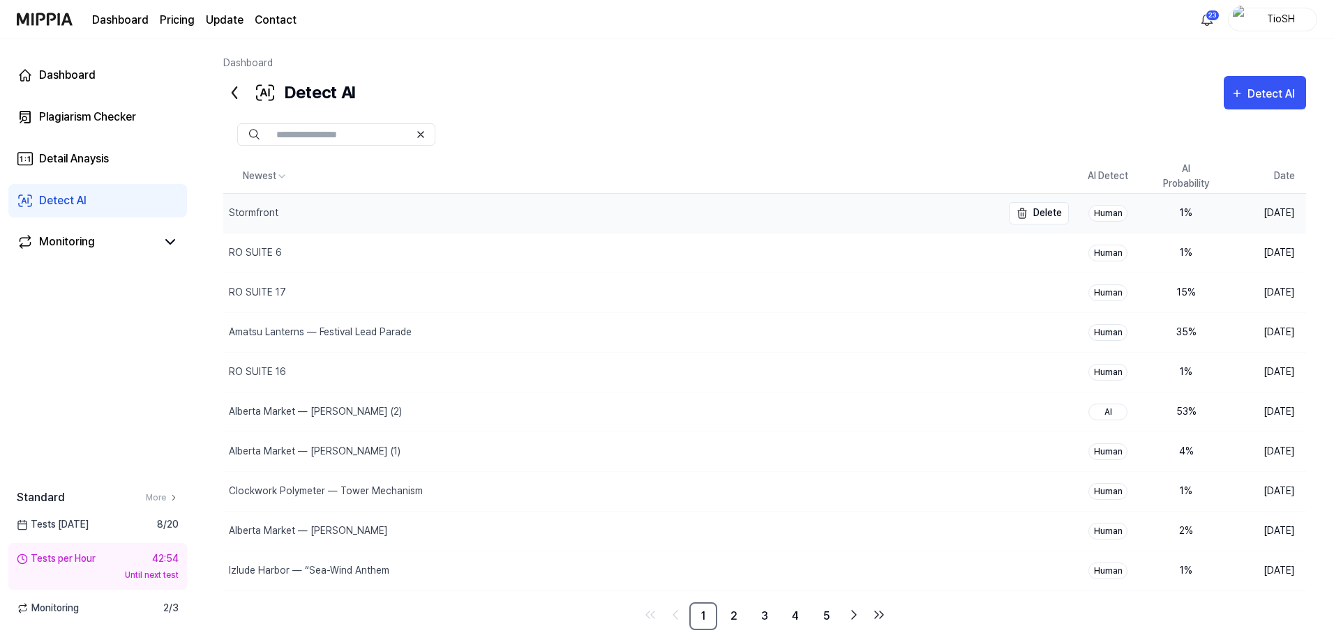
click at [339, 215] on div "Stormfront" at bounding box center [612, 213] width 778 height 39
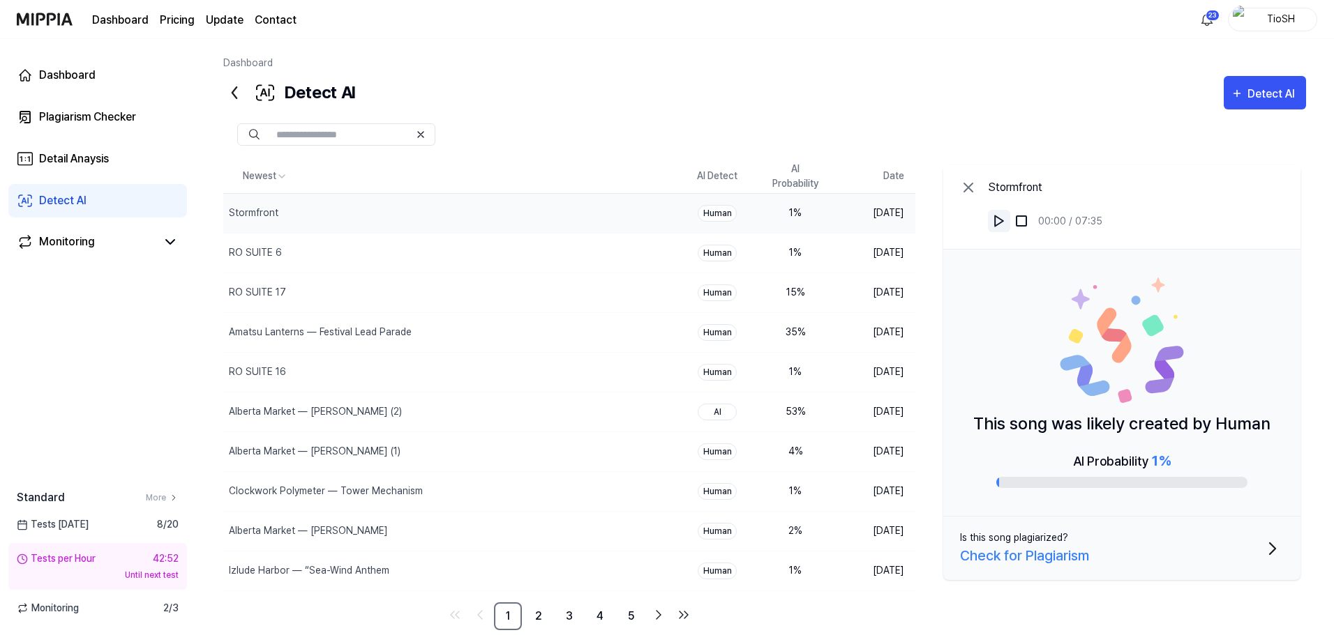
click at [998, 228] on button at bounding box center [999, 221] width 22 height 22
click at [993, 218] on img at bounding box center [999, 221] width 14 height 14
click at [391, 526] on div "Alberta Market — [PERSON_NAME]" at bounding box center [306, 531] width 167 height 15
click at [997, 216] on img at bounding box center [999, 221] width 14 height 14
click at [1000, 219] on img at bounding box center [999, 221] width 14 height 14
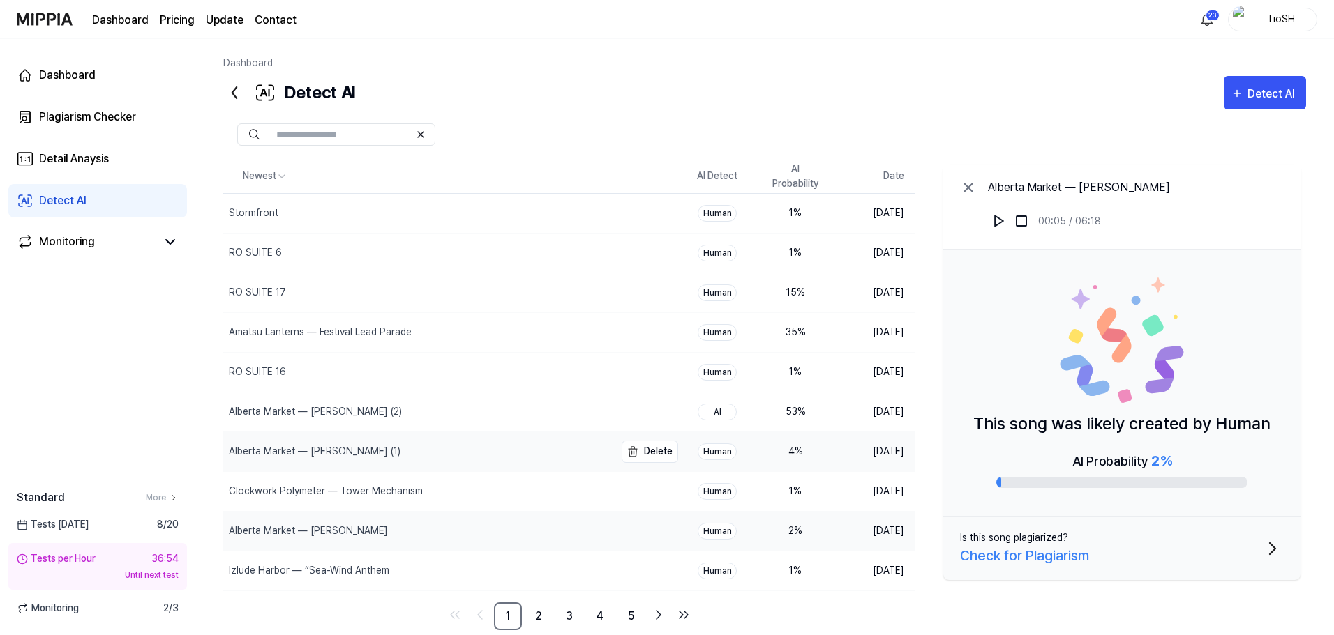
click at [345, 449] on div "Alberta Market — [PERSON_NAME] (1)" at bounding box center [315, 451] width 172 height 15
click at [540, 621] on link "2" at bounding box center [539, 617] width 28 height 28
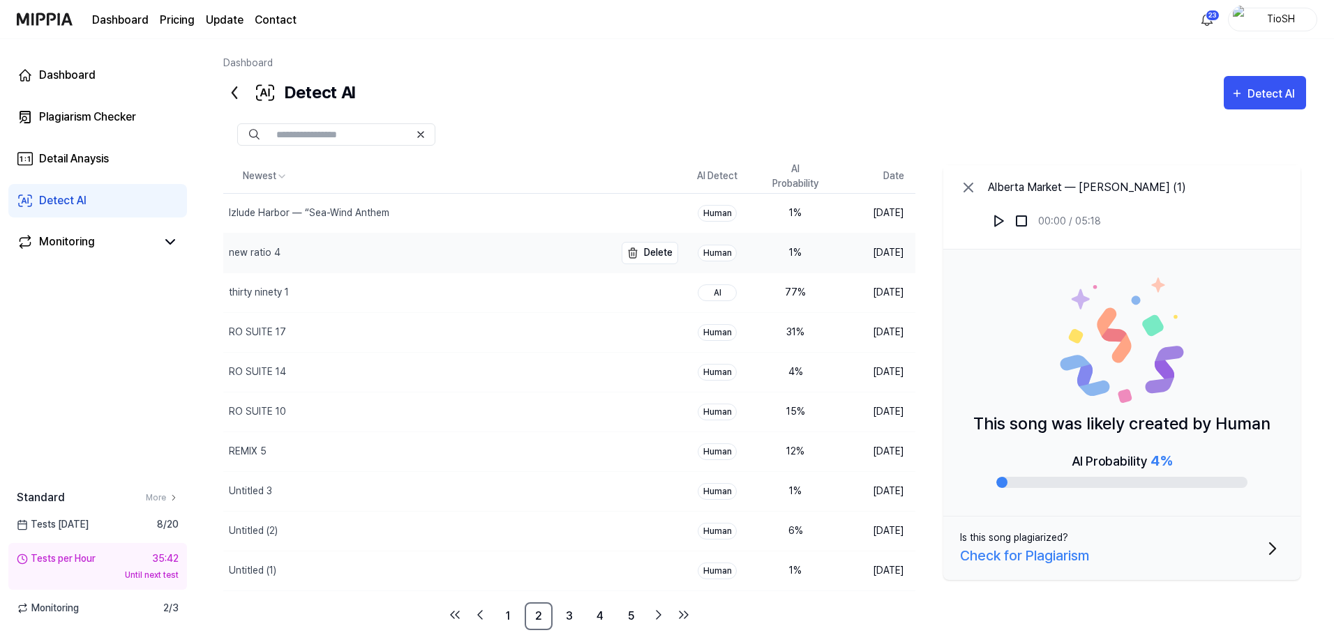
click at [442, 259] on div "new ratio 4" at bounding box center [418, 253] width 391 height 39
click at [995, 218] on img at bounding box center [999, 221] width 14 height 14
click at [511, 615] on link "1" at bounding box center [508, 617] width 28 height 28
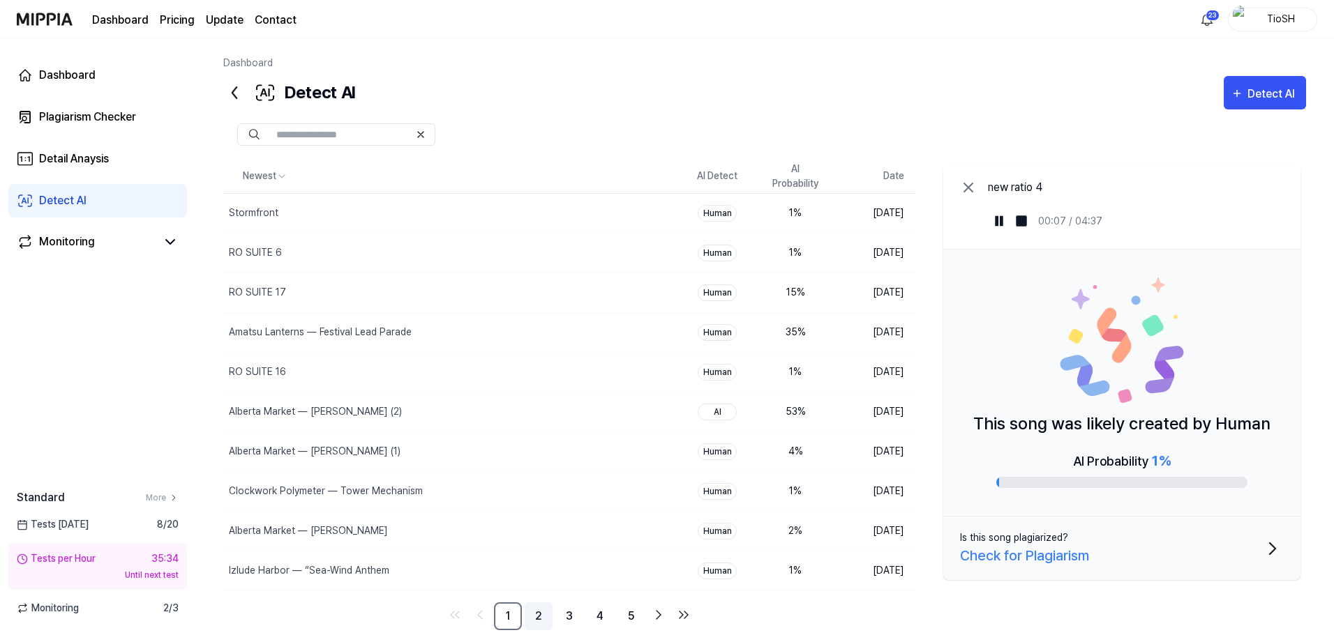
click at [539, 622] on link "2" at bounding box center [539, 617] width 28 height 28
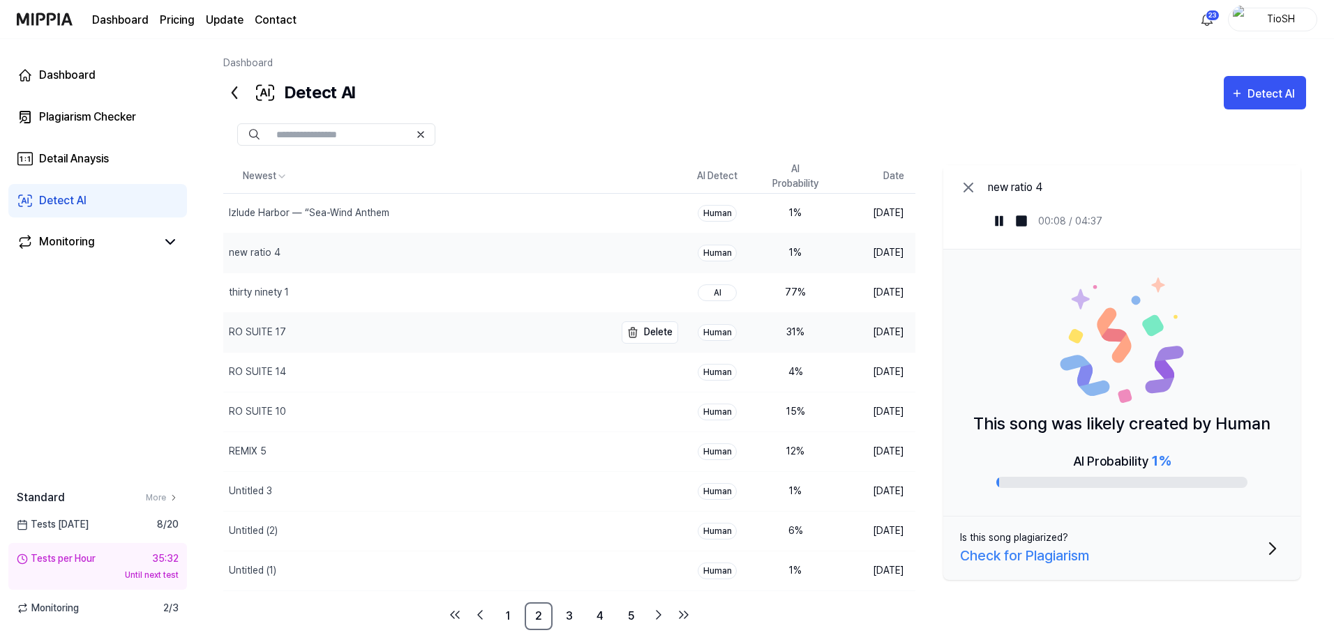
click at [402, 340] on div "RO SUITE 17" at bounding box center [418, 332] width 391 height 39
click at [1000, 219] on img at bounding box center [999, 221] width 14 height 14
click at [513, 617] on link "1" at bounding box center [508, 617] width 28 height 28
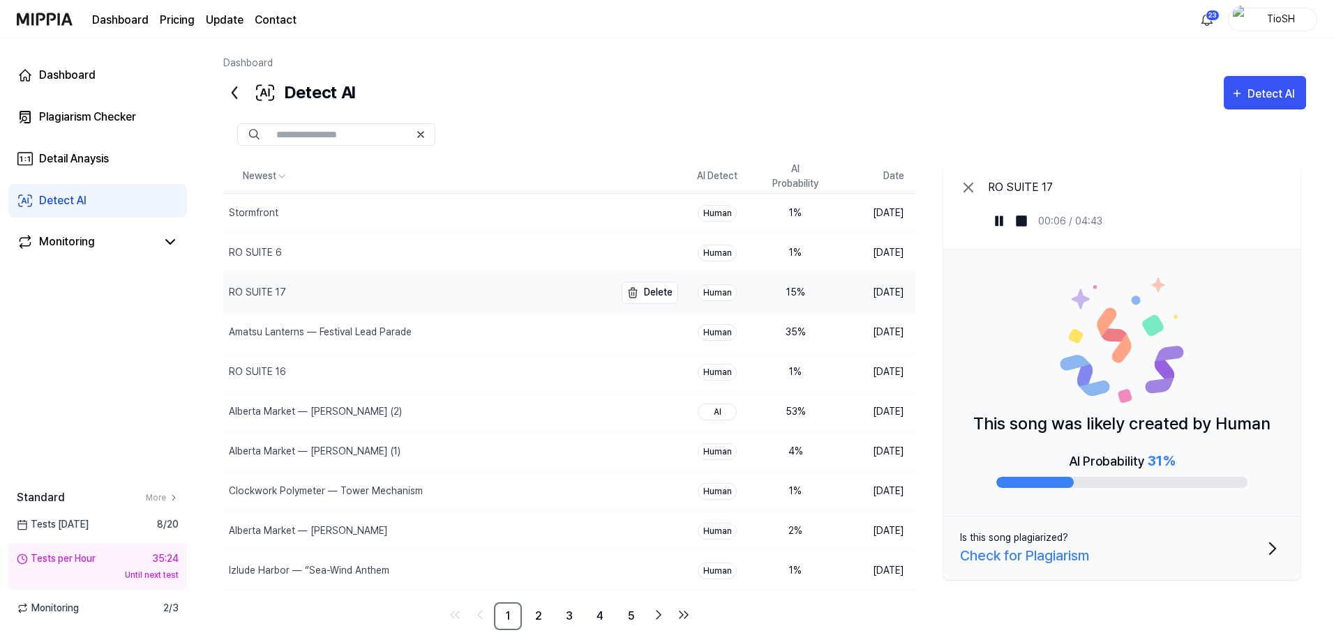
click at [451, 300] on div "RO SUITE 17" at bounding box center [418, 292] width 391 height 39
click at [1007, 223] on button at bounding box center [999, 221] width 22 height 22
click at [1002, 222] on img at bounding box center [999, 221] width 14 height 14
click at [1000, 222] on img at bounding box center [999, 221] width 14 height 14
click at [546, 618] on link "2" at bounding box center [539, 617] width 28 height 28
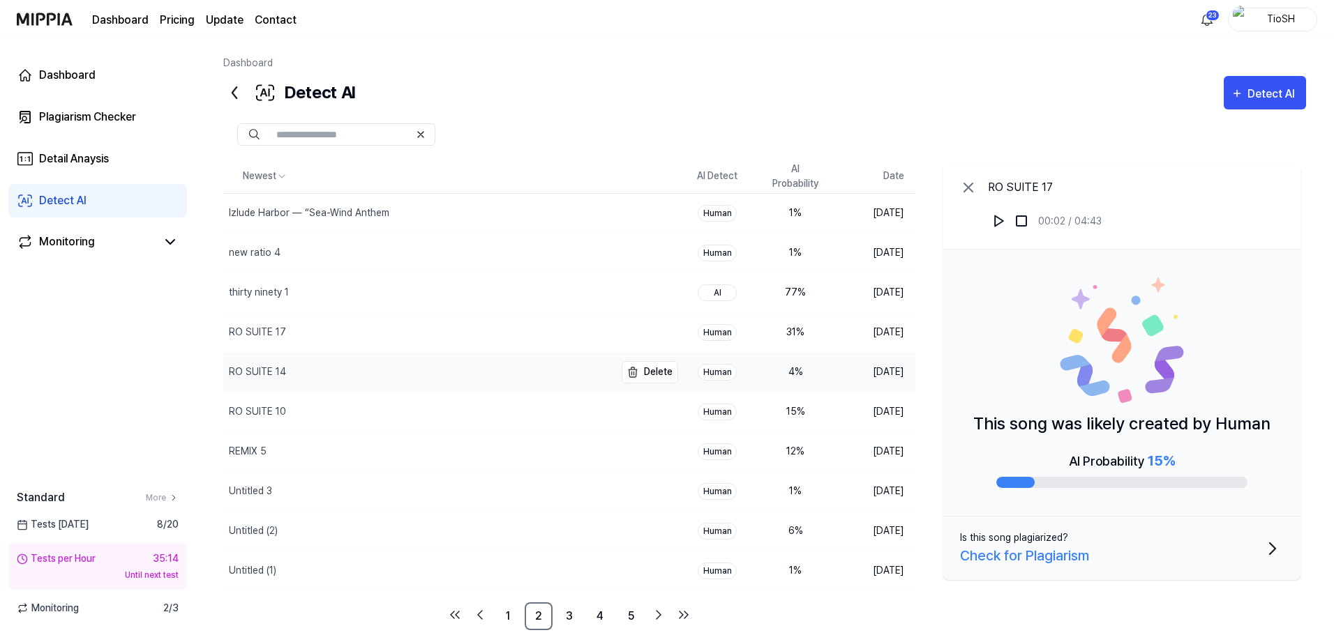
click at [346, 383] on div "RO SUITE 14" at bounding box center [418, 372] width 391 height 39
click at [998, 213] on button at bounding box center [999, 221] width 22 height 22
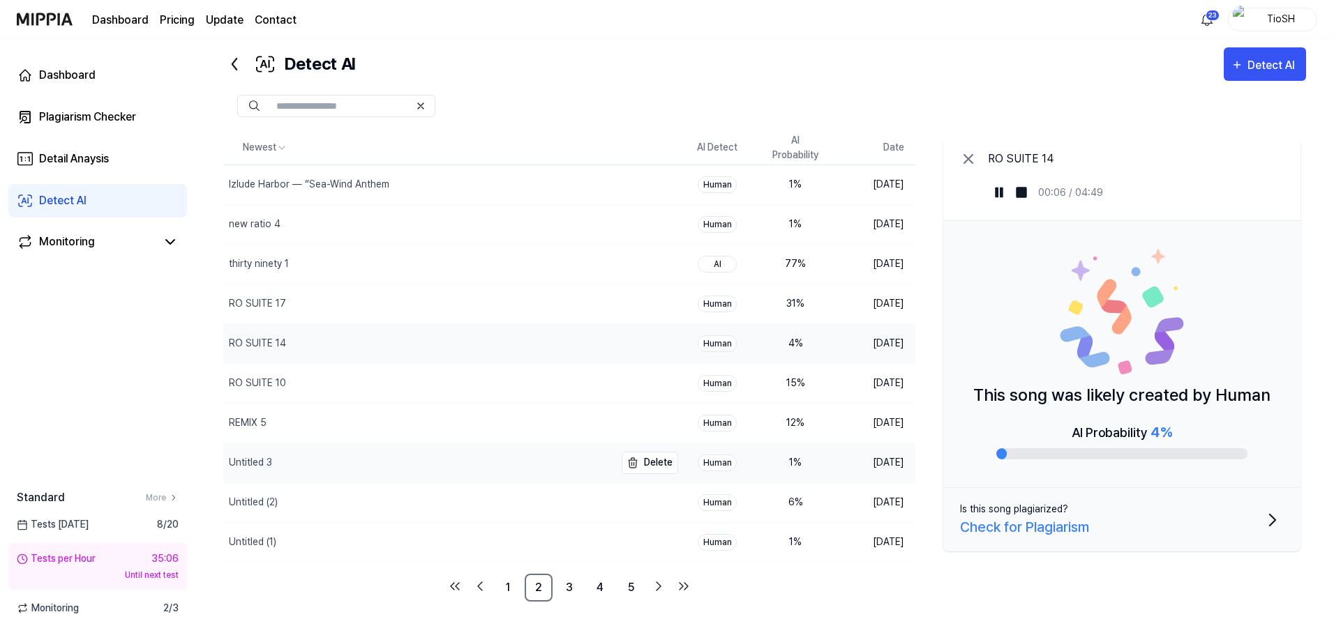
click at [469, 472] on div "Untitled 3" at bounding box center [418, 463] width 391 height 39
click at [1003, 195] on img at bounding box center [999, 193] width 14 height 14
click at [1000, 194] on img at bounding box center [999, 193] width 14 height 14
click at [1002, 196] on img at bounding box center [999, 193] width 14 height 14
click at [640, 184] on img "button" at bounding box center [632, 184] width 17 height 17
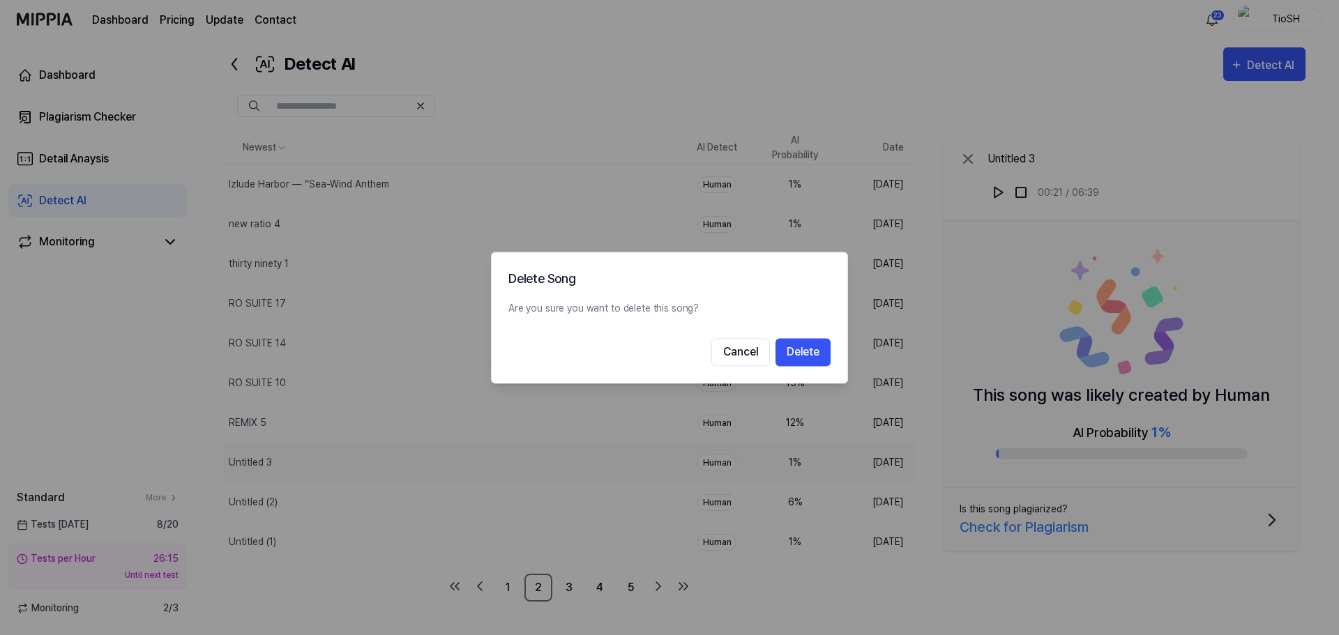
click at [731, 369] on div "Delete Song Are you sure you want to delete this song? Cancel Delete" at bounding box center [669, 318] width 357 height 132
click at [737, 359] on button "Cancel" at bounding box center [740, 352] width 59 height 28
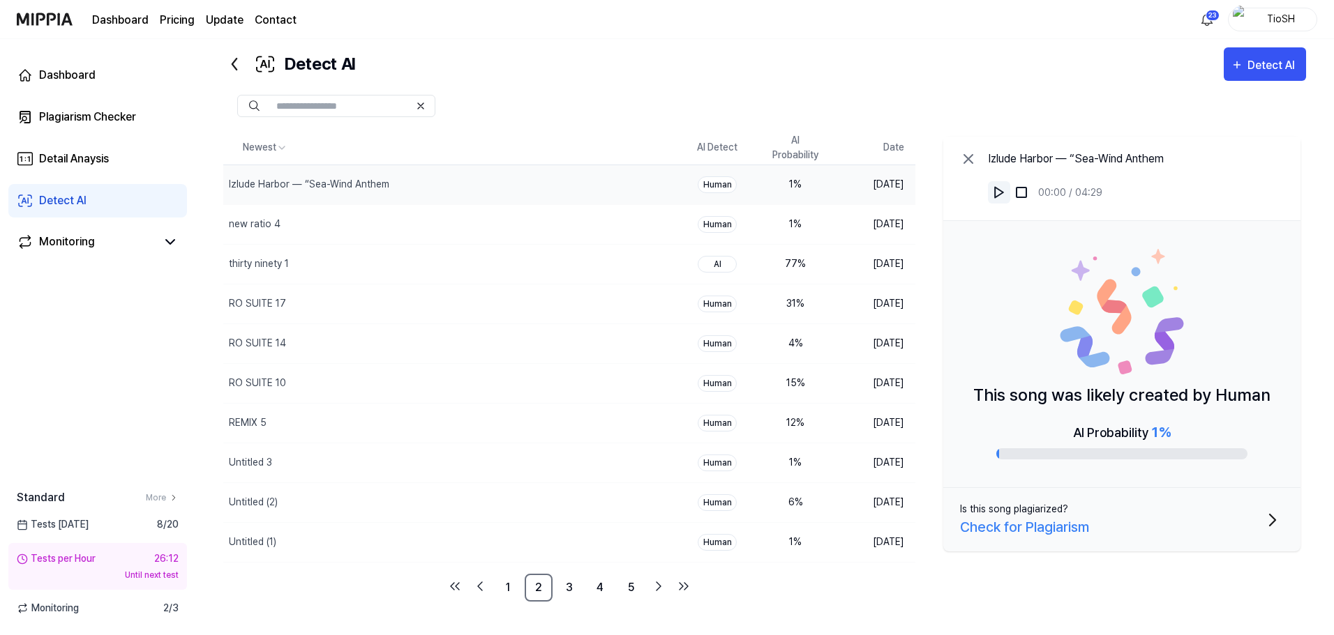
click at [995, 195] on img at bounding box center [999, 193] width 14 height 14
click at [512, 584] on link "1" at bounding box center [508, 588] width 28 height 28
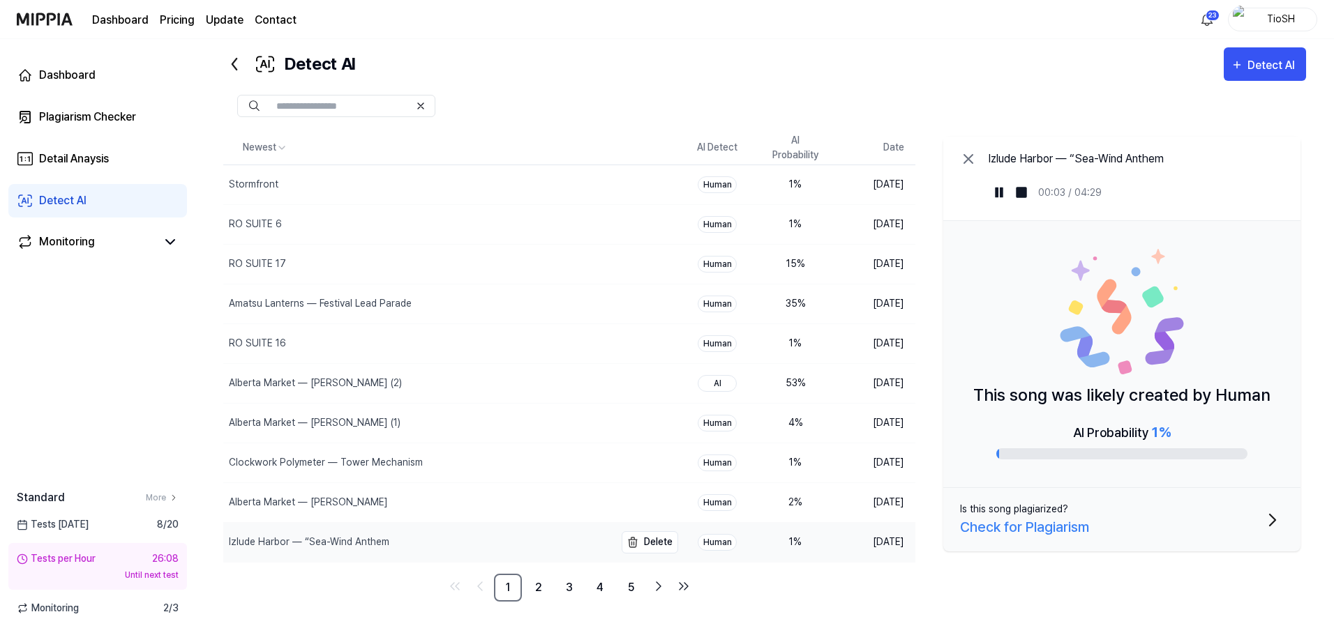
click at [467, 539] on div "Izlude Harbor — “Sea-Wind Anthem" at bounding box center [418, 542] width 391 height 39
click at [995, 193] on img at bounding box center [999, 193] width 14 height 14
click at [1000, 195] on img at bounding box center [999, 193] width 14 height 14
click at [532, 583] on link "2" at bounding box center [539, 588] width 28 height 28
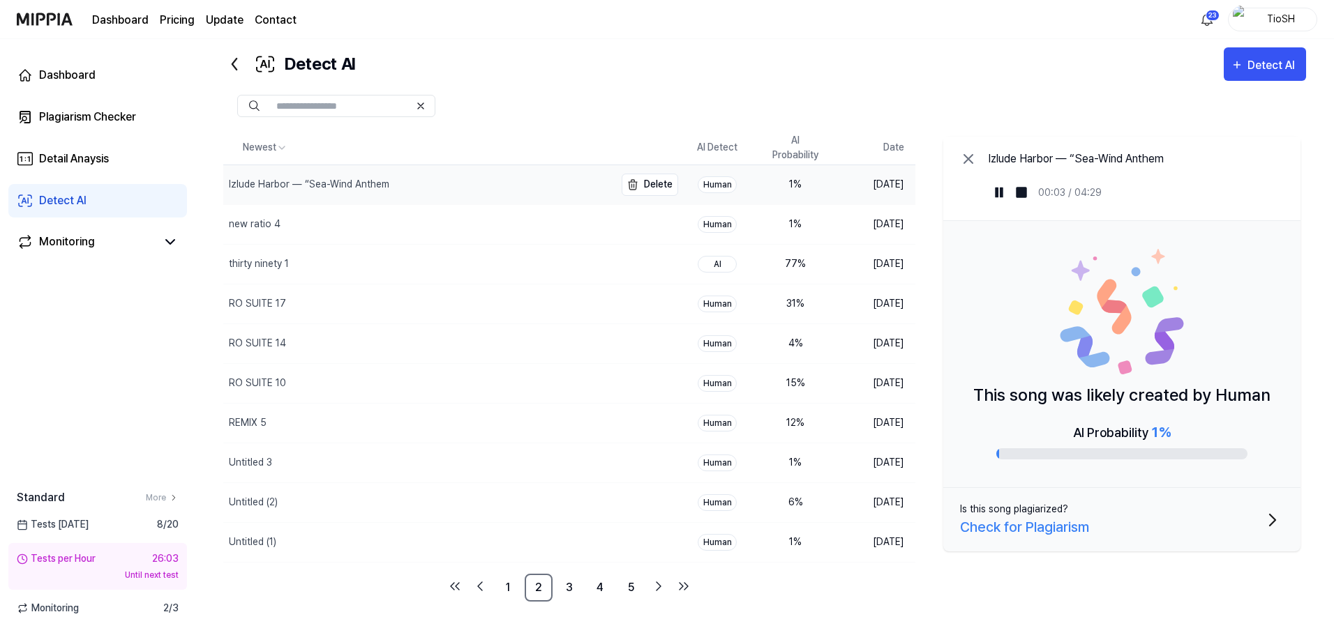
click at [370, 179] on div "Izlude Harbor — “Sea-Wind Anthem" at bounding box center [309, 184] width 160 height 15
click at [513, 193] on div "Izlude Harbor — “Sea-Wind Anthem" at bounding box center [418, 184] width 391 height 39
click at [506, 598] on link "1" at bounding box center [508, 588] width 28 height 28
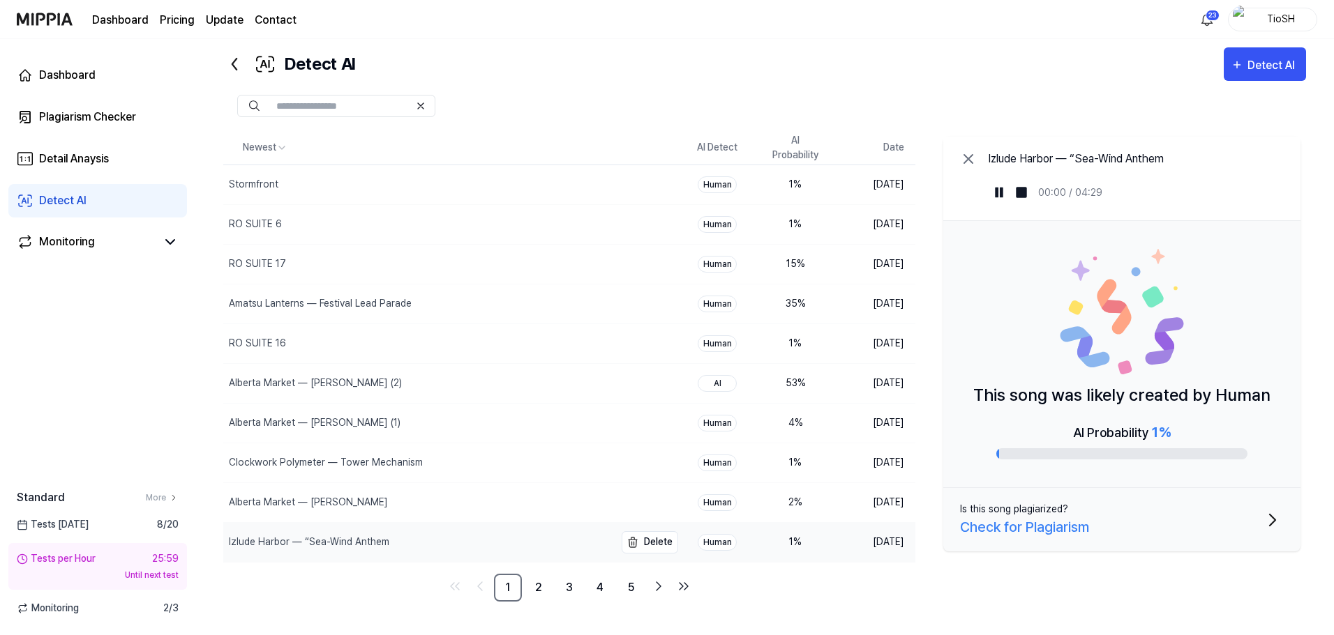
click at [495, 558] on div "Izlude Harbor — “Sea-Wind Anthem" at bounding box center [418, 542] width 391 height 39
click at [492, 551] on div "Izlude Harbor — “Sea-Wind Anthem" at bounding box center [418, 542] width 391 height 39
click at [450, 549] on div "Izlude Harbor — “Sea-Wind Anthem" at bounding box center [418, 542] width 391 height 39
click at [449, 549] on div "Izlude Harbor — “Sea-Wind Anthem" at bounding box center [418, 542] width 391 height 39
click at [1253, 62] on div "Detect AI" at bounding box center [1273, 66] width 52 height 18
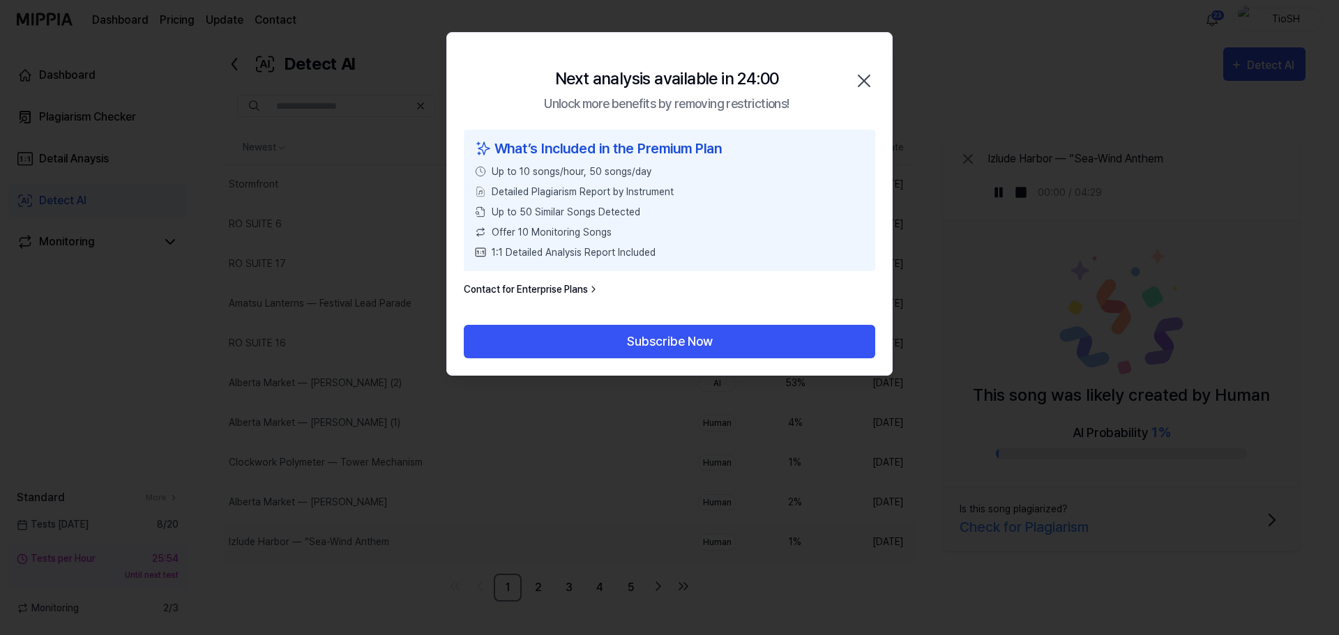
click at [863, 75] on icon "button" at bounding box center [864, 81] width 22 height 22
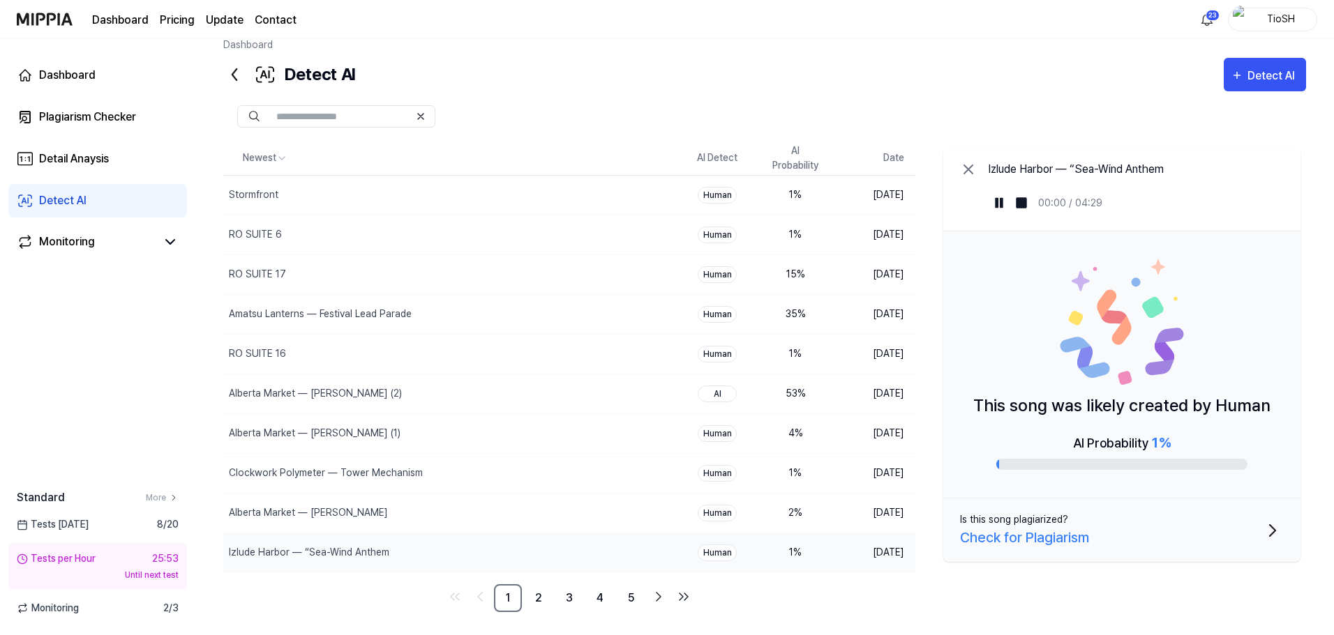
scroll to position [29, 0]
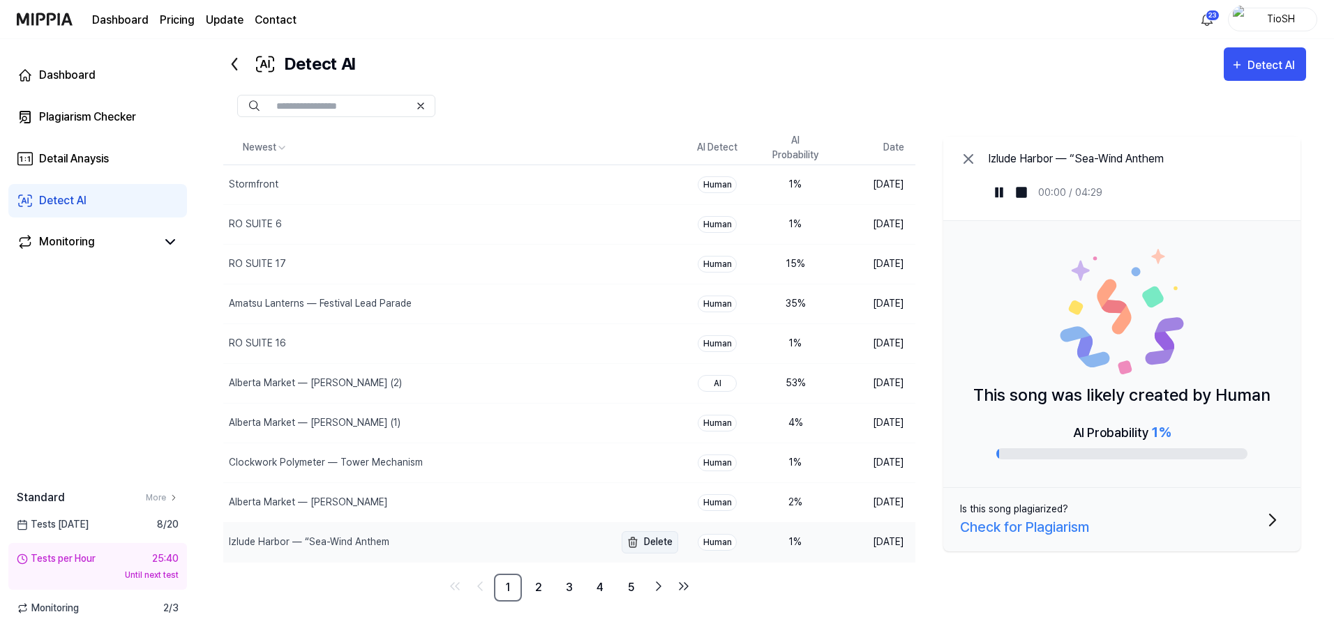
click at [633, 544] on img "button" at bounding box center [632, 542] width 17 height 17
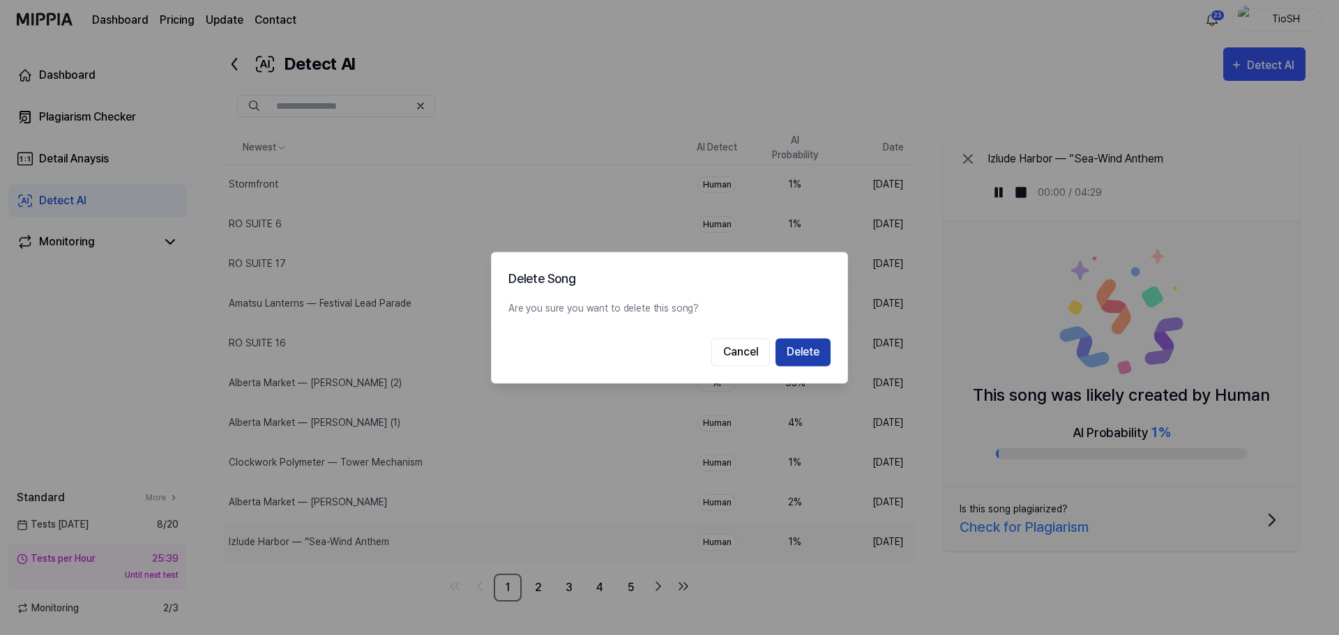
click at [812, 353] on button "Delete" at bounding box center [803, 352] width 55 height 28
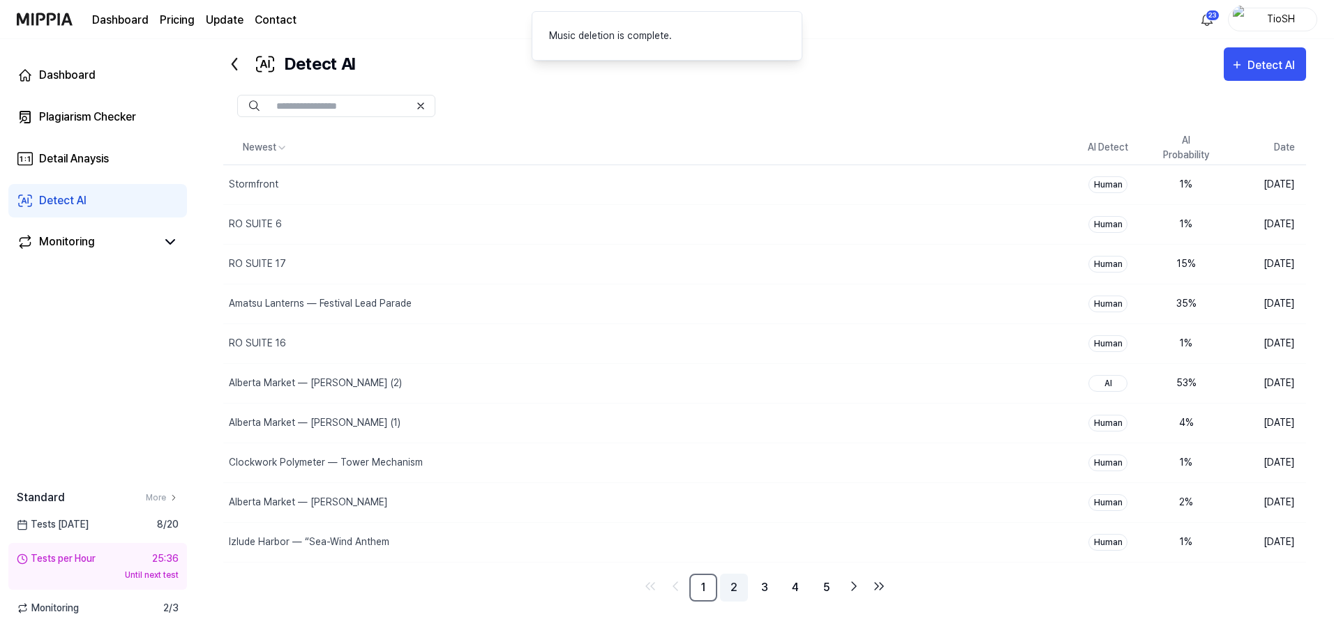
click at [740, 592] on link "2" at bounding box center [734, 588] width 28 height 28
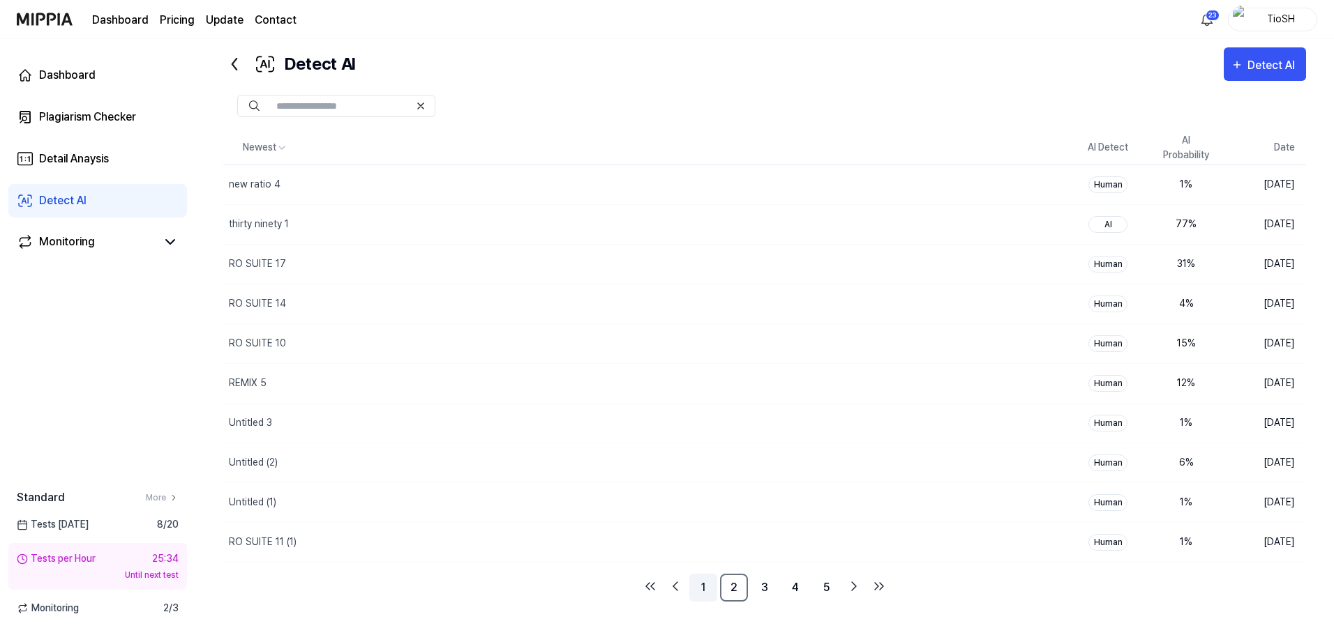
click at [704, 588] on link "1" at bounding box center [703, 588] width 28 height 28
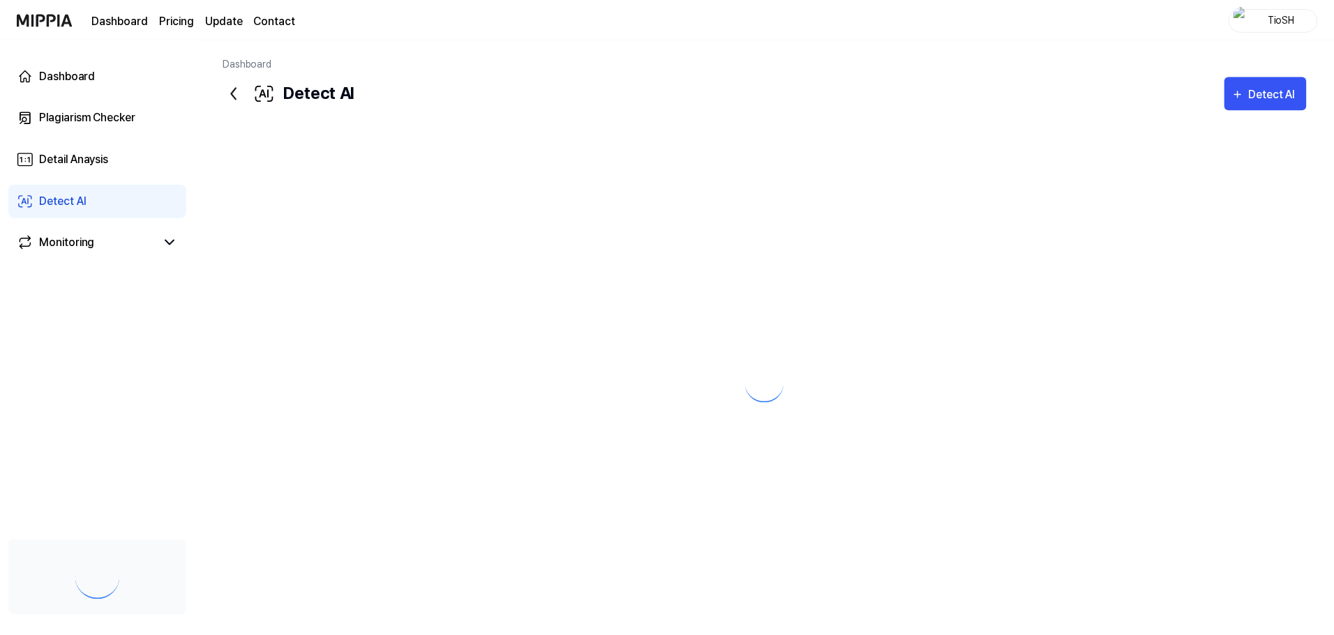
scroll to position [29, 0]
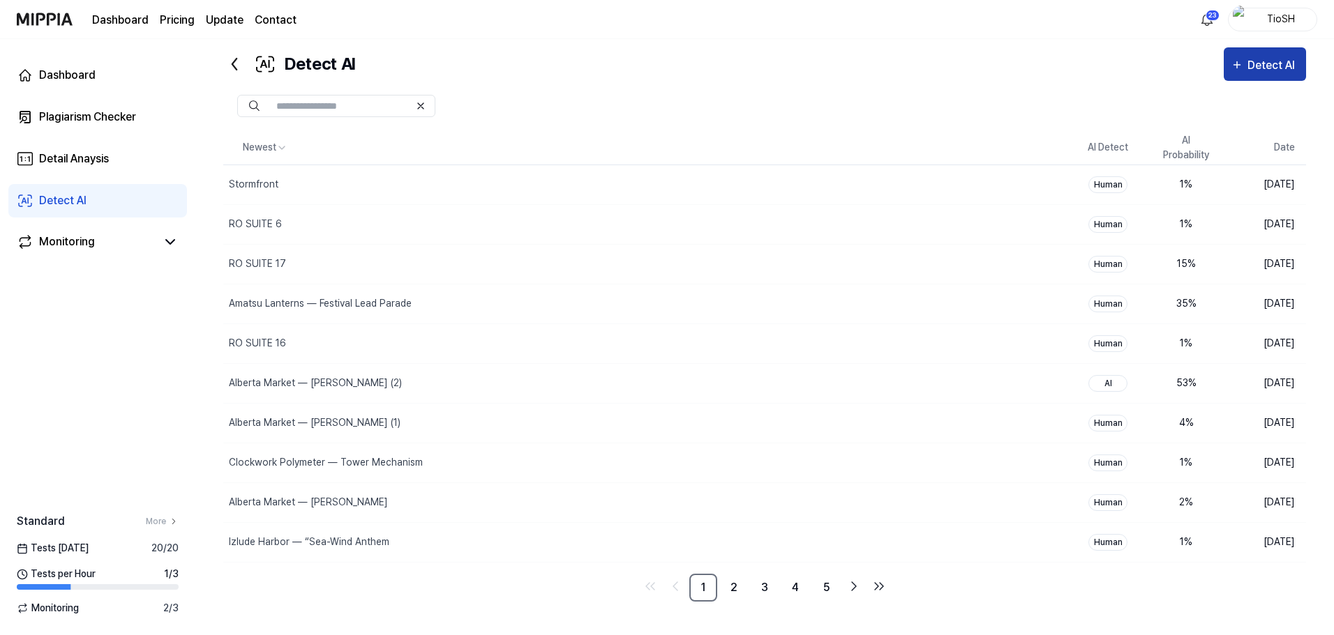
click at [1250, 69] on div "Detect AI" at bounding box center [1273, 66] width 52 height 18
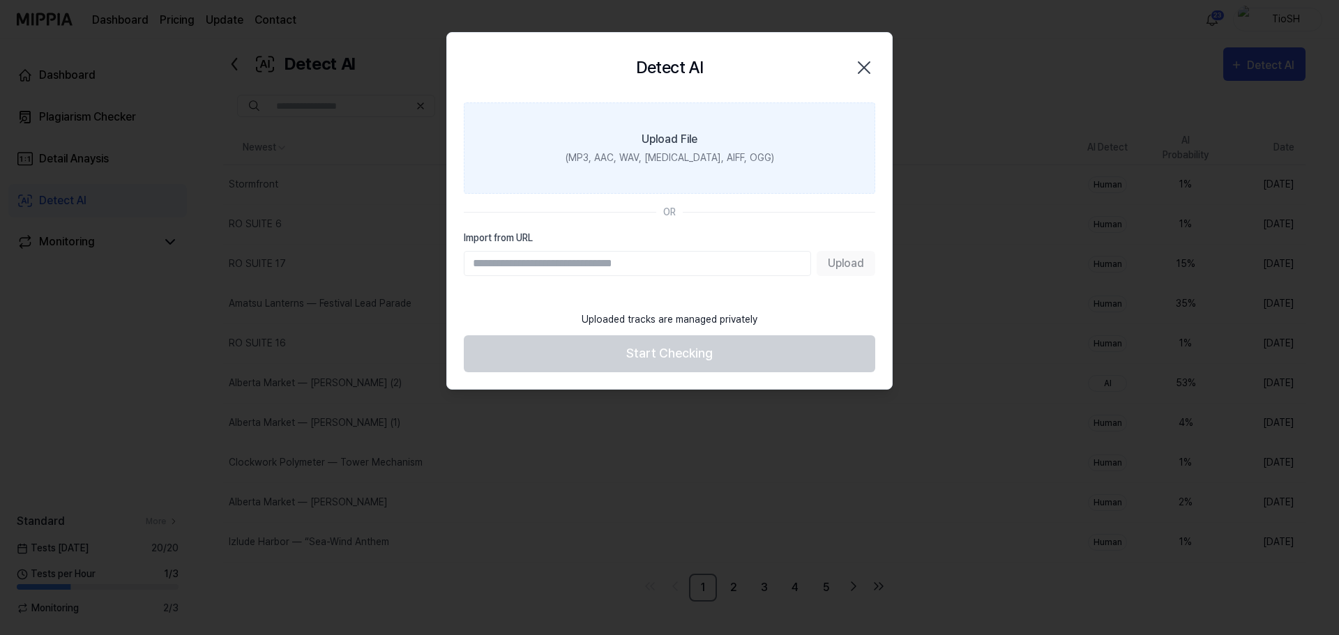
click at [710, 155] on div "(MP3, AAC, WAV, [MEDICAL_DATA], AIFF, OGG)" at bounding box center [670, 158] width 209 height 15
click at [0, 0] on input "Upload File (MP3, AAC, WAV, [MEDICAL_DATA], AIFF, OGG)" at bounding box center [0, 0] width 0 height 0
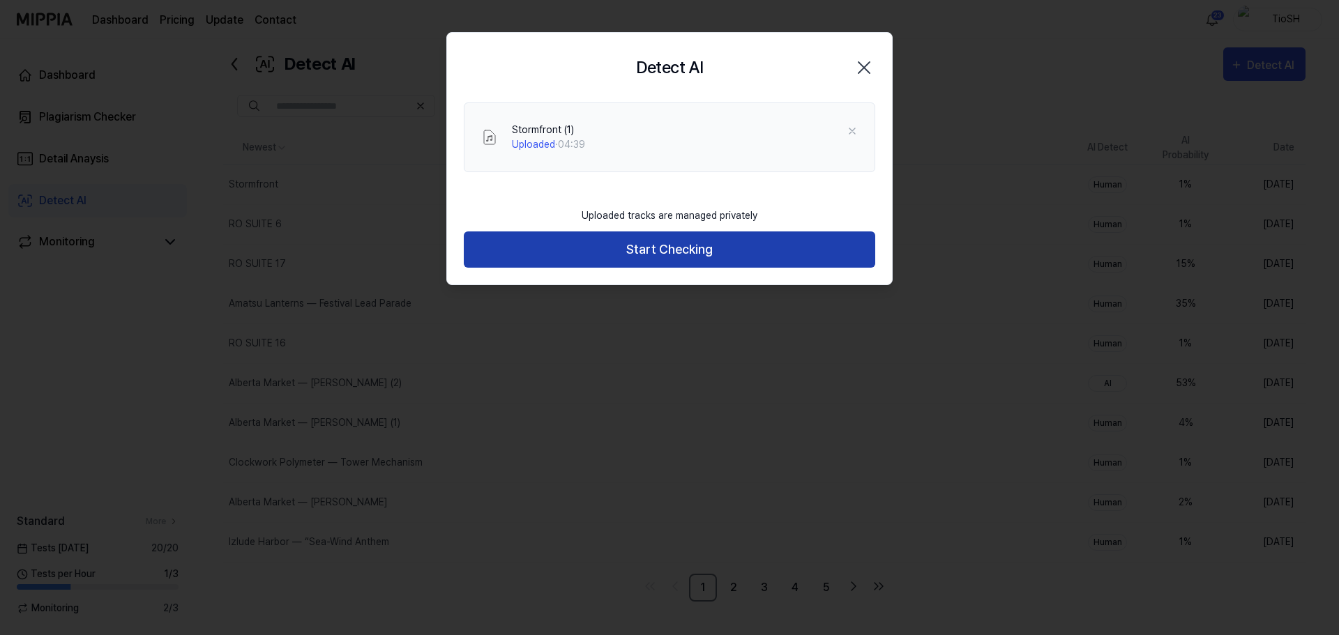
click at [666, 252] on button "Start Checking" at bounding box center [670, 250] width 412 height 37
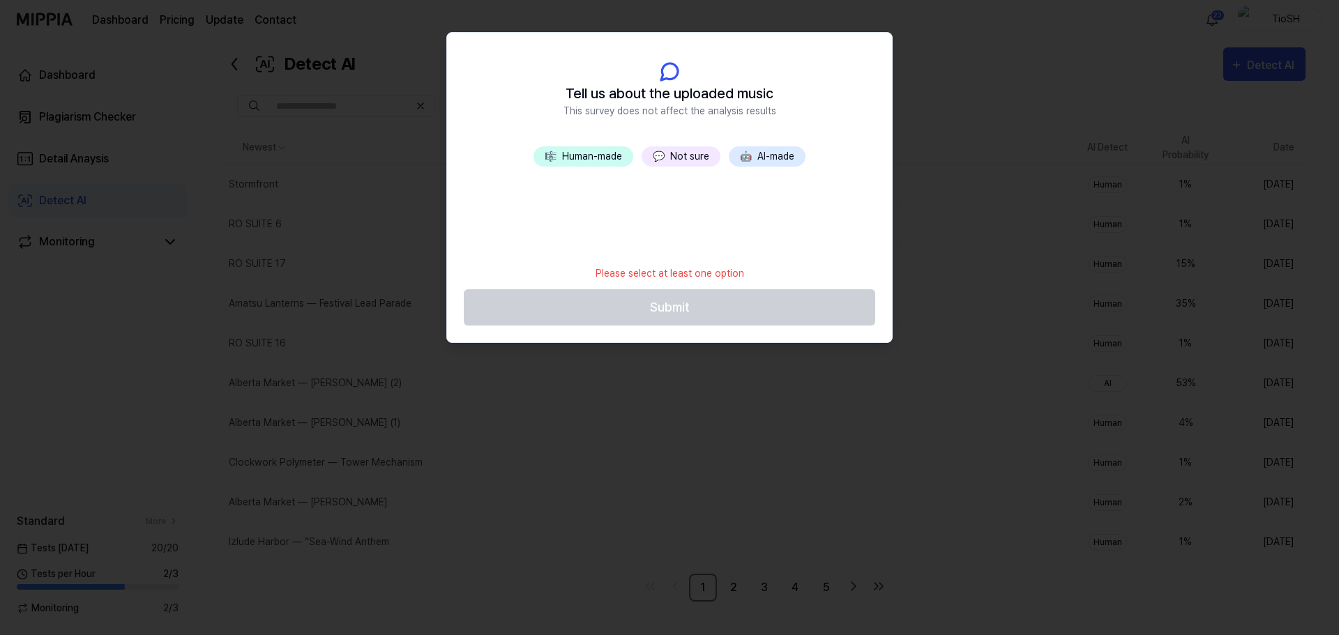
click at [786, 146] on button "🤖 AI-made" at bounding box center [767, 156] width 77 height 20
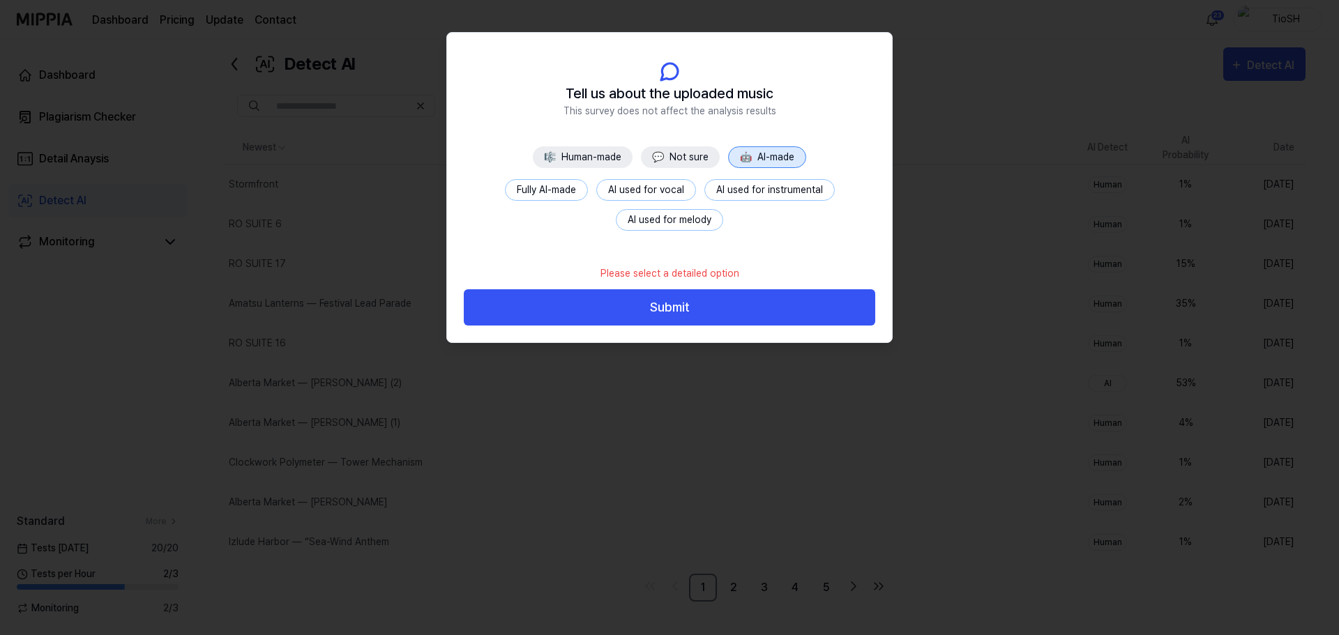
click at [546, 185] on button "Fully AI-made" at bounding box center [546, 190] width 83 height 22
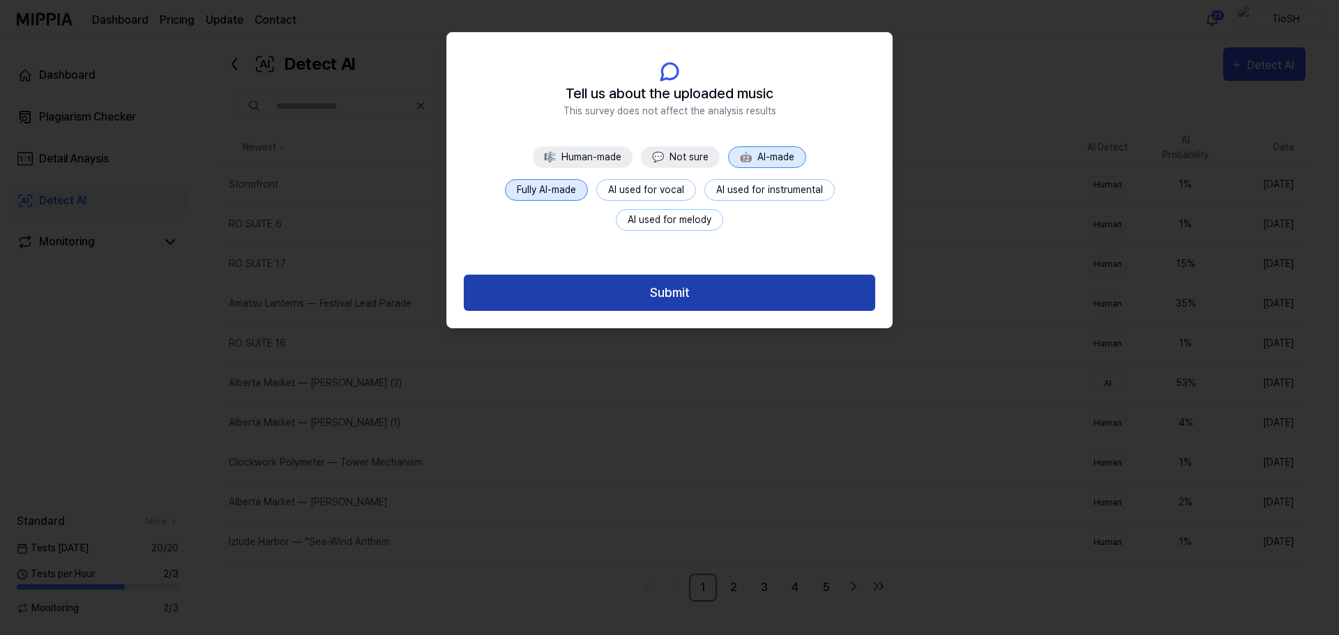
click at [661, 296] on button "Submit" at bounding box center [670, 293] width 412 height 37
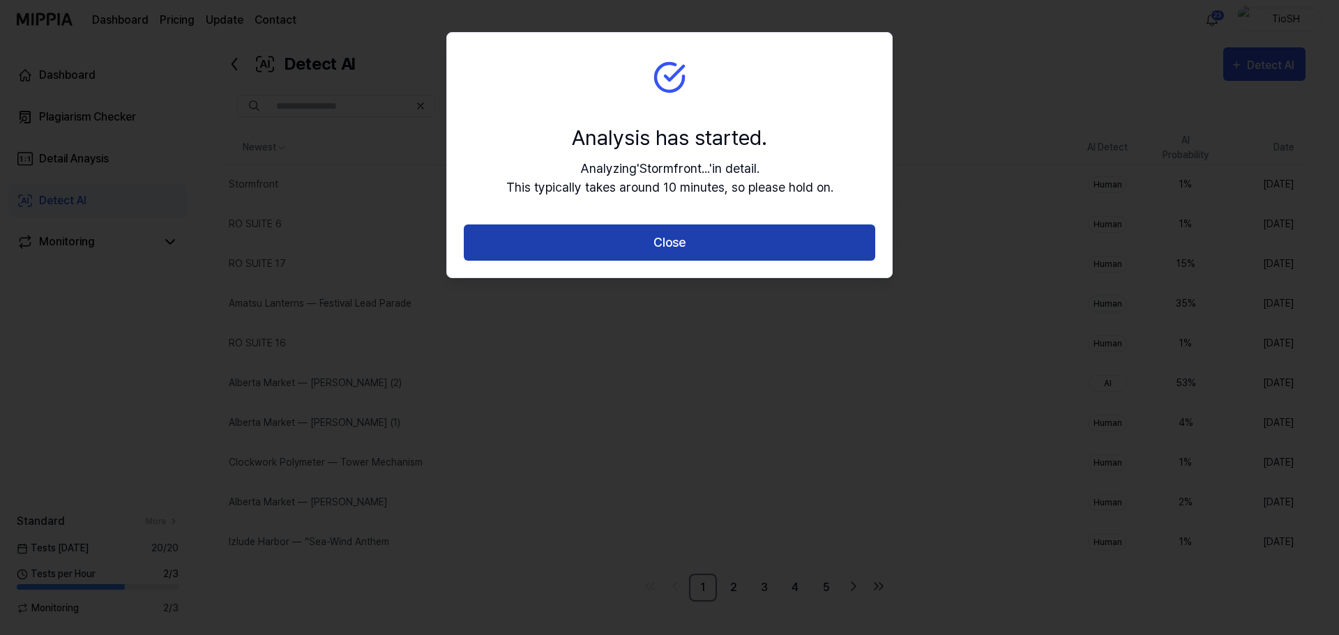
click at [681, 257] on button "Close" at bounding box center [670, 243] width 412 height 37
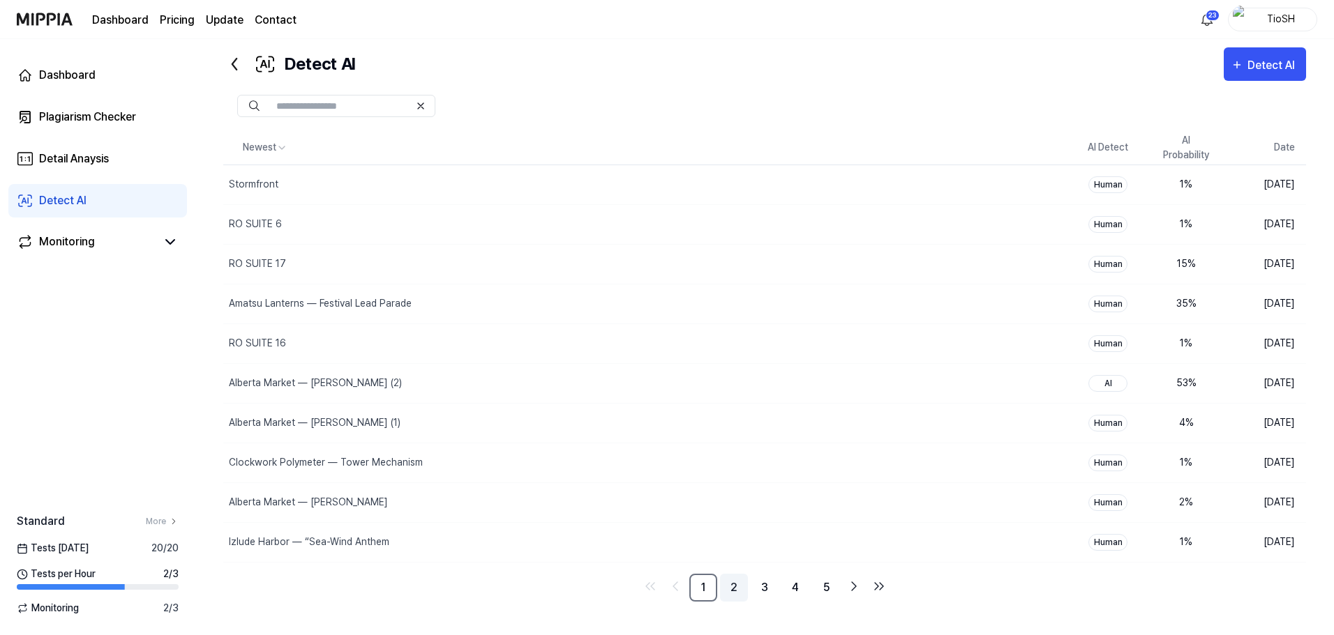
click at [737, 588] on link "2" at bounding box center [734, 588] width 28 height 28
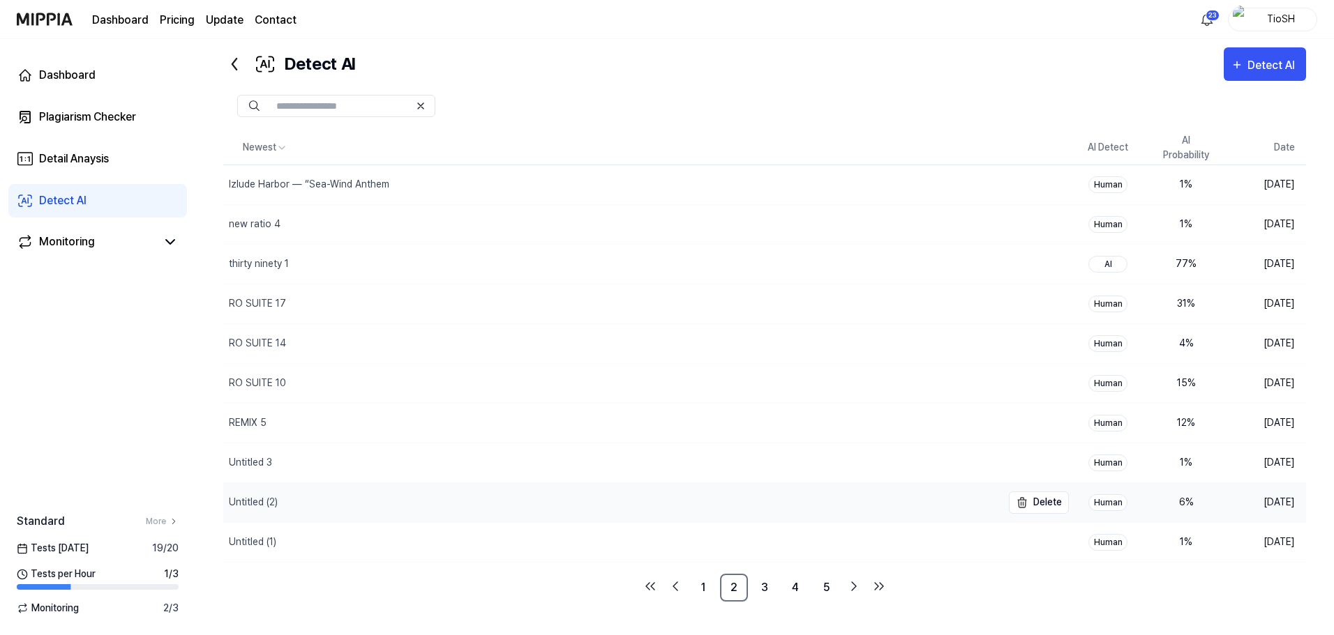
click at [821, 500] on div "Untitled (2)" at bounding box center [612, 502] width 778 height 39
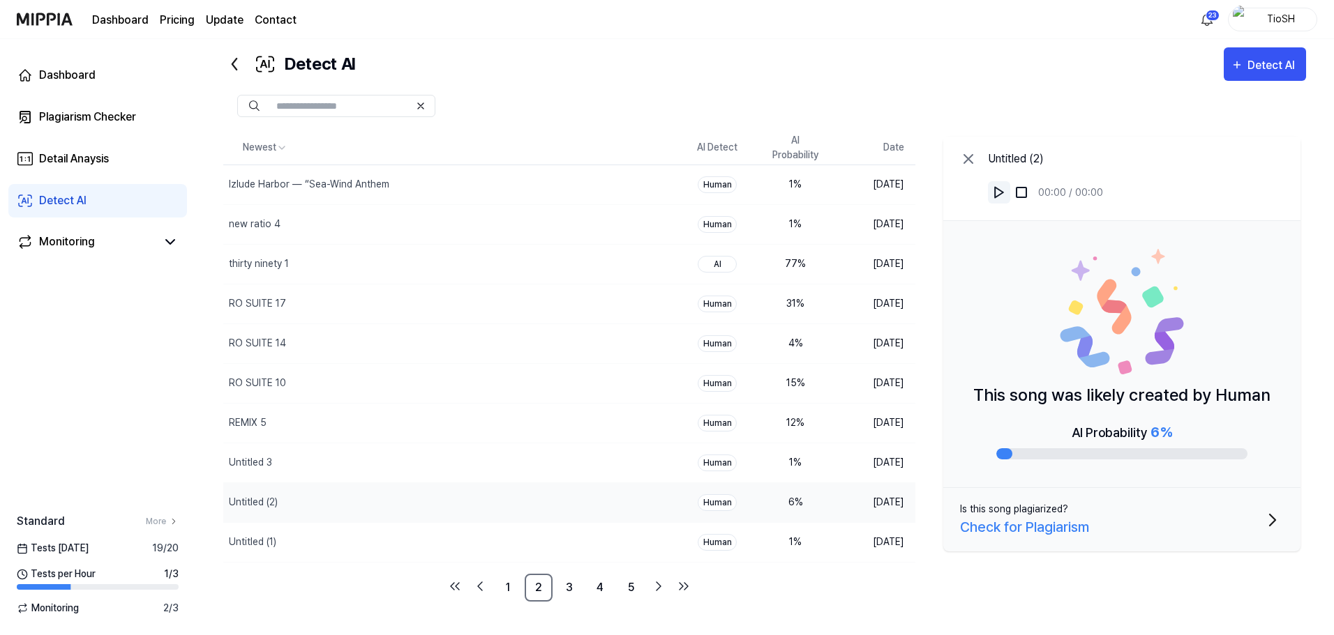
click at [1002, 187] on img at bounding box center [999, 193] width 14 height 14
click at [1034, 455] on div at bounding box center [1121, 454] width 251 height 11
click at [359, 542] on div "Untitled (1)" at bounding box center [418, 542] width 391 height 39
click at [1004, 195] on img at bounding box center [999, 193] width 14 height 14
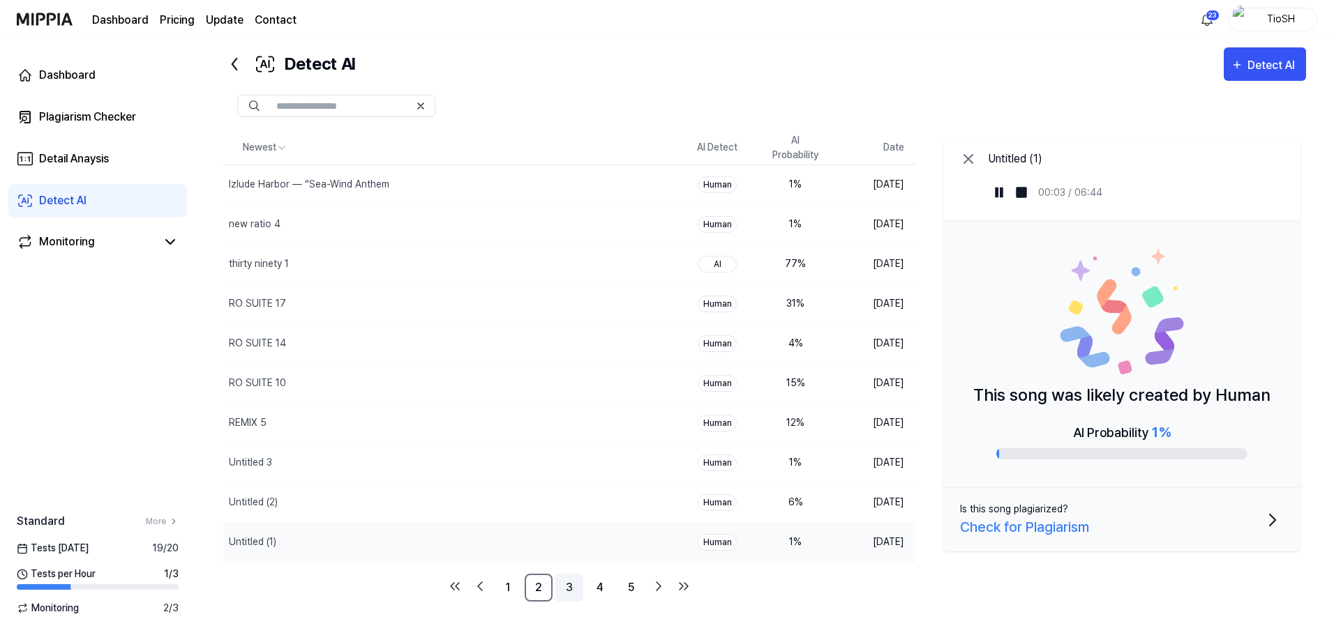
click at [571, 589] on link "3" at bounding box center [569, 588] width 28 height 28
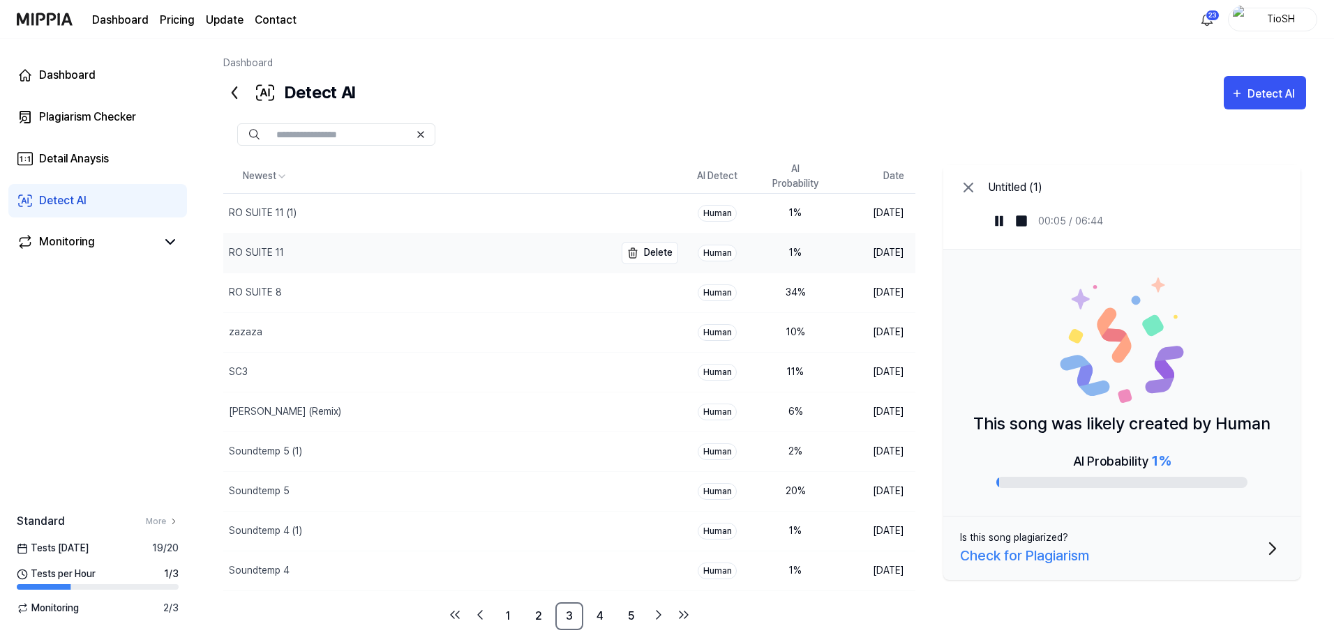
scroll to position [29, 0]
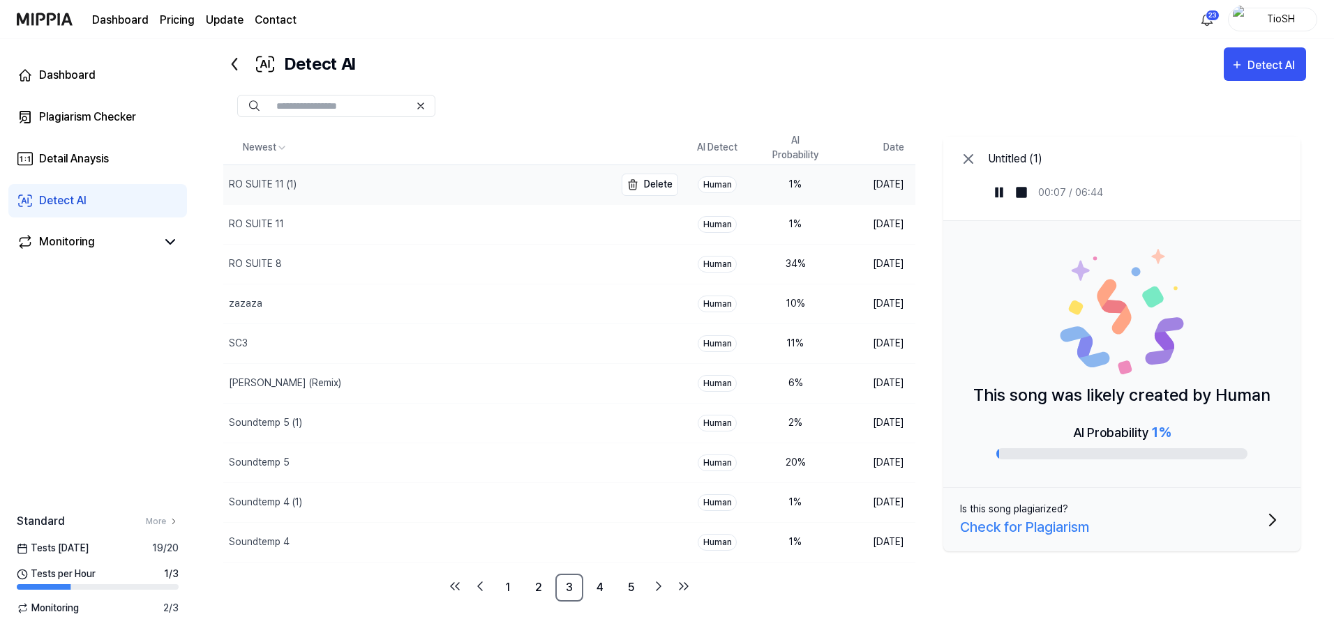
click at [540, 195] on div "RO SUITE 11 (1)" at bounding box center [418, 184] width 391 height 39
click at [1002, 195] on img at bounding box center [999, 193] width 14 height 14
click at [370, 234] on div "RO SUITE 11" at bounding box center [418, 224] width 391 height 39
click at [1006, 190] on button at bounding box center [999, 192] width 22 height 22
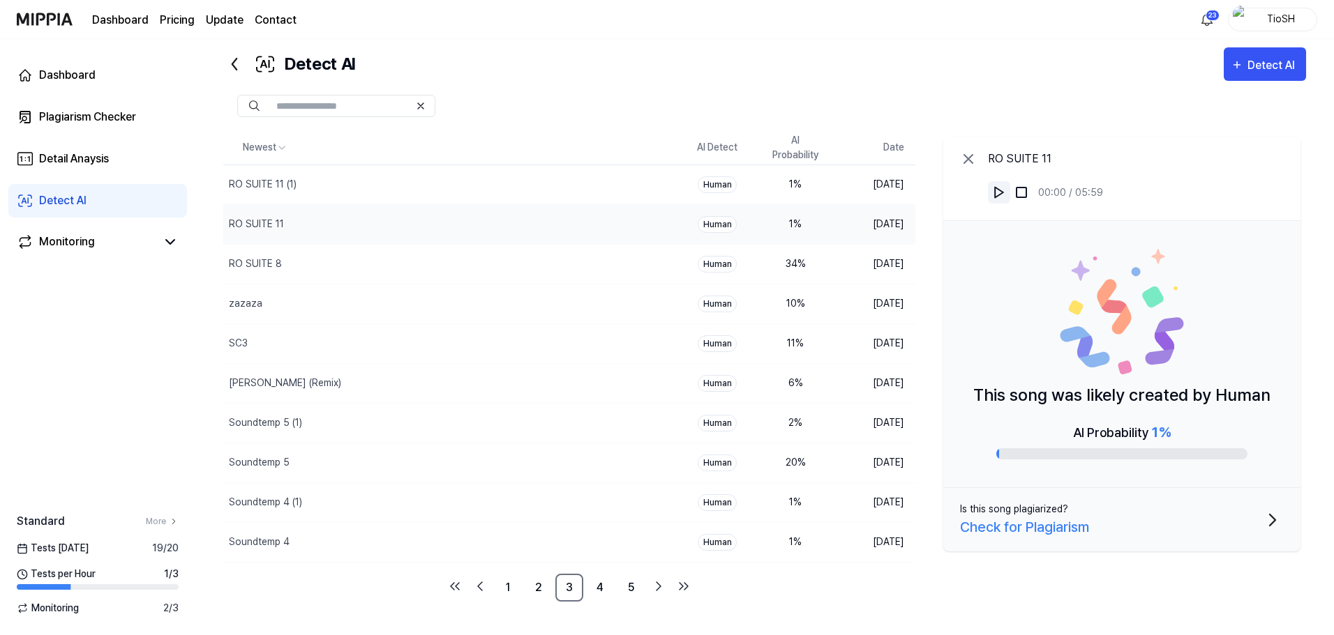
click at [1004, 193] on img at bounding box center [999, 193] width 14 height 14
click at [538, 585] on link "2" at bounding box center [539, 588] width 28 height 28
click at [499, 589] on link "1" at bounding box center [508, 588] width 28 height 28
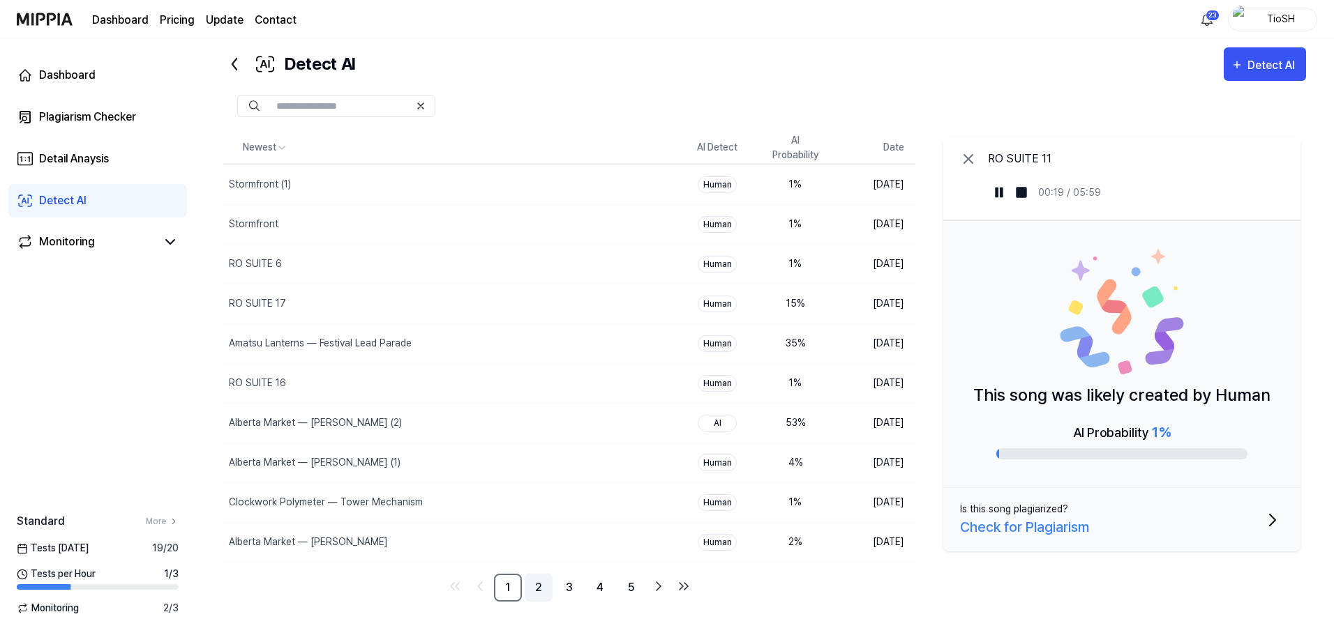
click at [536, 594] on link "2" at bounding box center [539, 588] width 28 height 28
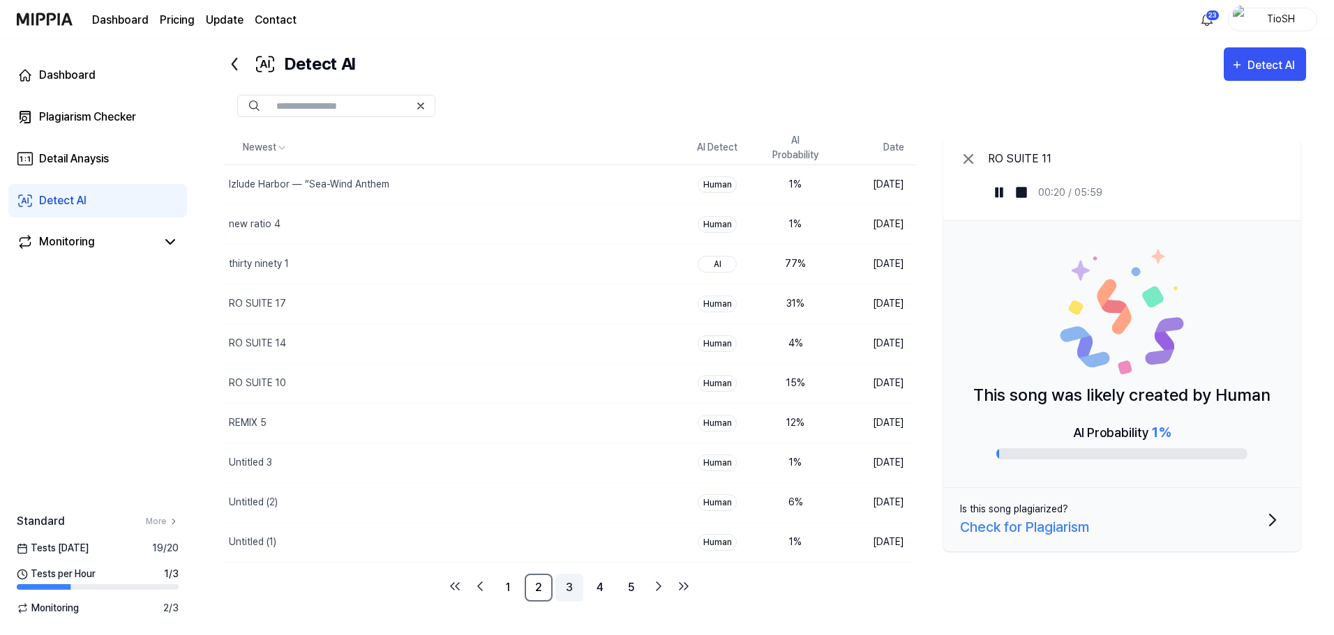
click at [567, 587] on link "3" at bounding box center [569, 588] width 28 height 28
click at [1009, 191] on button at bounding box center [999, 192] width 22 height 22
click at [549, 587] on link "2" at bounding box center [539, 588] width 28 height 28
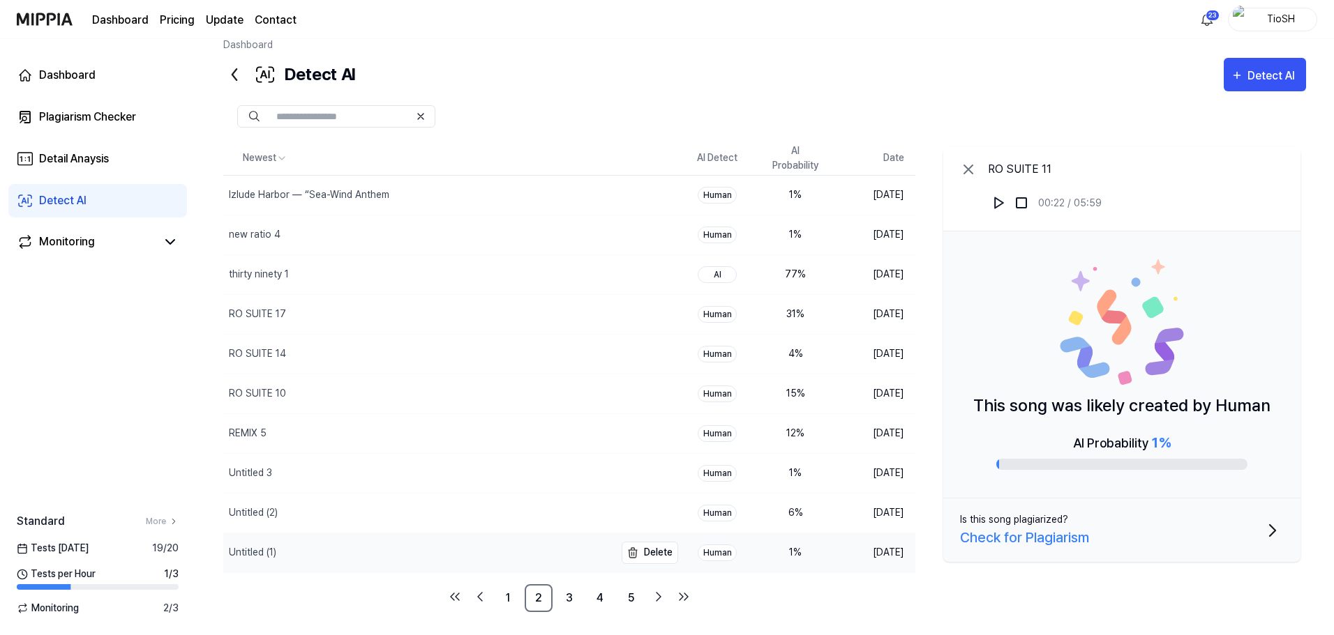
scroll to position [29, 0]
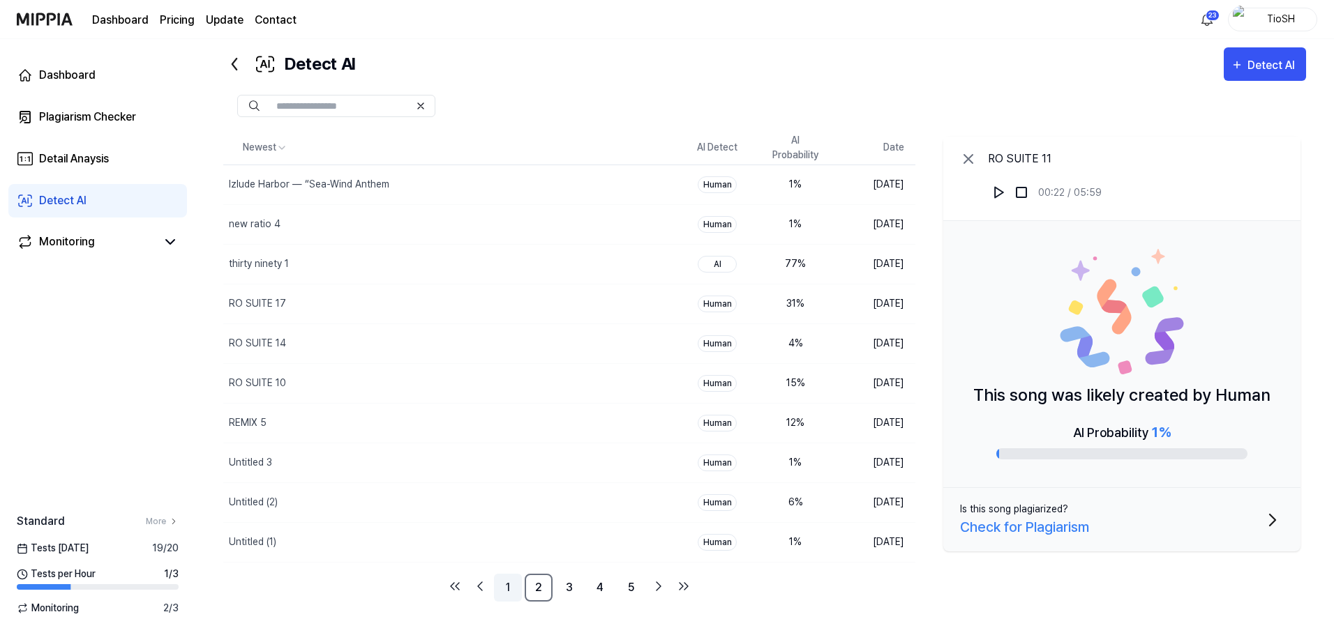
click at [512, 598] on link "1" at bounding box center [508, 588] width 28 height 28
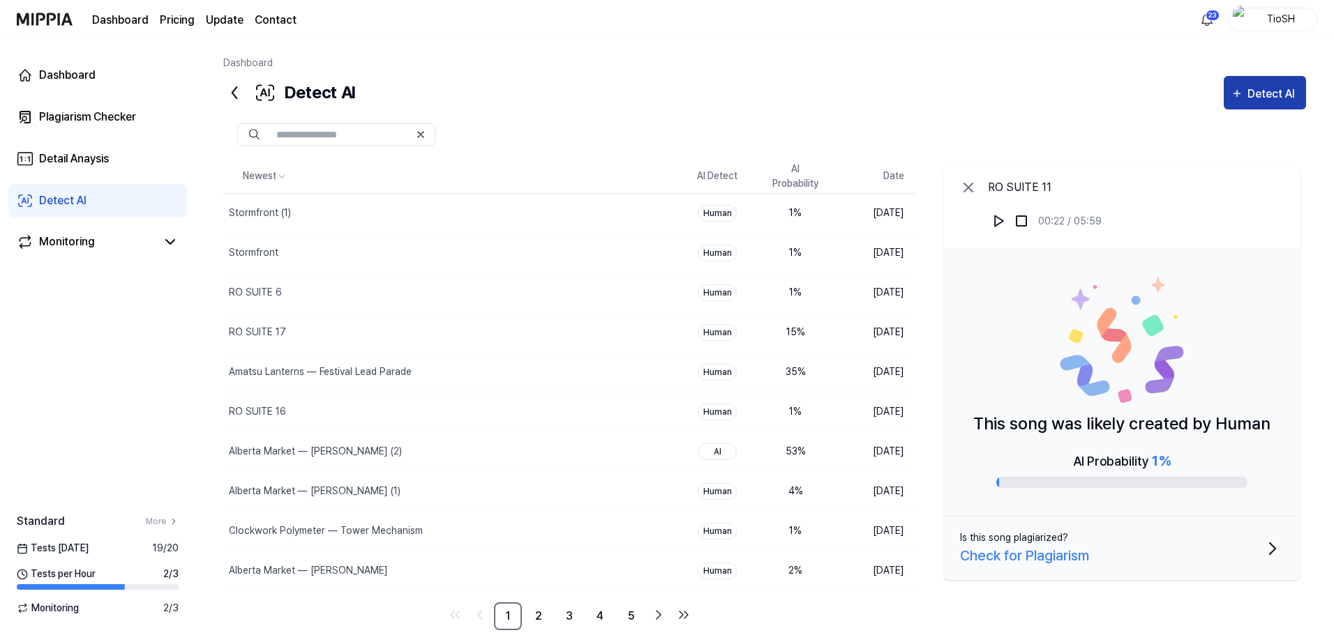
click at [1293, 92] on div "Detect AI" at bounding box center [1273, 94] width 52 height 18
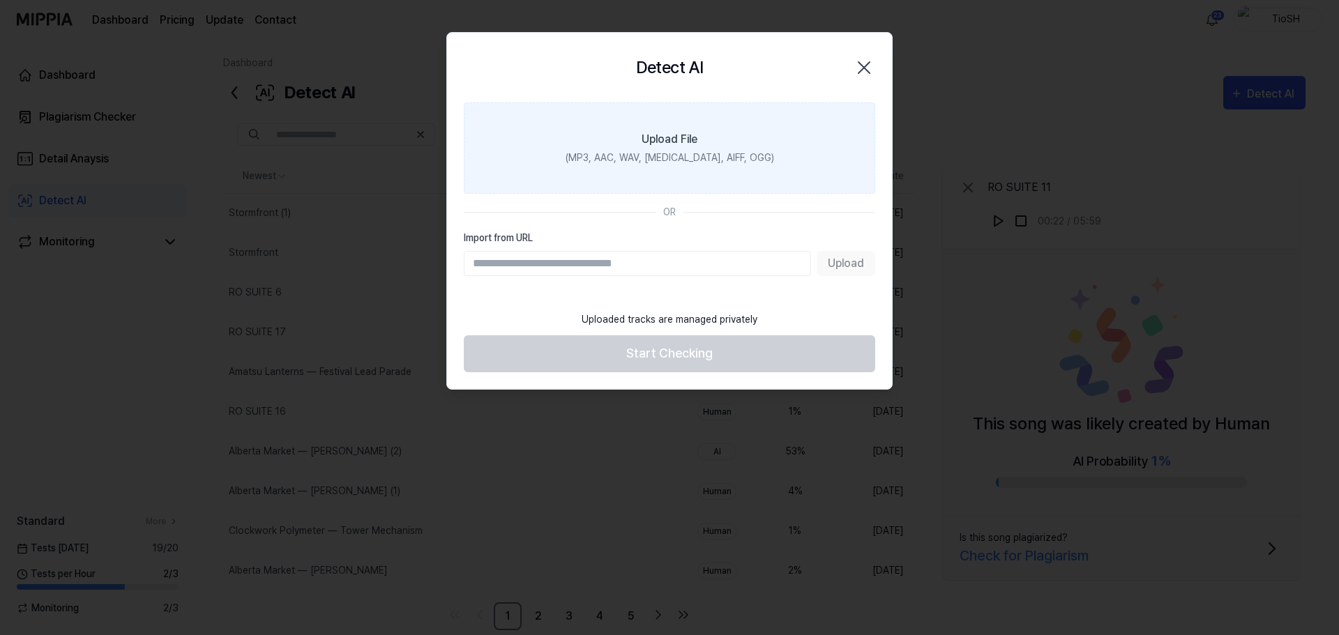
click at [776, 172] on label "Upload File (MP3, AAC, WAV, [MEDICAL_DATA], AIFF, OGG)" at bounding box center [670, 148] width 412 height 91
click at [0, 0] on input "Upload File (MP3, AAC, WAV, [MEDICAL_DATA], AIFF, OGG)" at bounding box center [0, 0] width 0 height 0
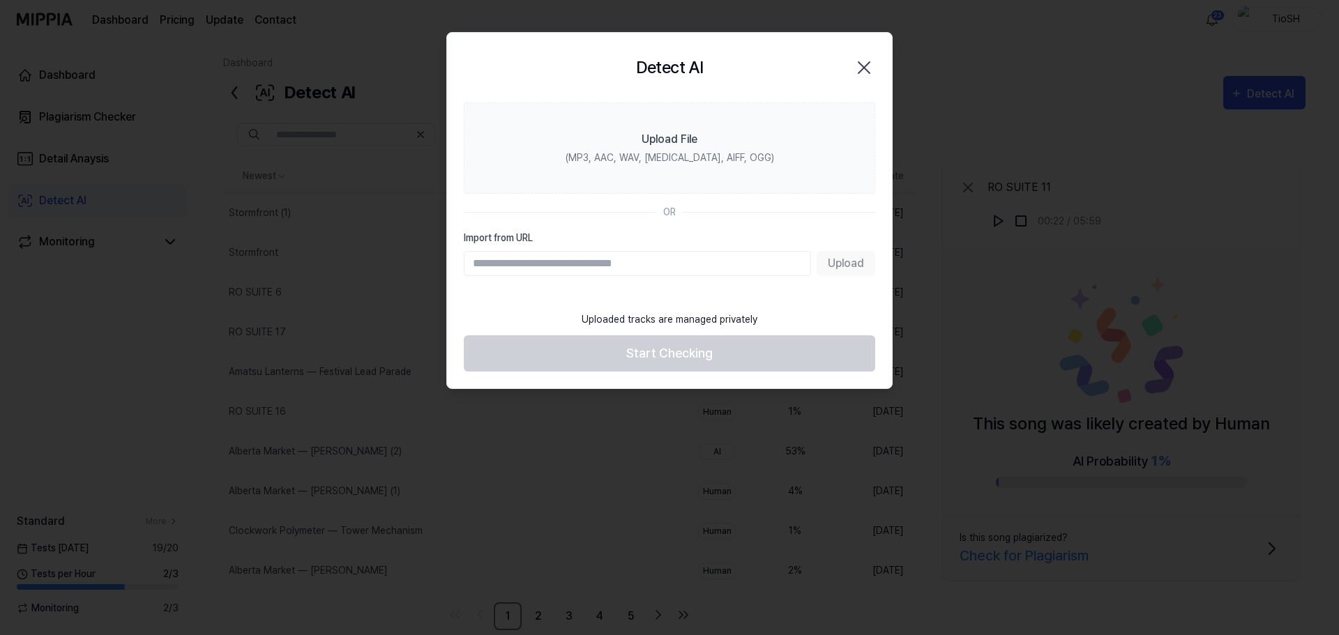
click at [866, 60] on icon "button" at bounding box center [864, 68] width 22 height 22
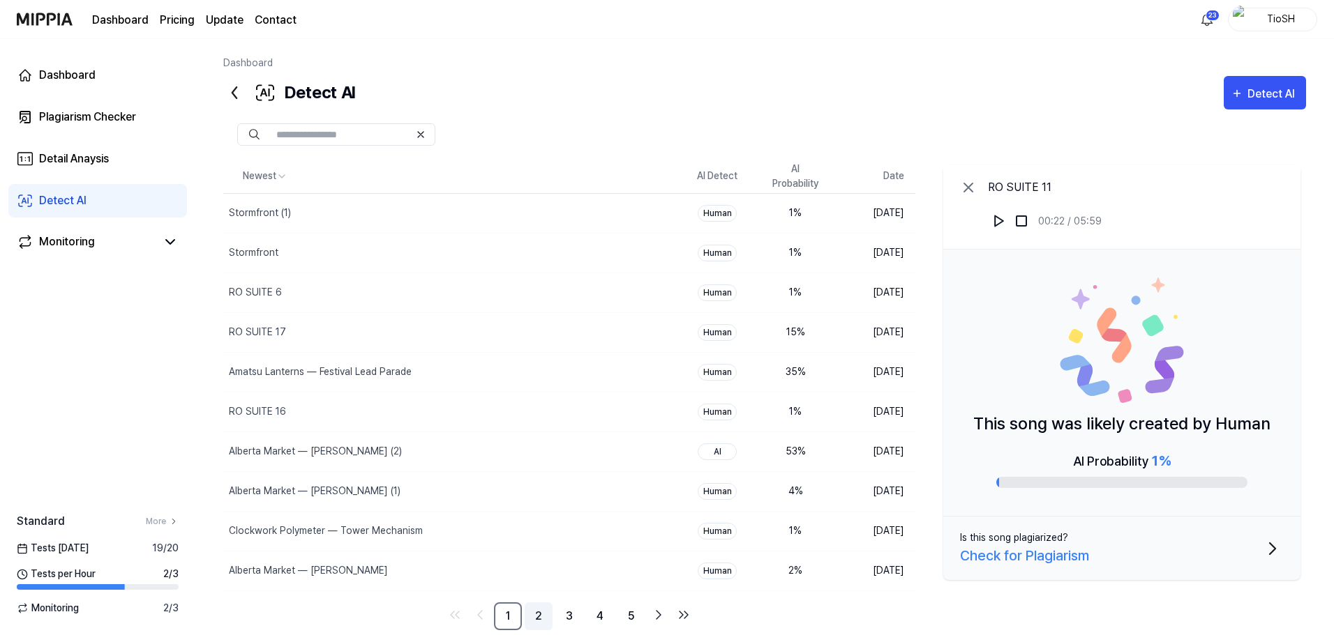
click at [545, 624] on link "2" at bounding box center [539, 617] width 28 height 28
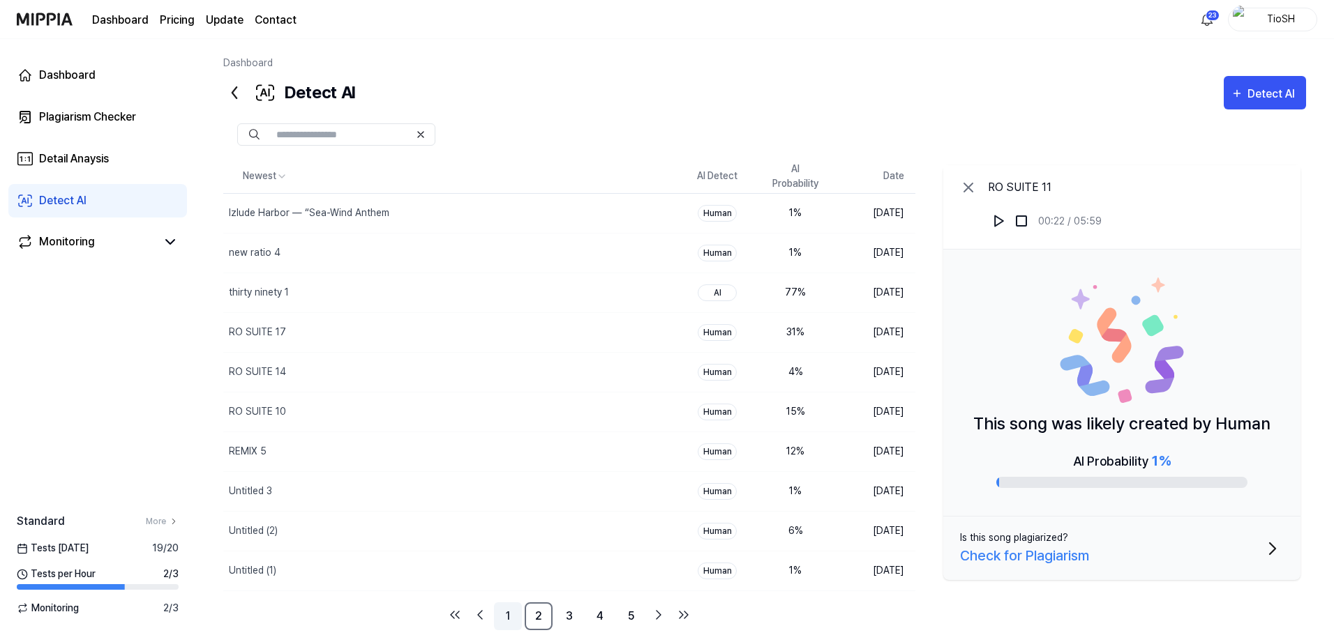
click at [511, 621] on link "1" at bounding box center [508, 617] width 28 height 28
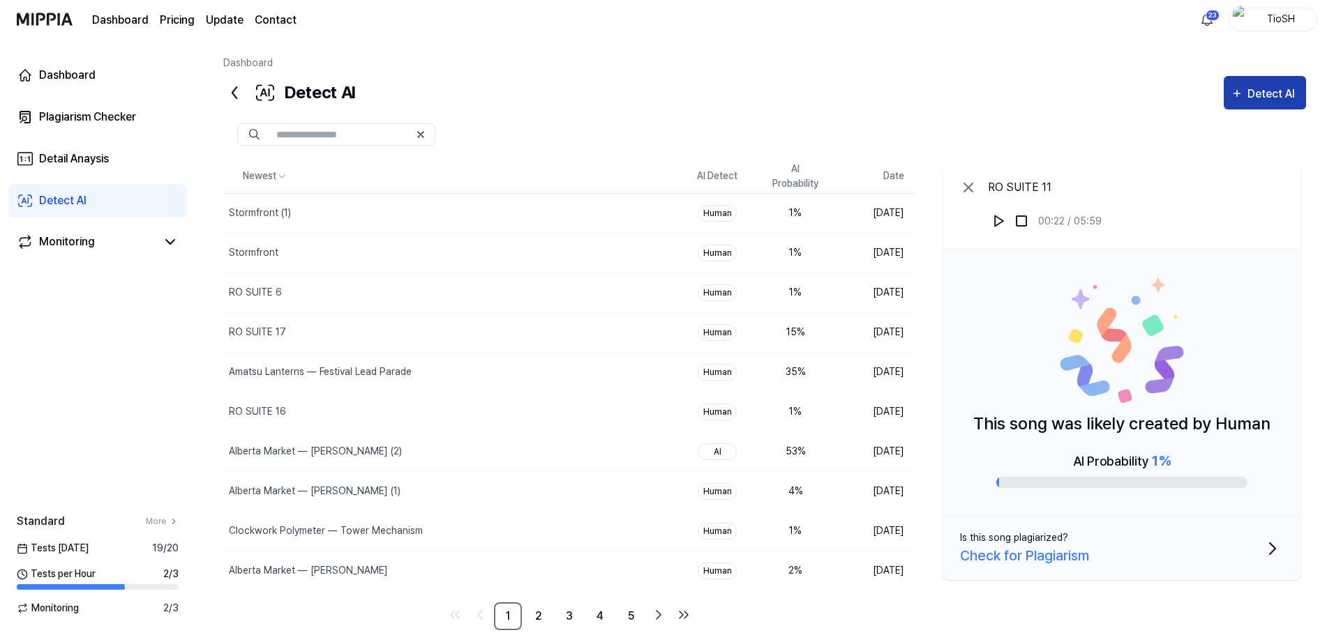
click at [1251, 90] on div "Detect AI" at bounding box center [1273, 94] width 52 height 18
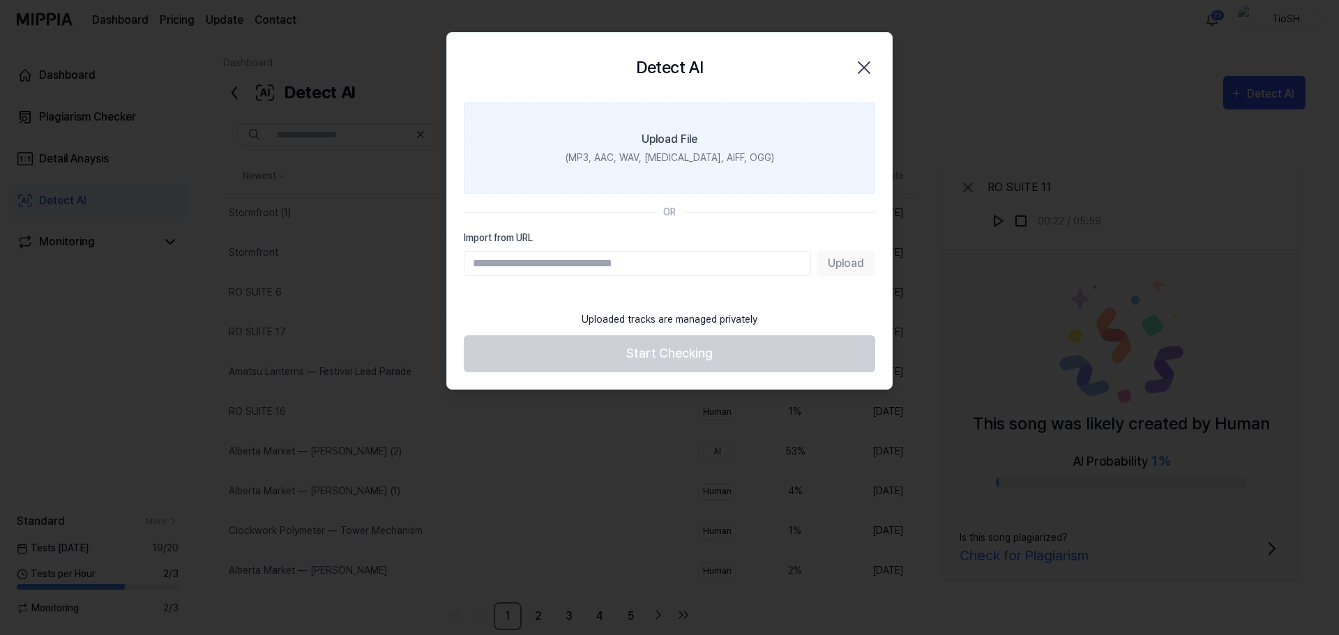
click at [753, 154] on label "Upload File (MP3, AAC, WAV, [MEDICAL_DATA], AIFF, OGG)" at bounding box center [670, 148] width 412 height 91
click at [0, 0] on input "Upload File (MP3, AAC, WAV, [MEDICAL_DATA], AIFF, OGG)" at bounding box center [0, 0] width 0 height 0
click at [612, 138] on label "Upload File (MP3, AAC, WAV, [MEDICAL_DATA], AIFF, OGG)" at bounding box center [670, 148] width 412 height 91
click at [0, 0] on input "Upload File (MP3, AAC, WAV, [MEDICAL_DATA], AIFF, OGG)" at bounding box center [0, 0] width 0 height 0
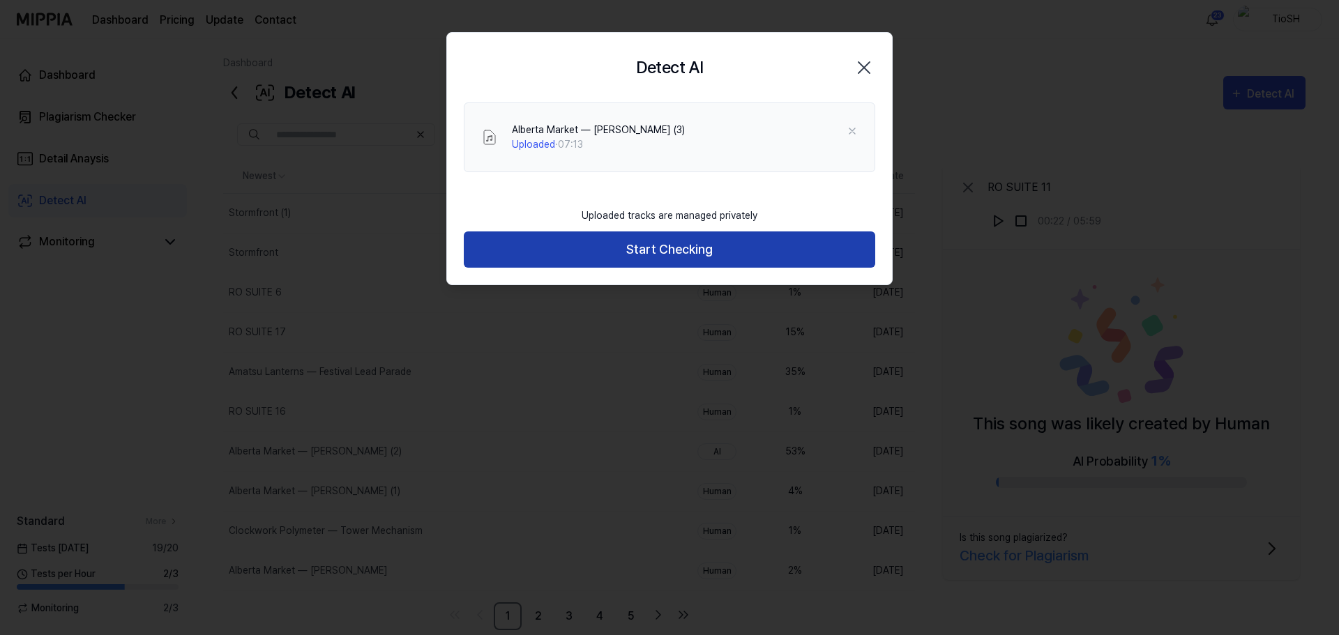
click at [650, 255] on button "Start Checking" at bounding box center [670, 250] width 412 height 37
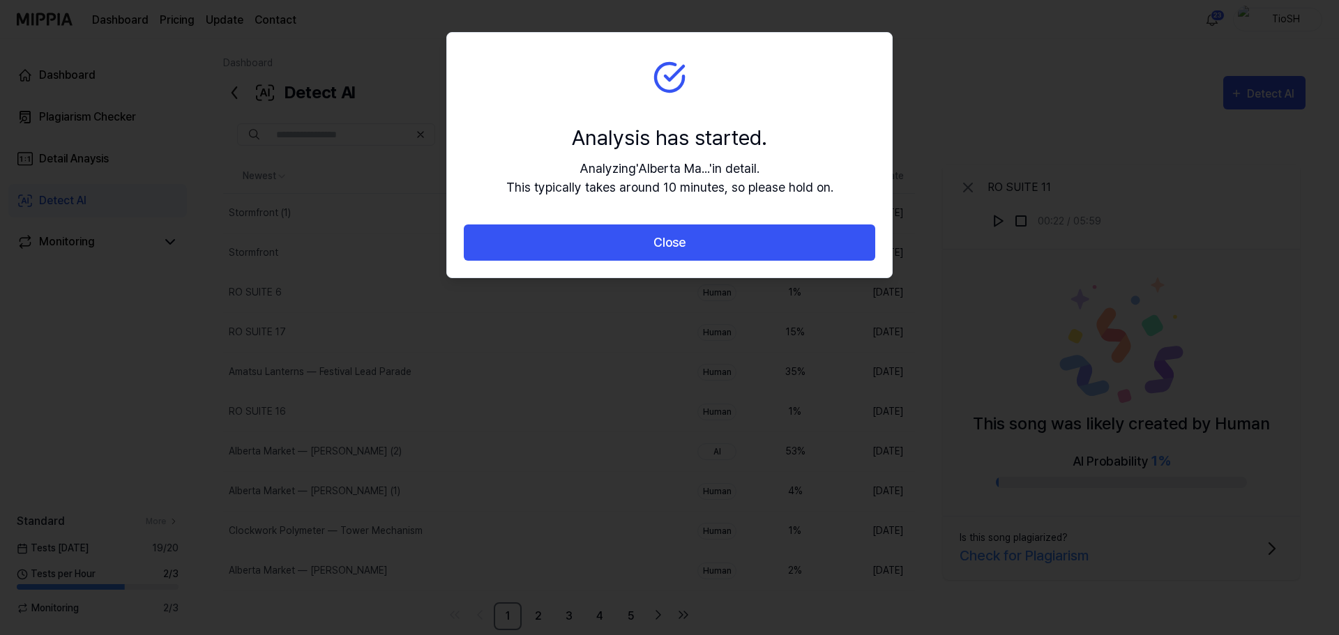
click at [648, 242] on button "Close" at bounding box center [670, 243] width 412 height 37
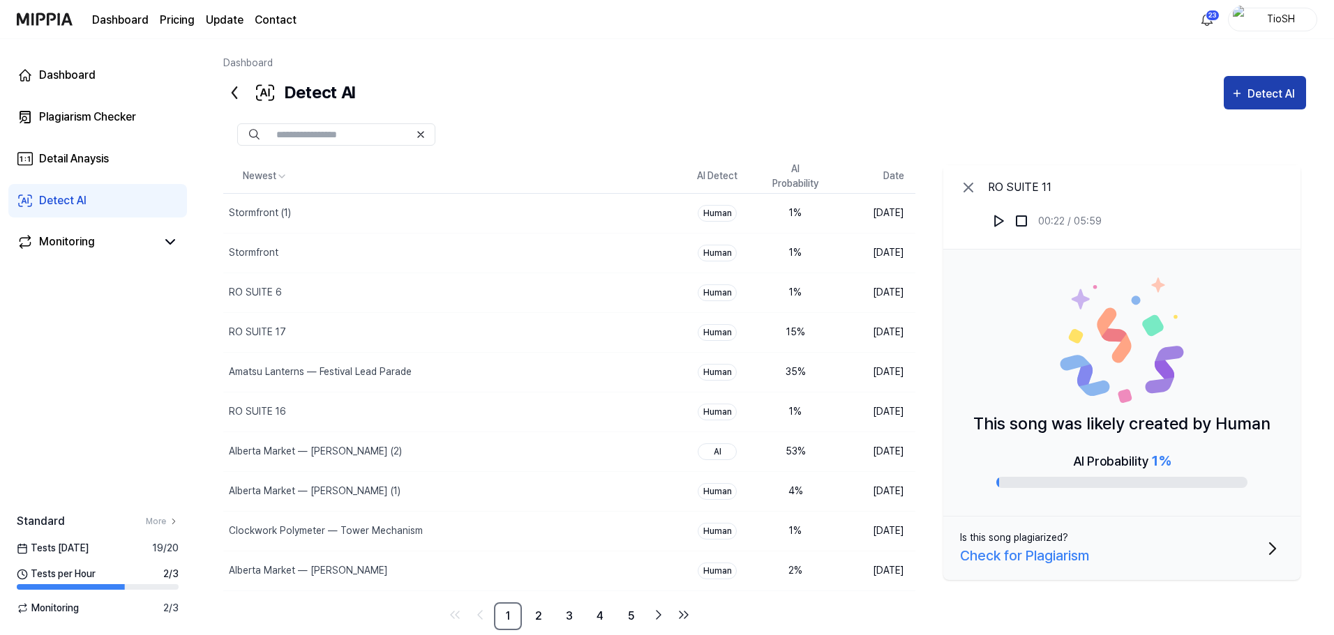
click at [1238, 101] on icon "button" at bounding box center [1236, 93] width 13 height 17
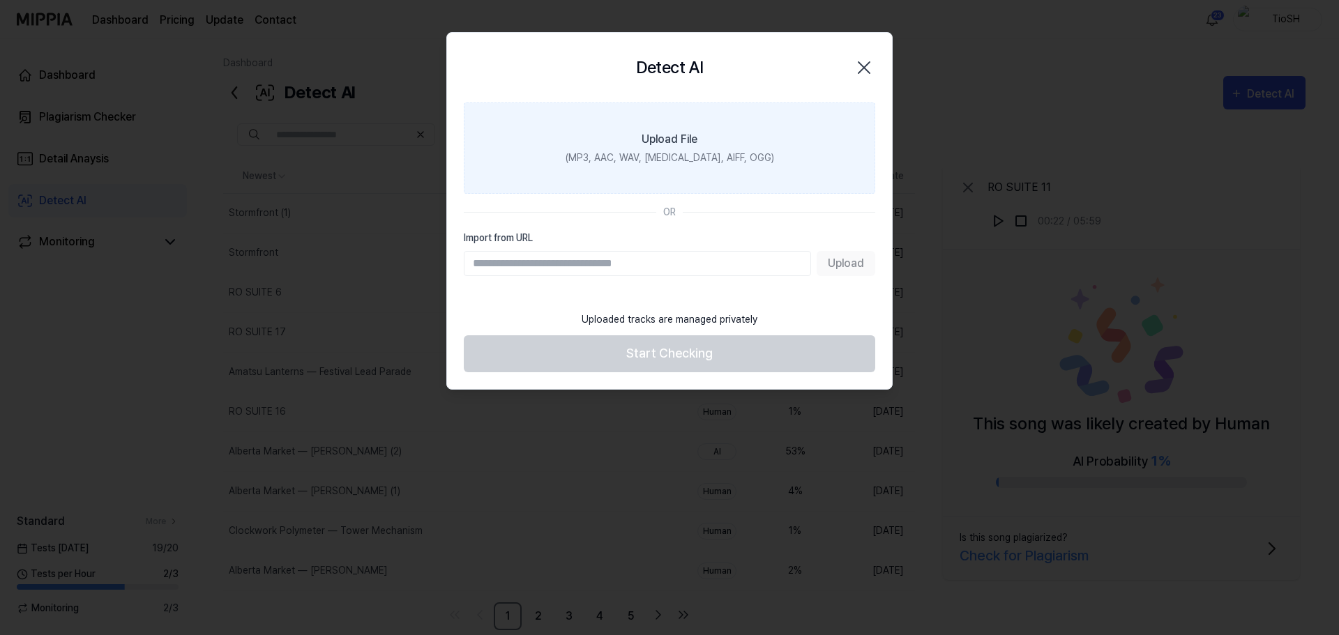
click at [762, 147] on label "Upload File (MP3, AAC, WAV, [MEDICAL_DATA], AIFF, OGG)" at bounding box center [670, 148] width 412 height 91
click at [0, 0] on input "Upload File (MP3, AAC, WAV, [MEDICAL_DATA], AIFF, OGG)" at bounding box center [0, 0] width 0 height 0
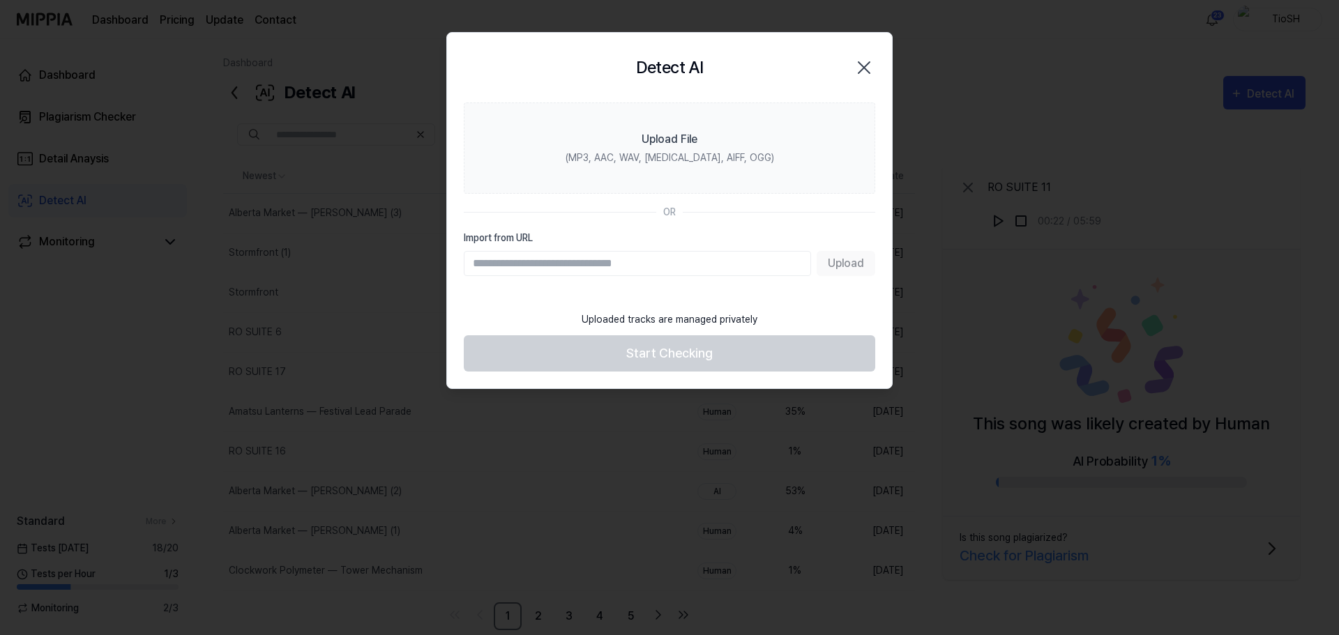
click at [868, 65] on icon "button" at bounding box center [864, 68] width 22 height 22
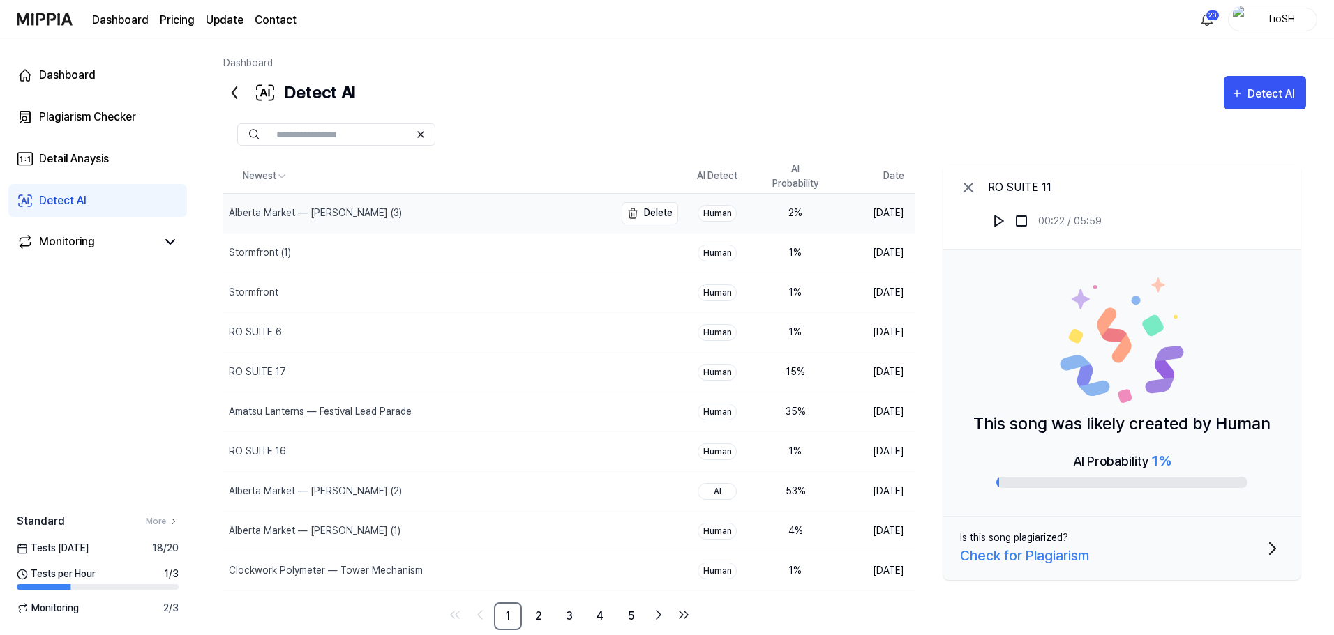
click at [337, 204] on div "Alberta Market — [PERSON_NAME] (3)" at bounding box center [418, 213] width 391 height 39
click at [996, 217] on img at bounding box center [999, 221] width 14 height 14
click at [702, 121] on div at bounding box center [764, 135] width 1083 height 50
click at [537, 619] on link "2" at bounding box center [539, 617] width 28 height 28
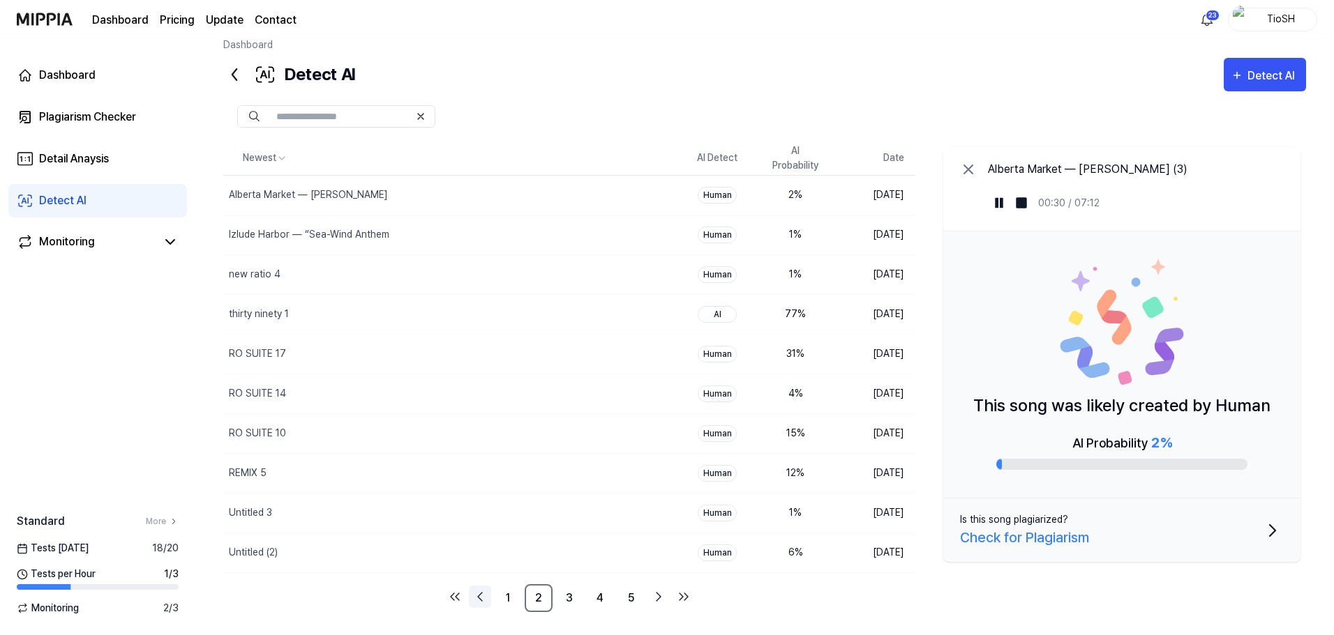
scroll to position [29, 0]
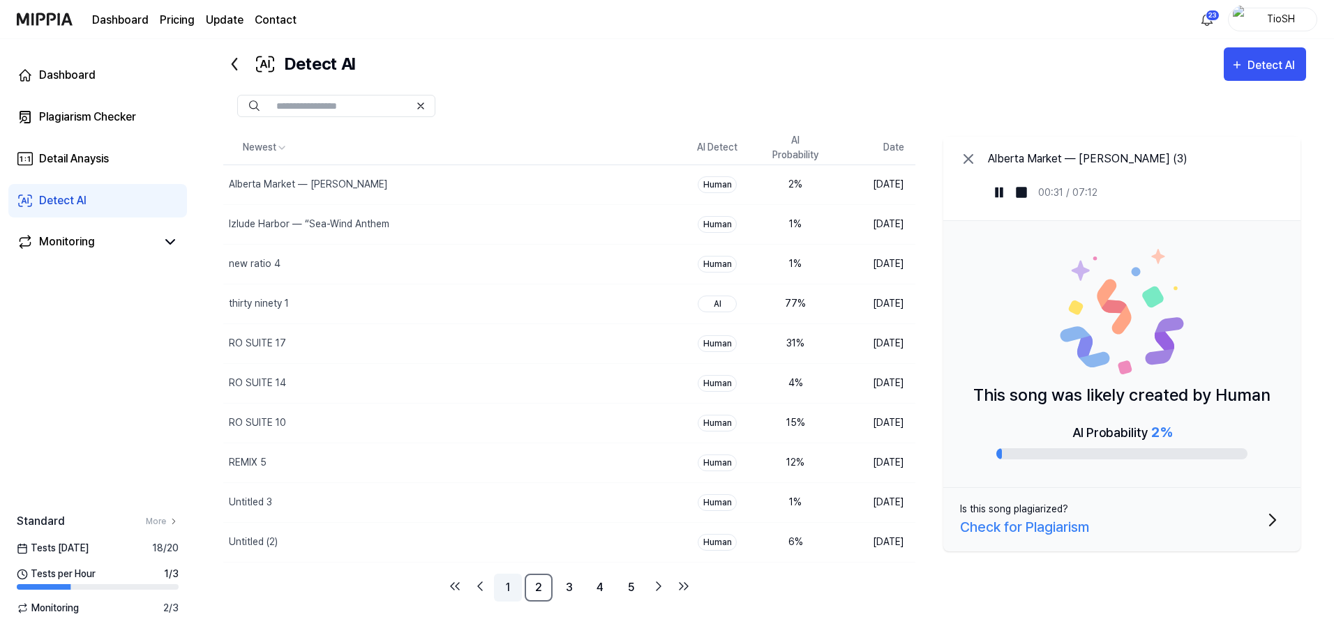
click at [513, 584] on link "1" at bounding box center [508, 588] width 28 height 28
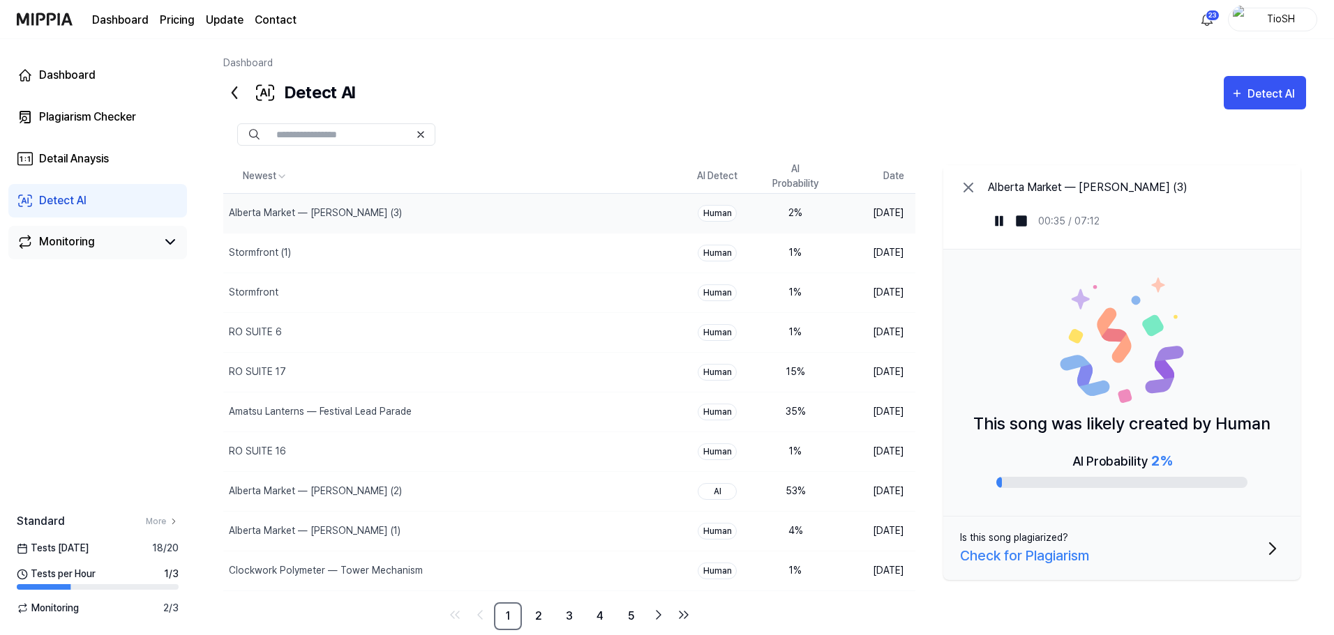
click at [131, 239] on link "Monitoring" at bounding box center [87, 242] width 140 height 17
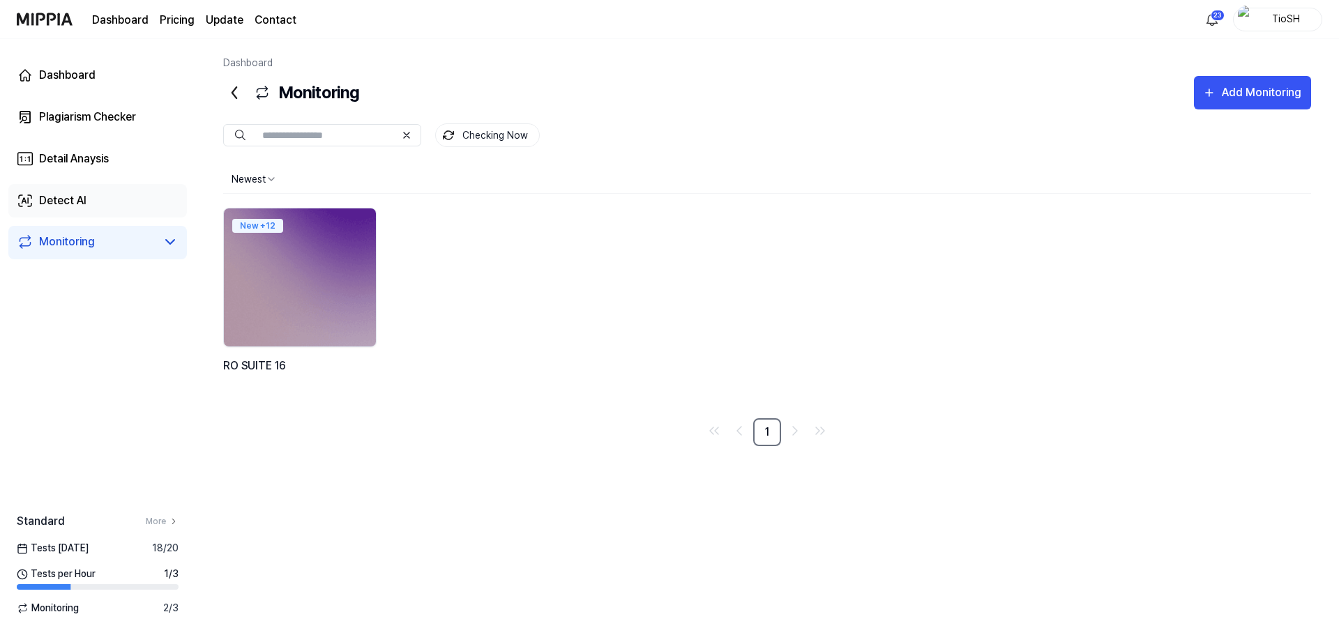
click at [130, 204] on link "Detect AI" at bounding box center [97, 200] width 179 height 33
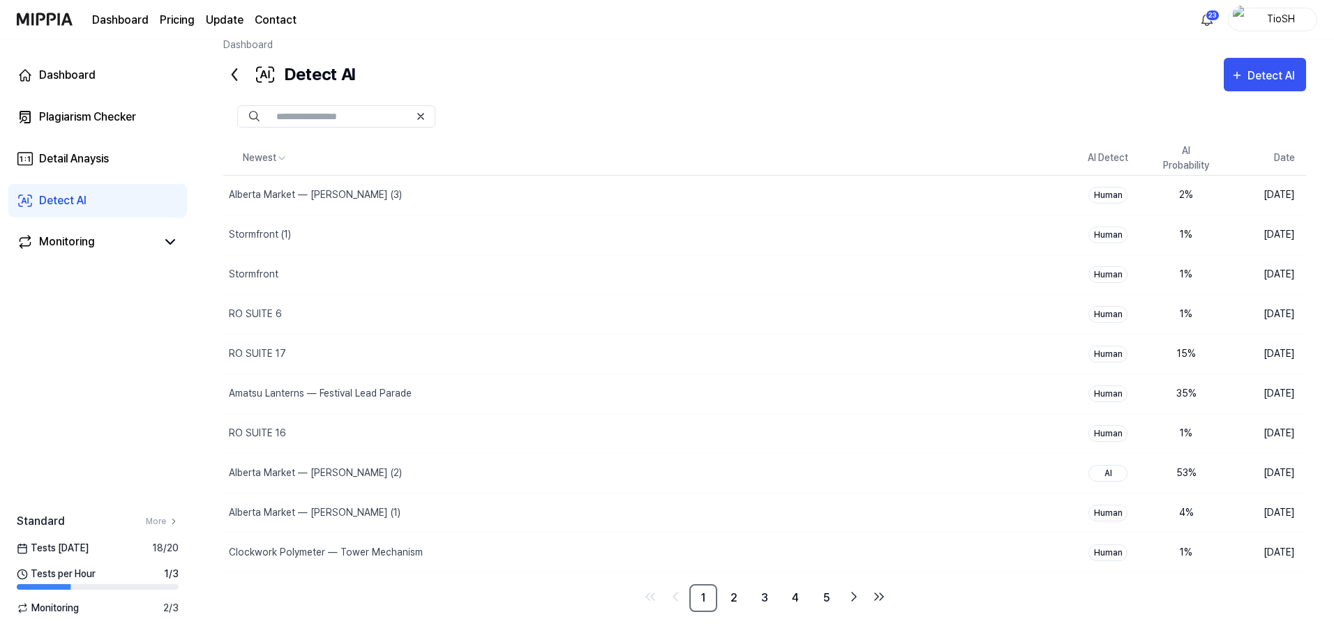
scroll to position [29, 0]
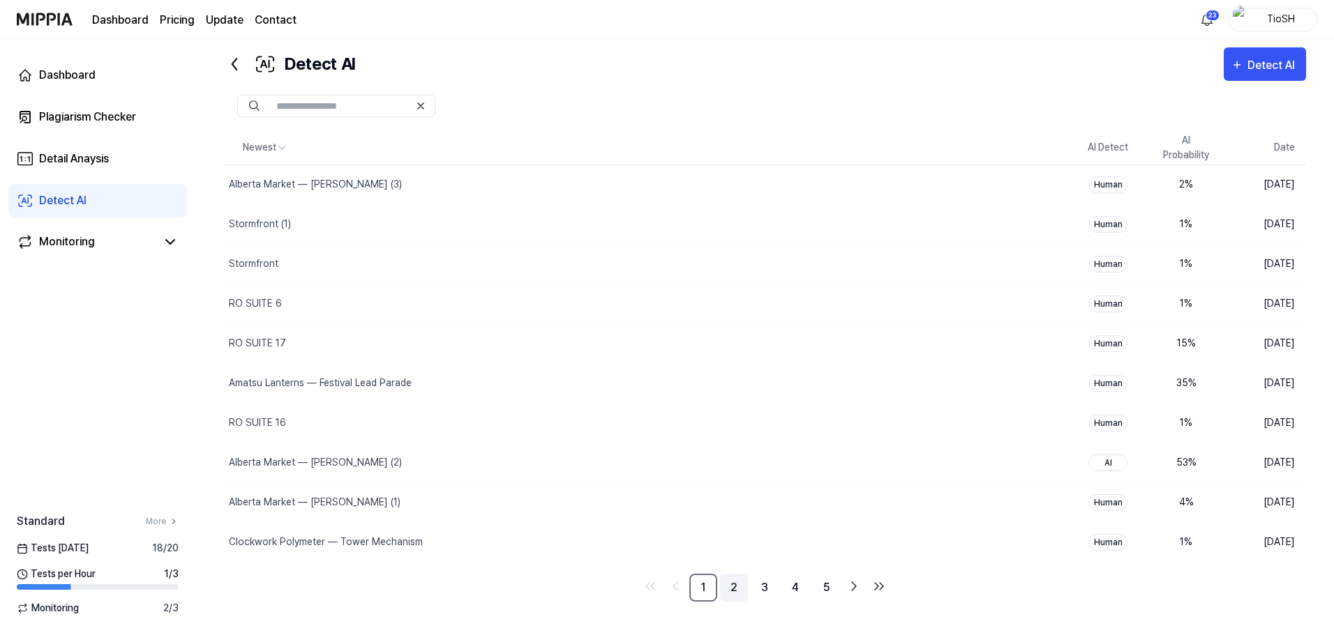
click at [737, 593] on link "2" at bounding box center [734, 588] width 28 height 28
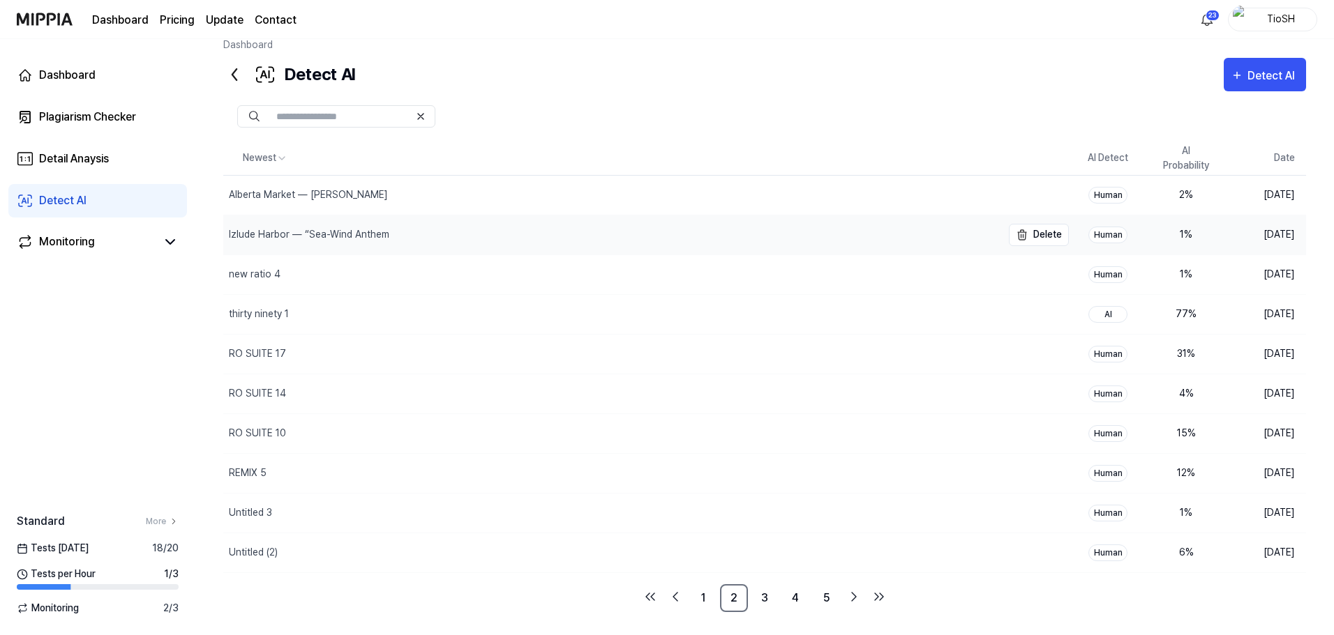
scroll to position [29, 0]
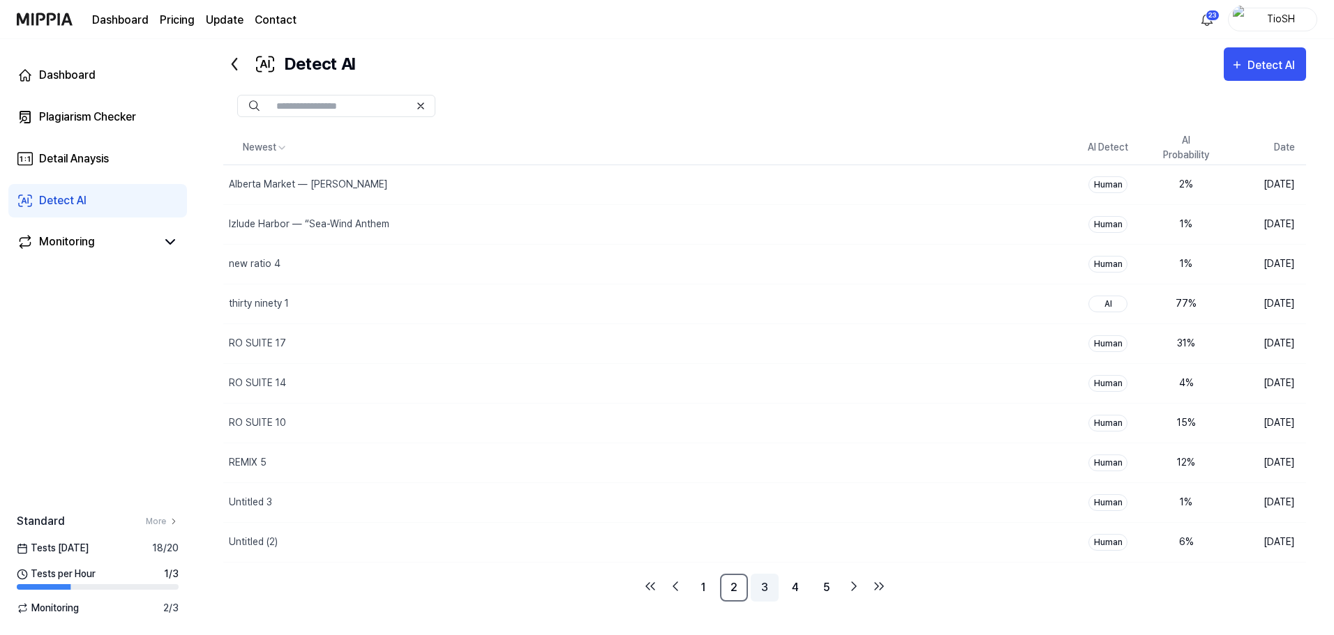
click at [769, 592] on link "3" at bounding box center [765, 588] width 28 height 28
drag, startPoint x: 805, startPoint y: 590, endPoint x: 806, endPoint y: 602, distance: 11.9
click at [805, 593] on link "4" at bounding box center [795, 588] width 28 height 28
click at [831, 423] on div "RAG 2 (1)" at bounding box center [612, 423] width 778 height 39
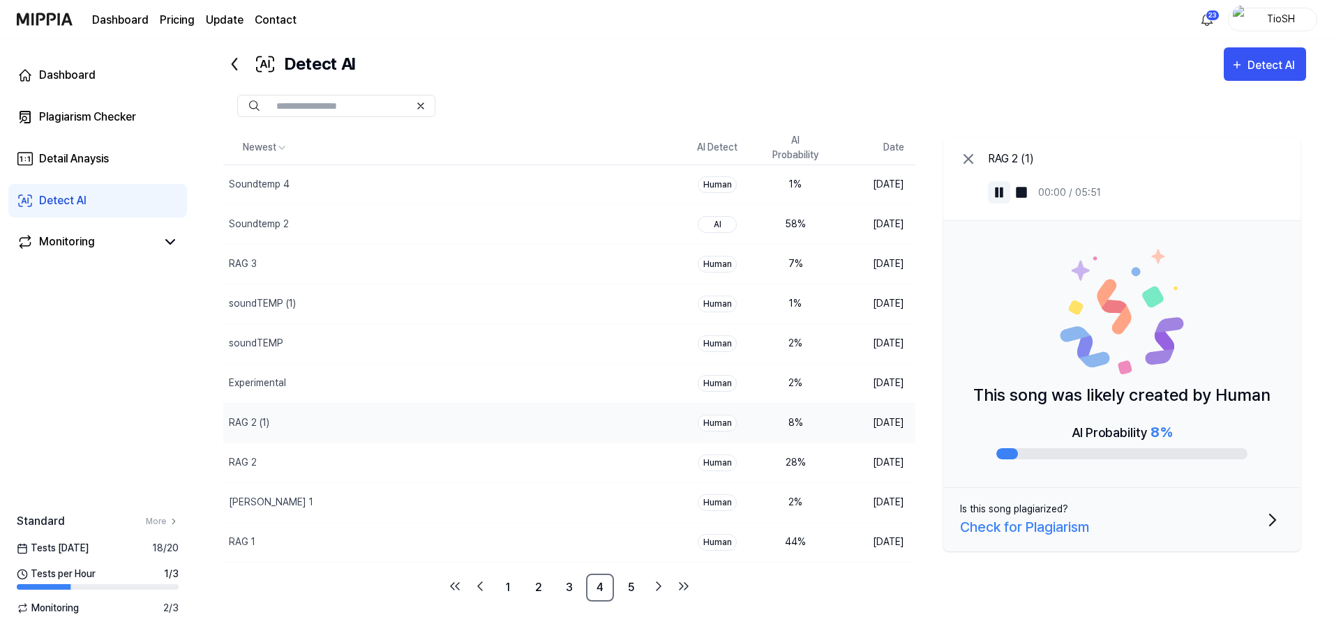
click at [991, 189] on button at bounding box center [999, 192] width 22 height 22
click at [997, 194] on img at bounding box center [999, 193] width 14 height 14
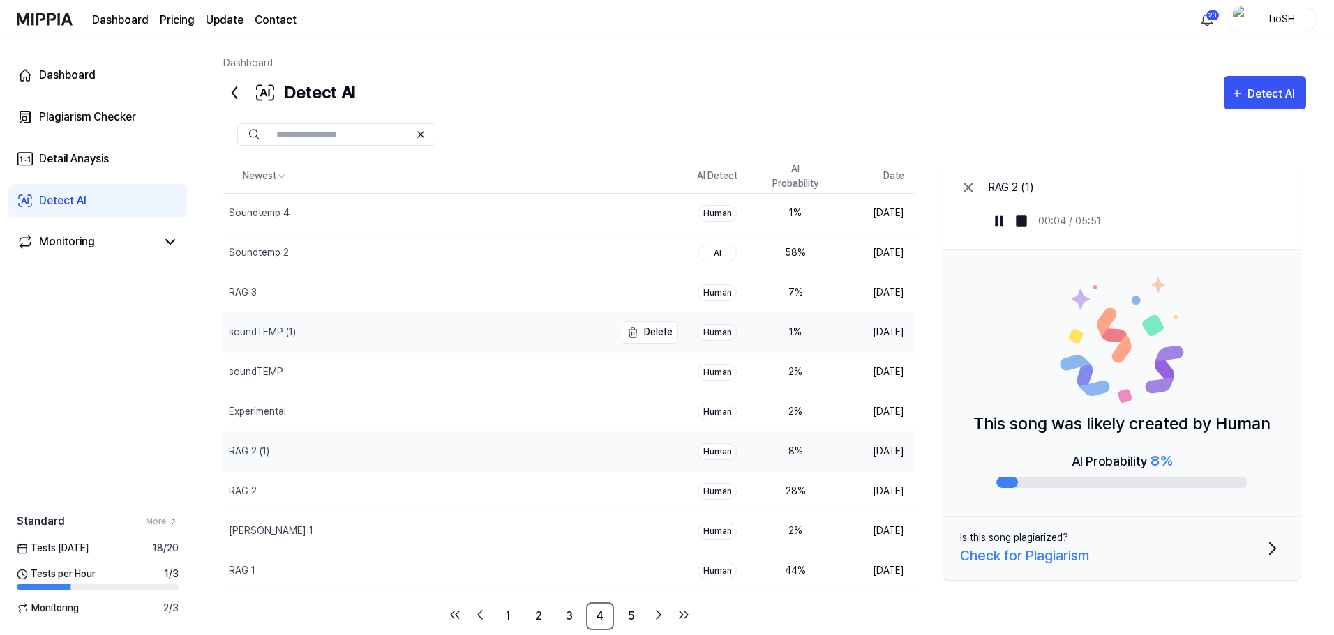
scroll to position [29, 0]
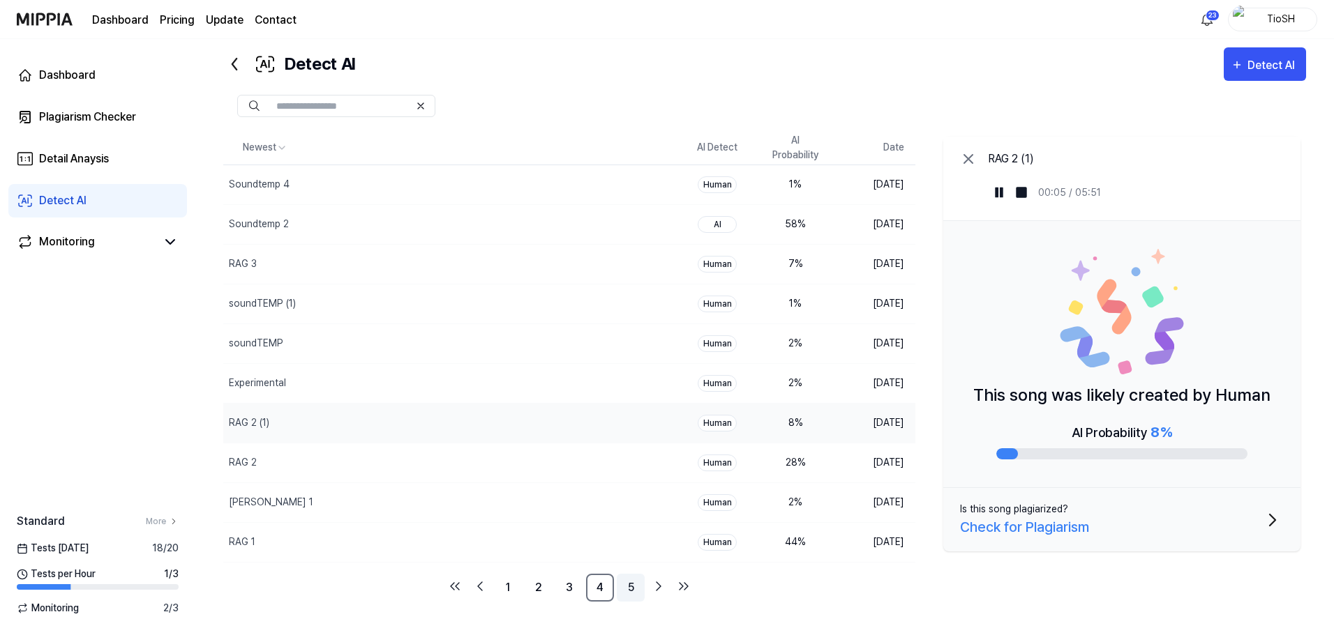
click at [630, 589] on link "5" at bounding box center [631, 588] width 28 height 28
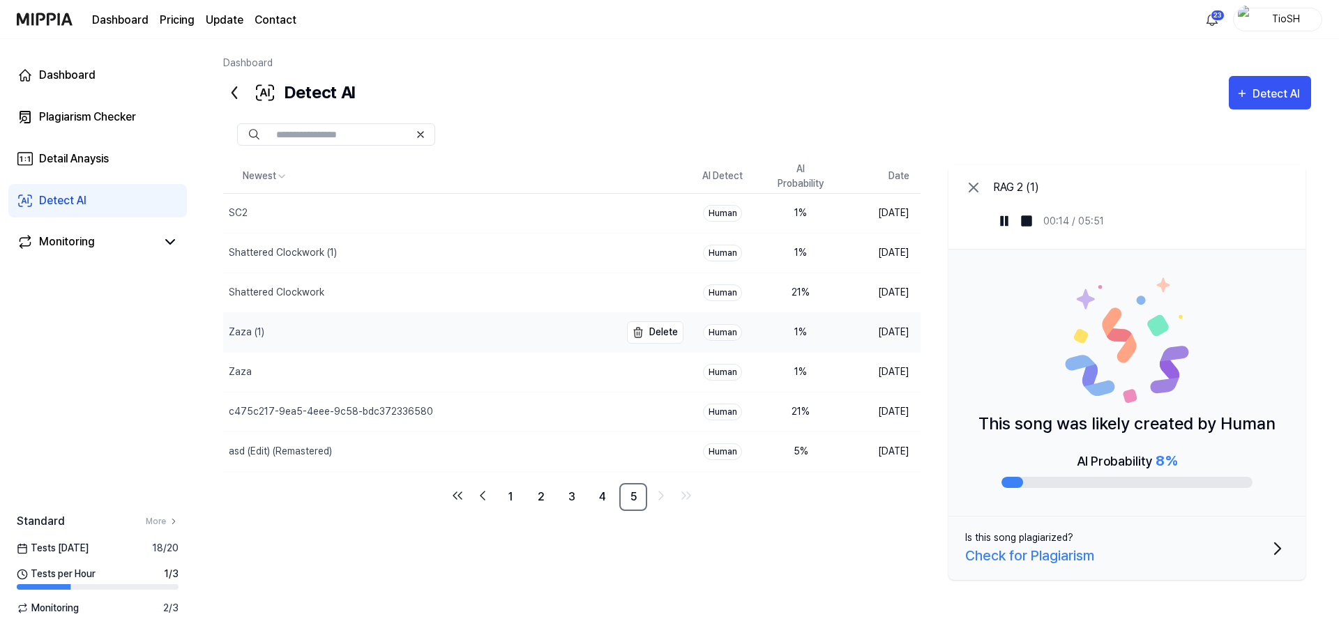
click at [453, 329] on div "Zaza (1)" at bounding box center [421, 332] width 397 height 39
click at [1011, 222] on button at bounding box center [1004, 221] width 22 height 22
click at [1008, 223] on img at bounding box center [1004, 221] width 14 height 14
click at [518, 499] on link "1" at bounding box center [511, 497] width 28 height 28
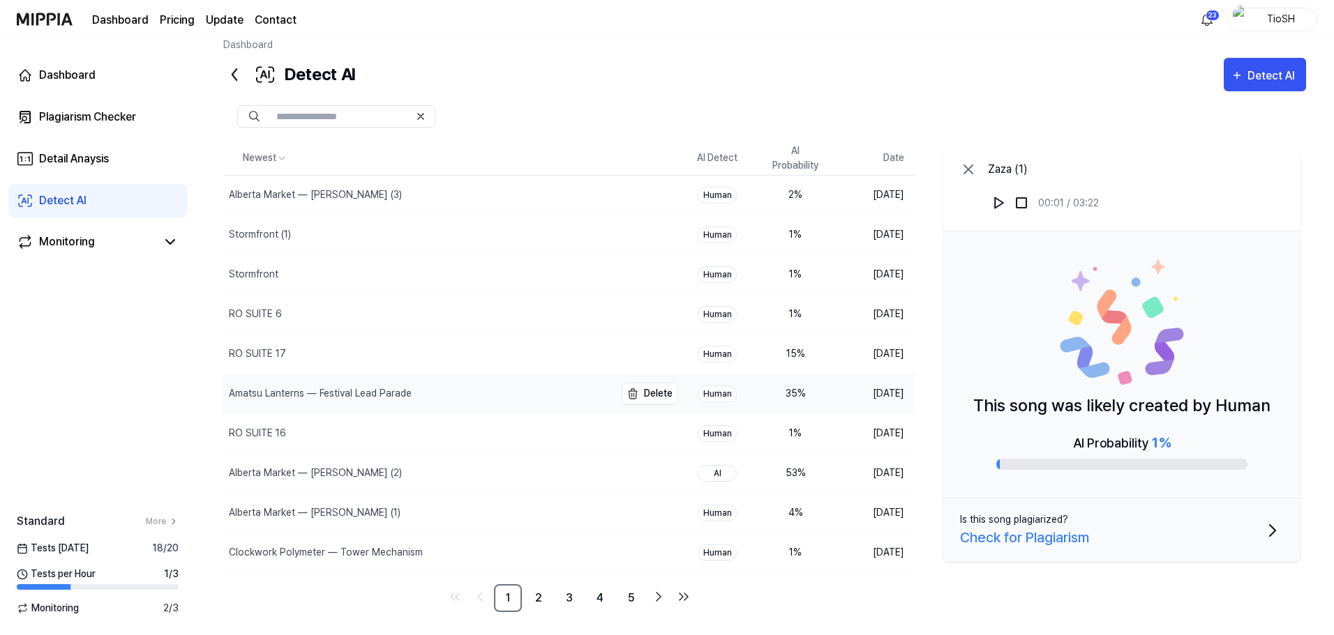
scroll to position [29, 0]
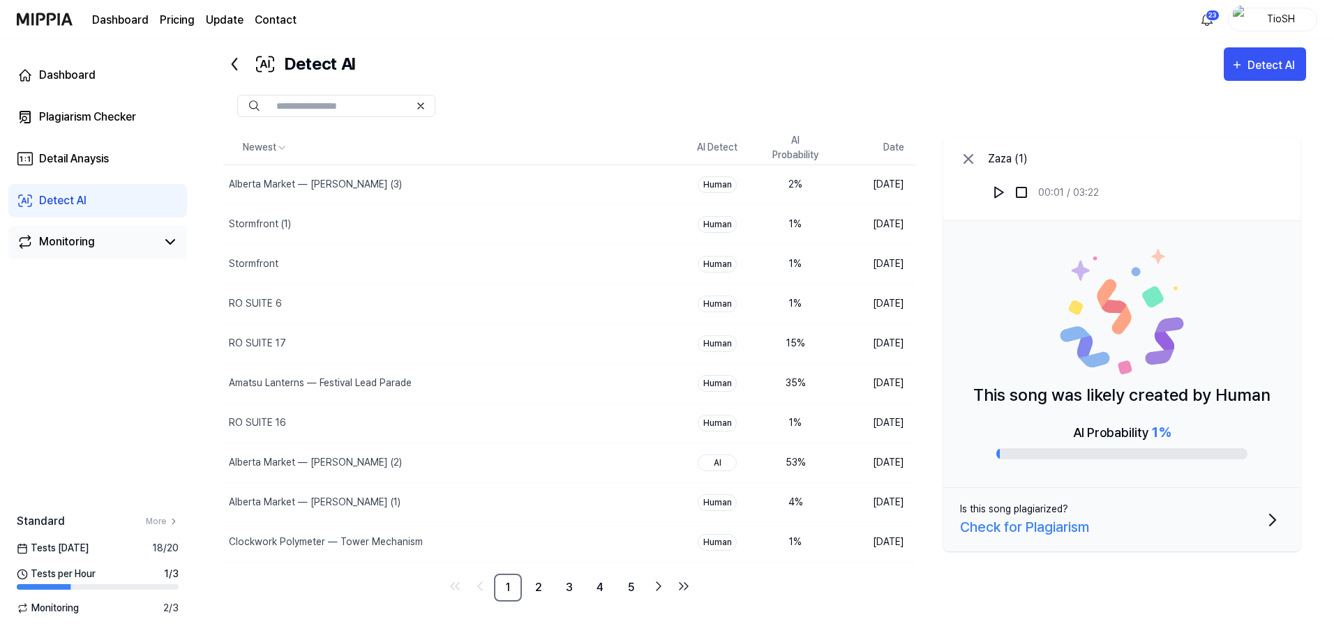
click at [159, 238] on div "Monitoring" at bounding box center [98, 242] width 162 height 17
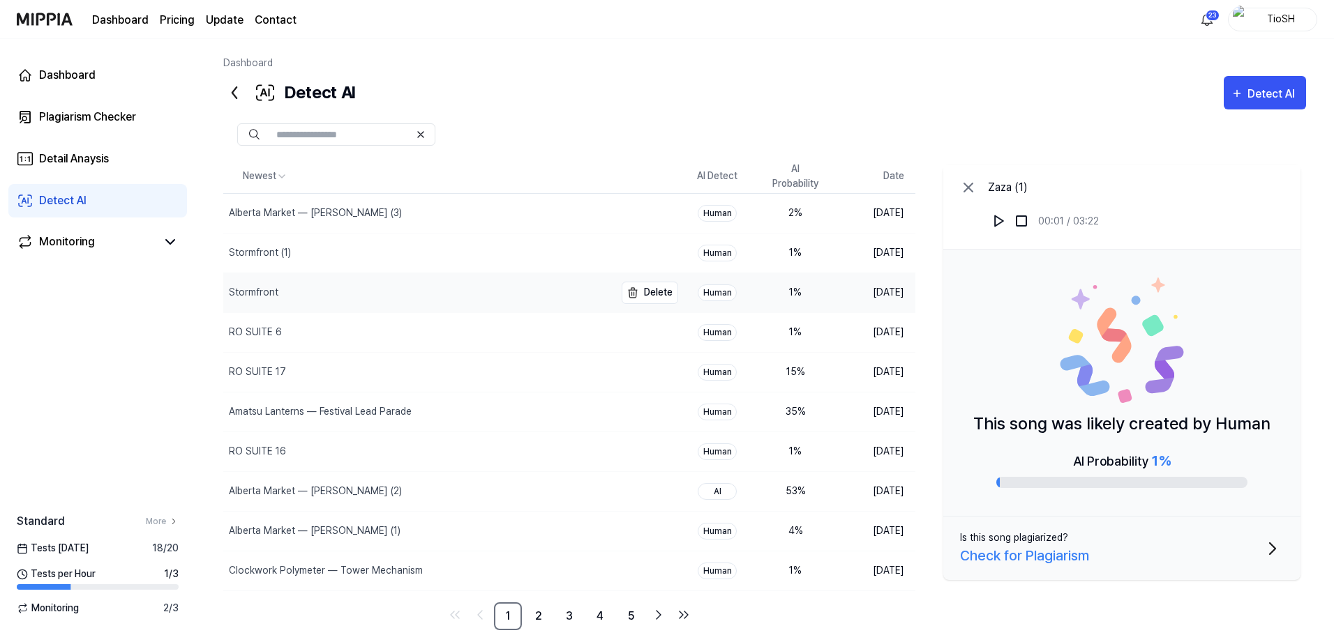
click at [314, 294] on div "Stormfront" at bounding box center [418, 292] width 391 height 39
click at [1002, 217] on img at bounding box center [999, 221] width 14 height 14
click at [1002, 215] on img at bounding box center [999, 221] width 14 height 14
click at [338, 262] on div "Stormfront (1)" at bounding box center [418, 253] width 391 height 39
click at [996, 215] on img at bounding box center [999, 221] width 14 height 14
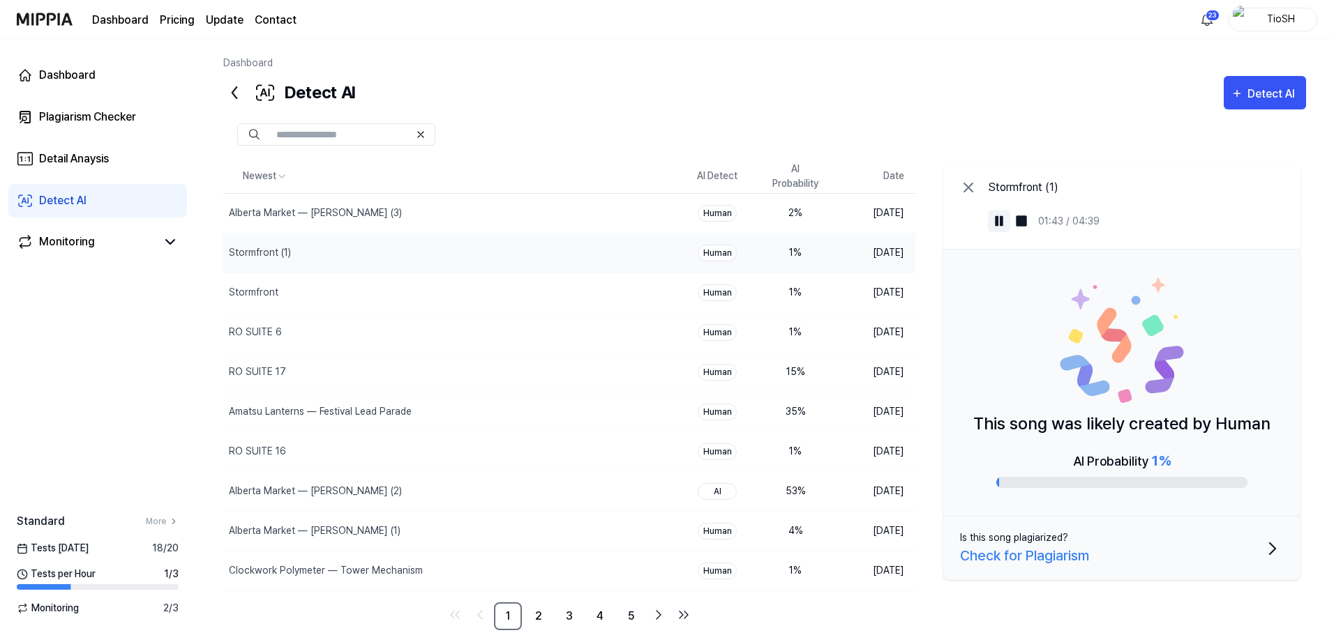
click at [1000, 226] on img at bounding box center [999, 221] width 14 height 14
click at [292, 296] on div "Stormfront" at bounding box center [418, 292] width 391 height 39
click at [993, 225] on button at bounding box center [999, 221] width 22 height 22
click at [363, 266] on div "Stormfront (1)" at bounding box center [418, 253] width 391 height 39
drag, startPoint x: 354, startPoint y: 259, endPoint x: 345, endPoint y: 269, distance: 12.8
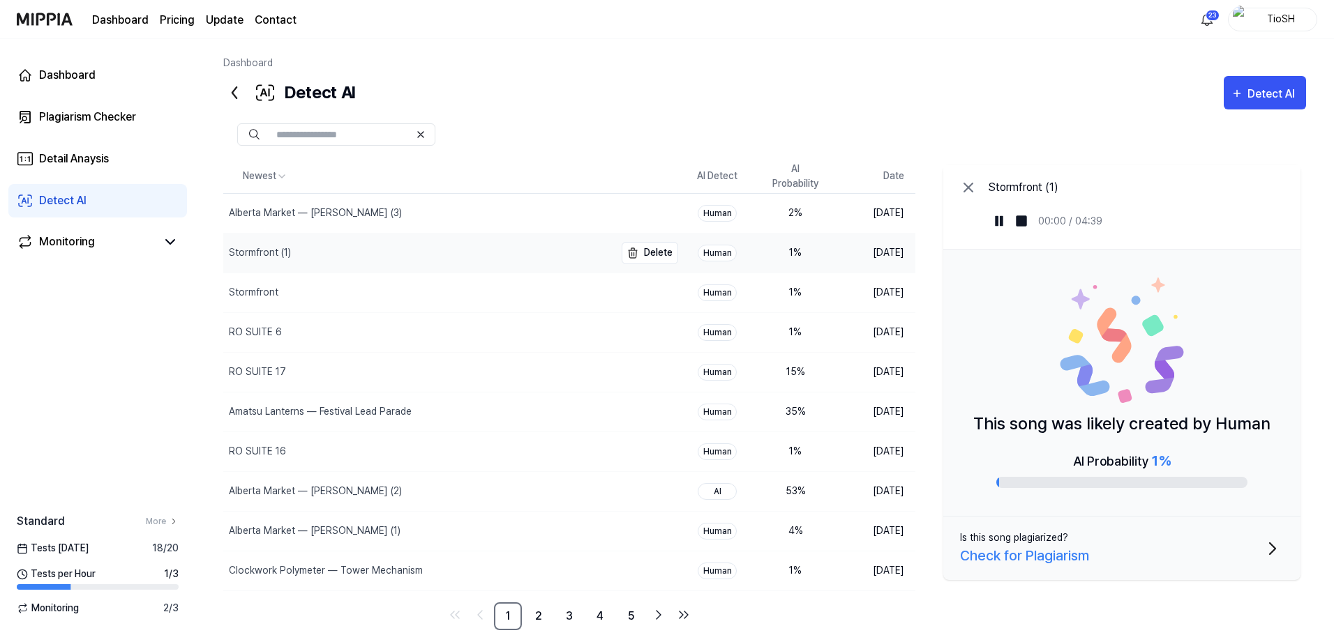
click at [355, 259] on div "Stormfront (1)" at bounding box center [418, 253] width 391 height 39
click at [997, 223] on img at bounding box center [999, 221] width 14 height 14
click at [501, 332] on div "RO SUITE 6" at bounding box center [418, 332] width 391 height 39
click at [996, 227] on img at bounding box center [999, 221] width 14 height 14
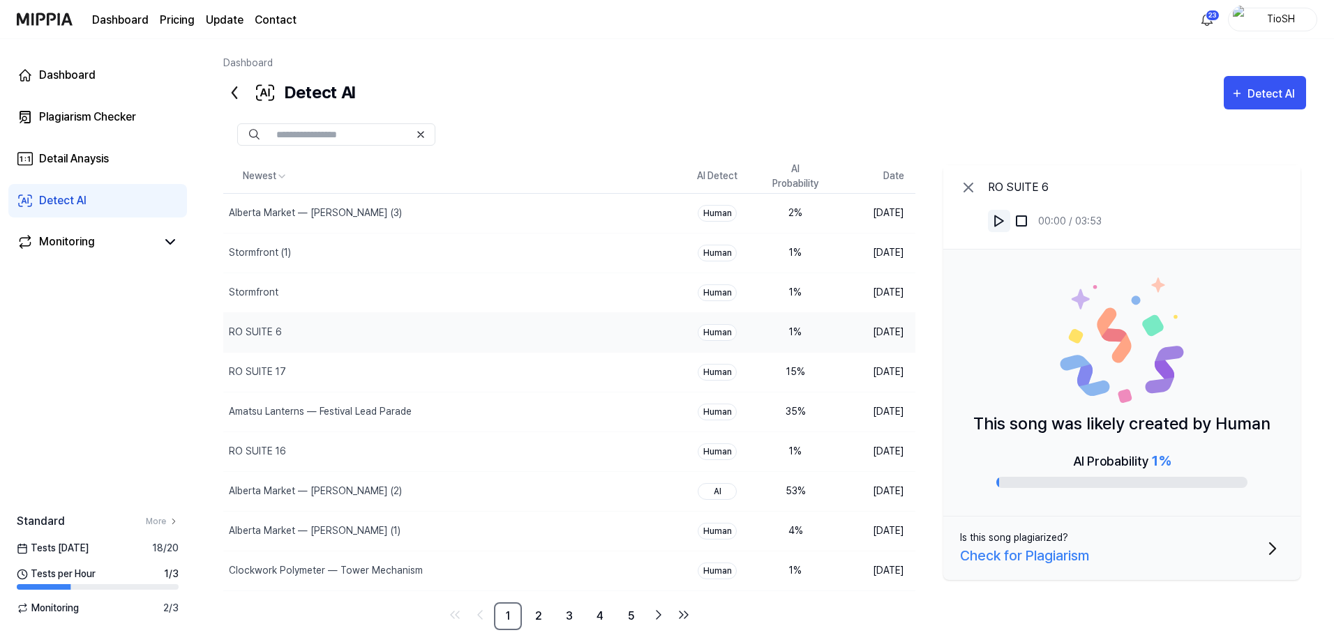
click at [996, 227] on img at bounding box center [999, 221] width 14 height 14
click at [547, 54] on div "Dashboard Detect AI Detect AI Plagiarism Checker Detail Analysis Detect AI Newe…" at bounding box center [764, 337] width 1138 height 596
click at [392, 448] on div "RO SUITE 16" at bounding box center [418, 451] width 391 height 39
click at [1002, 218] on img at bounding box center [999, 221] width 14 height 14
click at [1002, 220] on img at bounding box center [999, 221] width 14 height 14
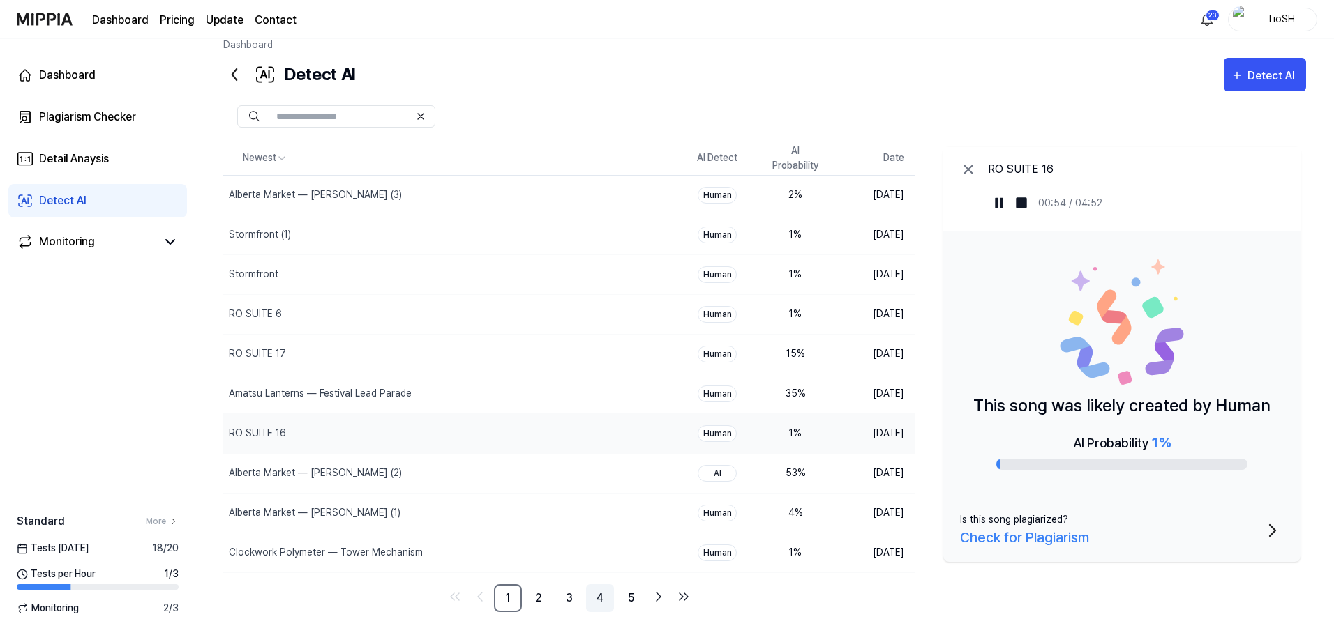
scroll to position [29, 0]
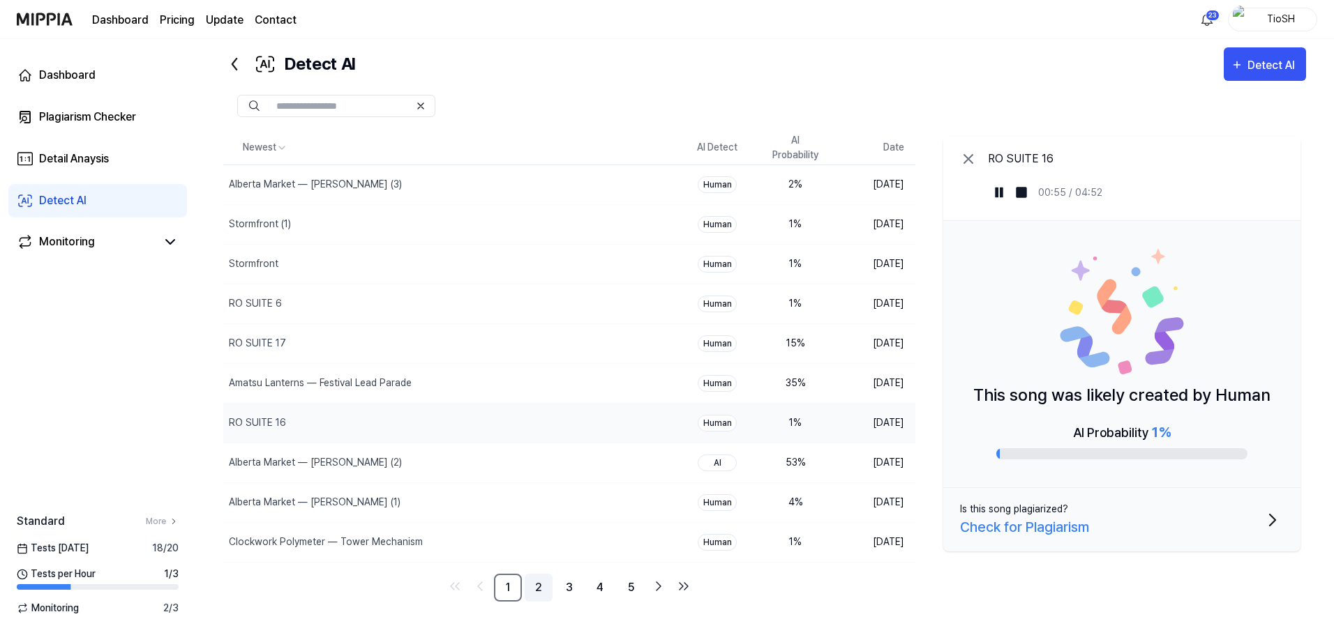
click at [527, 594] on link "2" at bounding box center [539, 588] width 28 height 28
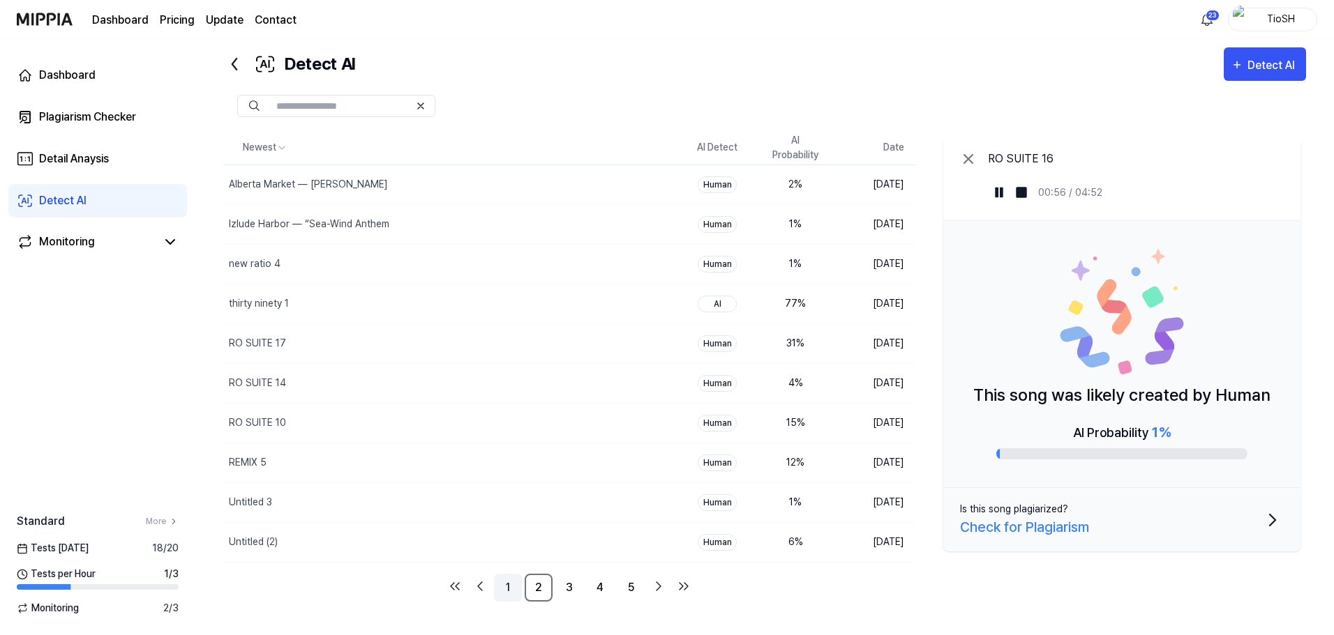
click at [513, 594] on link "1" at bounding box center [508, 588] width 28 height 28
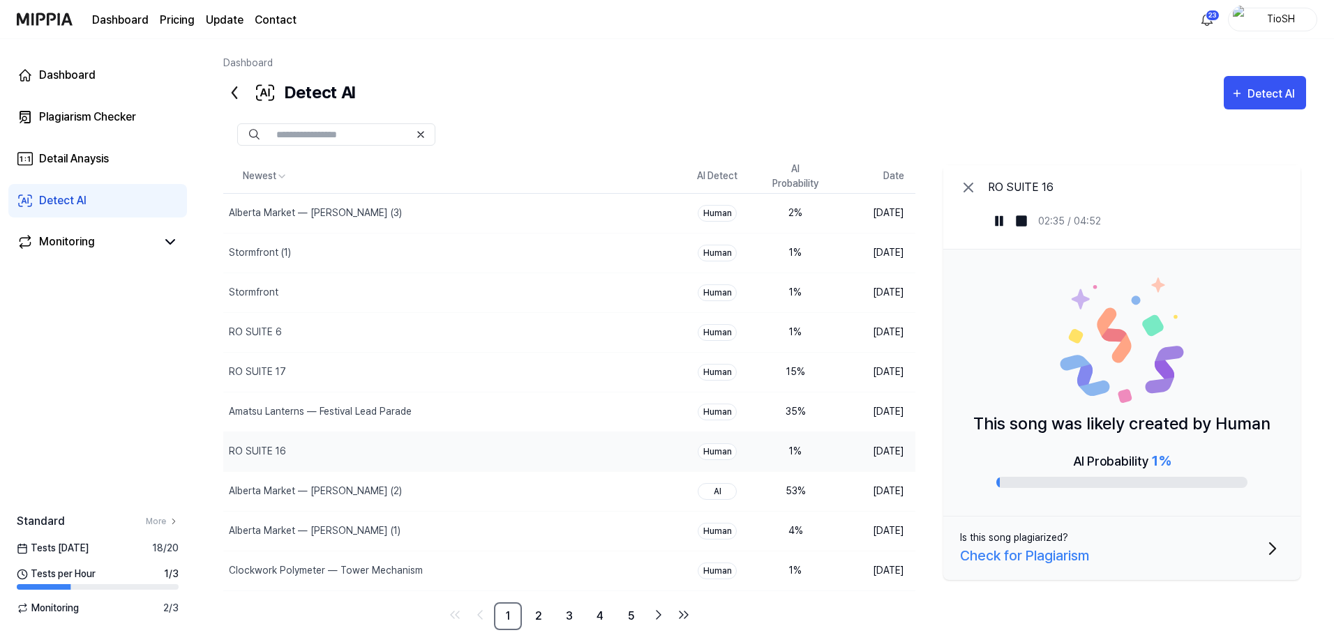
click at [559, 108] on div "Detect AI Detect AI" at bounding box center [764, 92] width 1083 height 33
